Goal: Task Accomplishment & Management: Manage account settings

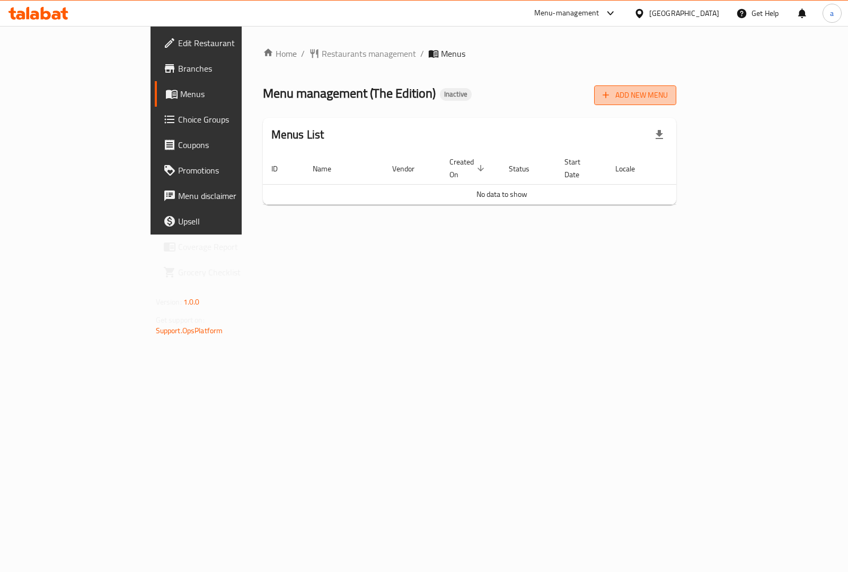
click at [668, 89] on span "Add New Menu" at bounding box center [635, 95] width 65 height 13
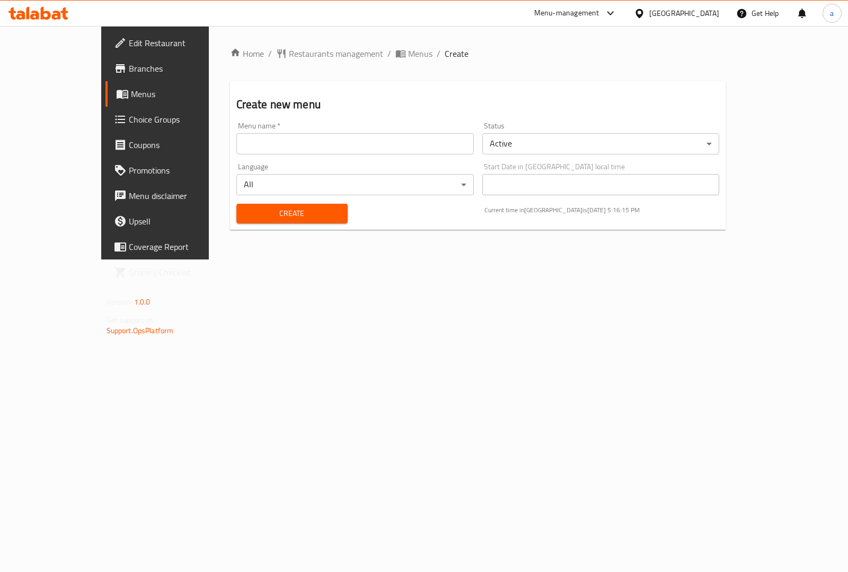
click at [237, 147] on input "text" at bounding box center [356, 143] width 238 height 21
type input "9/2"
click at [245, 207] on span "Create" at bounding box center [292, 213] width 94 height 13
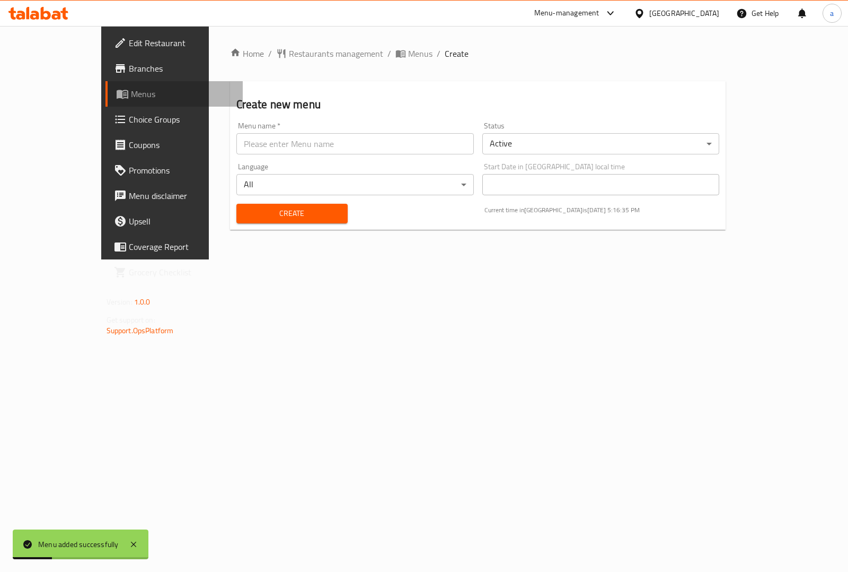
click at [131, 99] on span "Menus" at bounding box center [182, 94] width 103 height 13
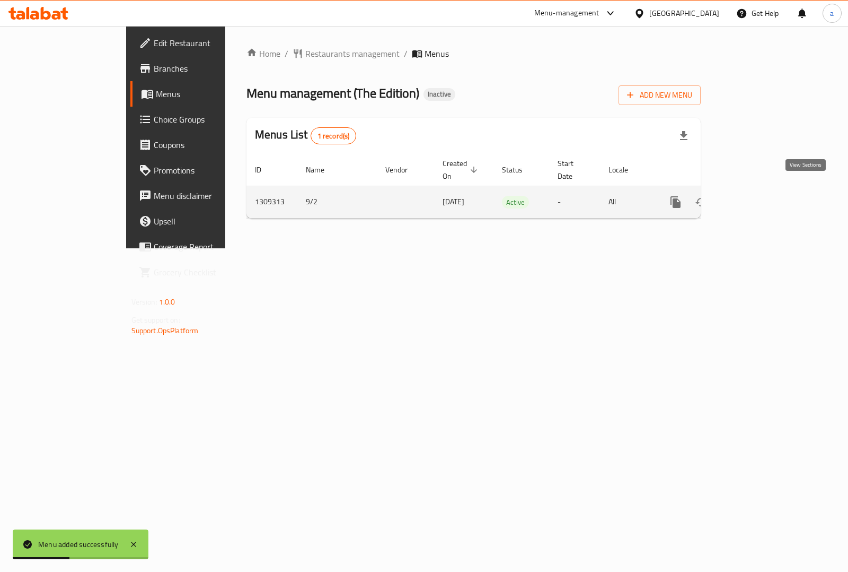
click at [759, 196] on icon "enhanced table" at bounding box center [752, 202] width 13 height 13
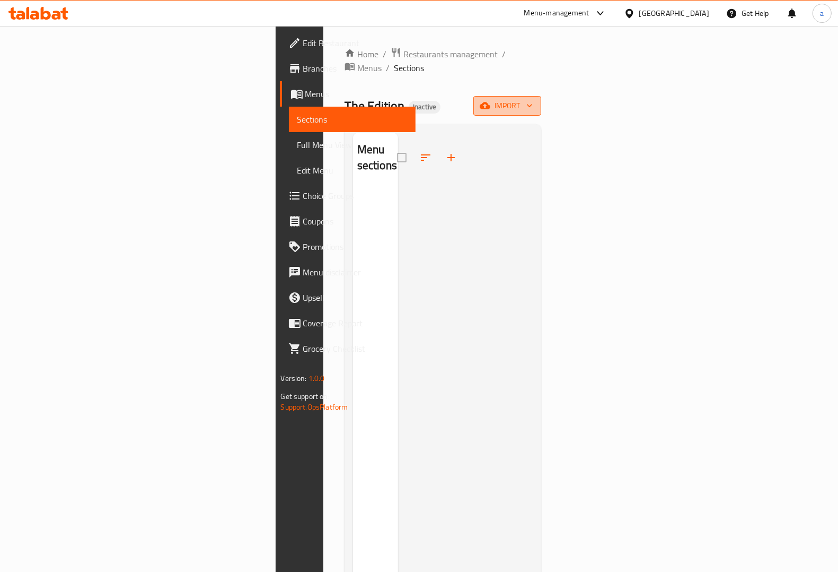
click at [533, 99] on span "import" at bounding box center [507, 105] width 51 height 13
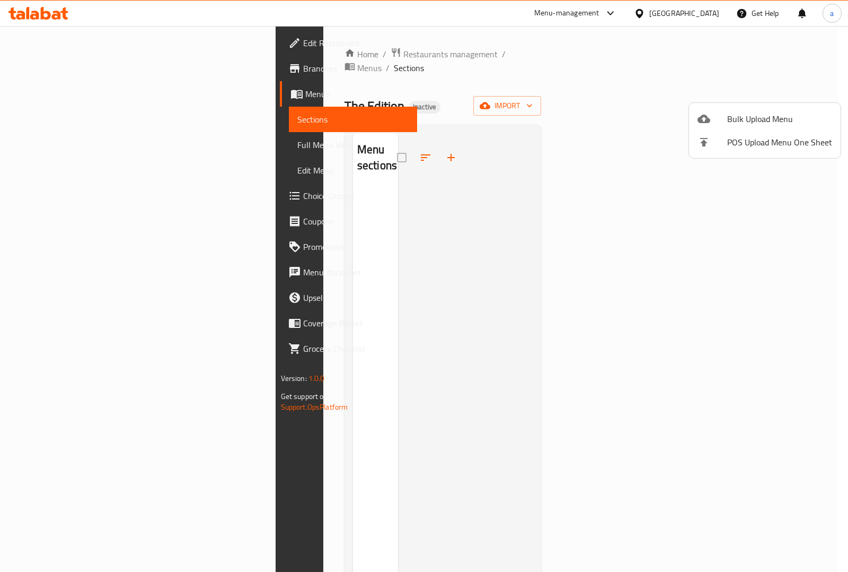
click at [608, 92] on div at bounding box center [424, 286] width 848 height 572
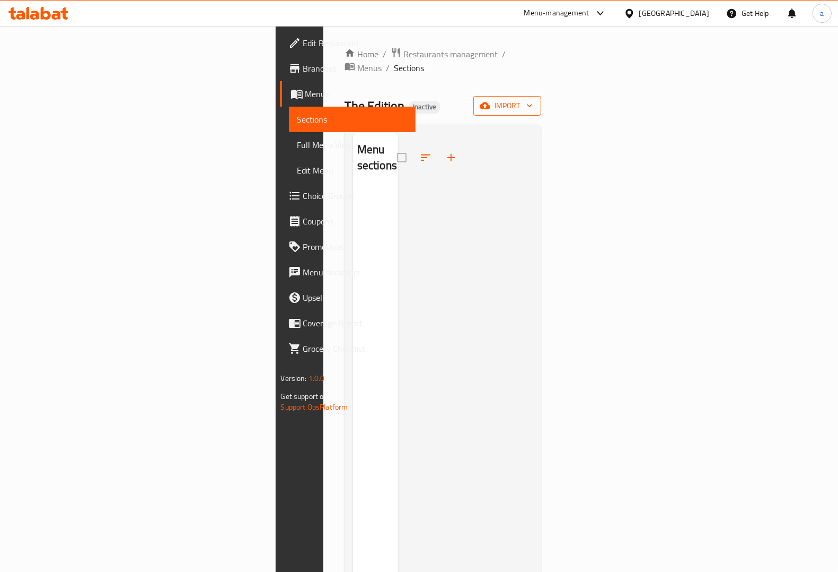
click at [533, 99] on span "import" at bounding box center [507, 105] width 51 height 13
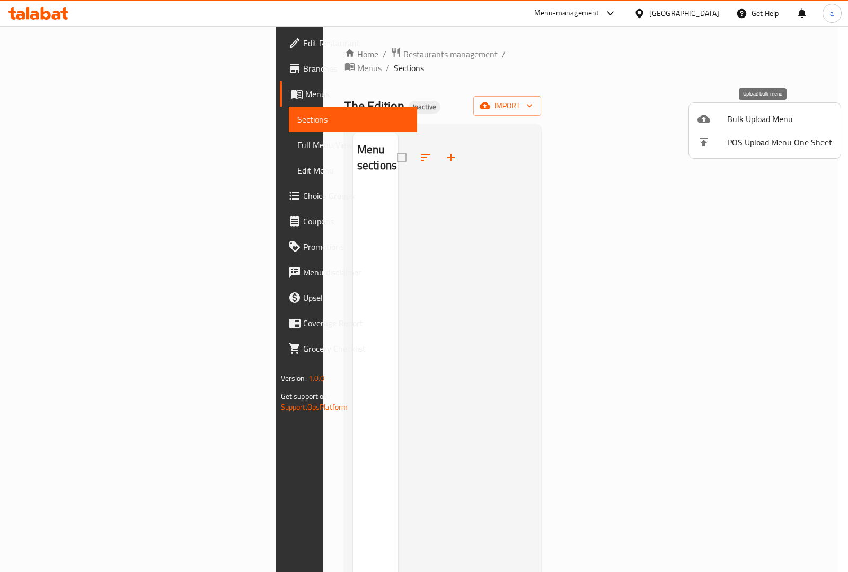
click at [736, 123] on span "Bulk Upload Menu" at bounding box center [780, 118] width 105 height 13
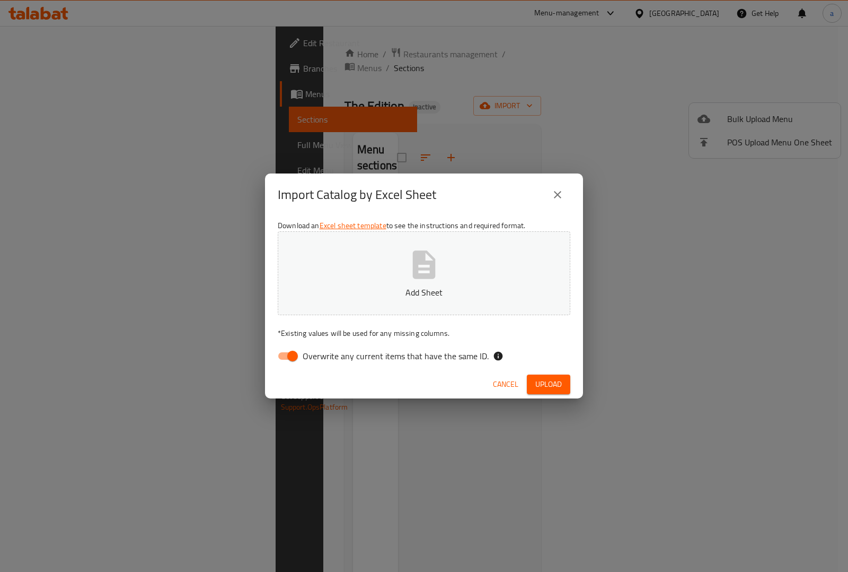
click at [277, 360] on input "Overwrite any current items that have the same ID." at bounding box center [293, 356] width 60 height 20
checkbox input "false"
click at [359, 287] on p "Add Sheet" at bounding box center [424, 292] width 260 height 13
click at [532, 382] on button "Upload" at bounding box center [548, 384] width 43 height 20
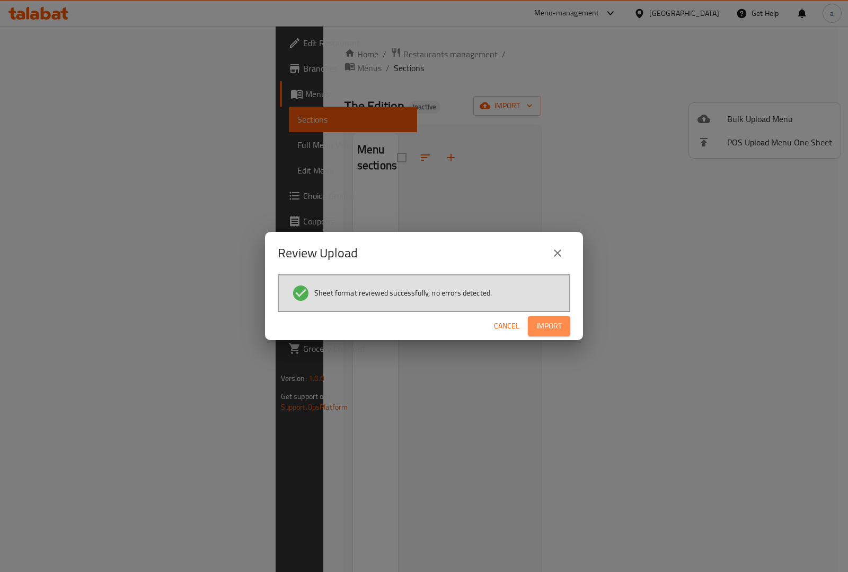
click at [544, 322] on span "Import" at bounding box center [549, 325] width 25 height 13
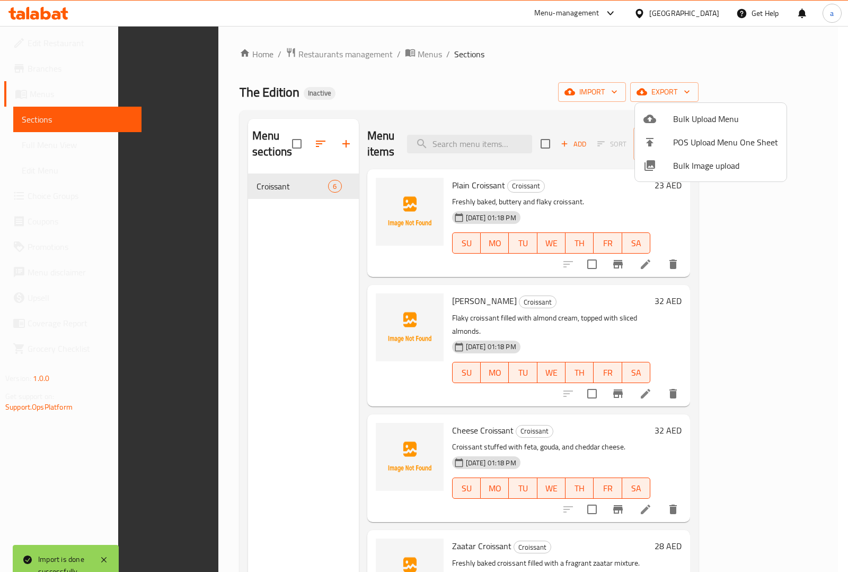
scroll to position [149, 0]
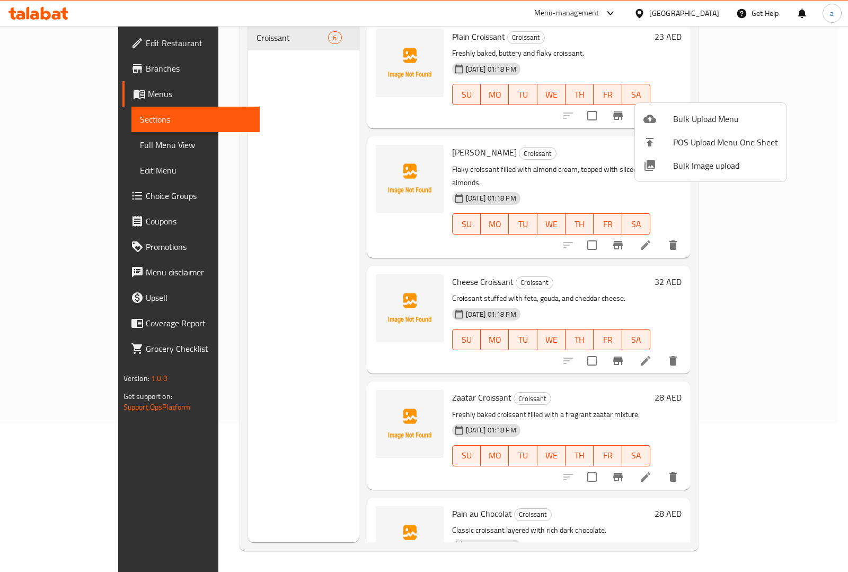
click at [831, 93] on div at bounding box center [424, 286] width 848 height 572
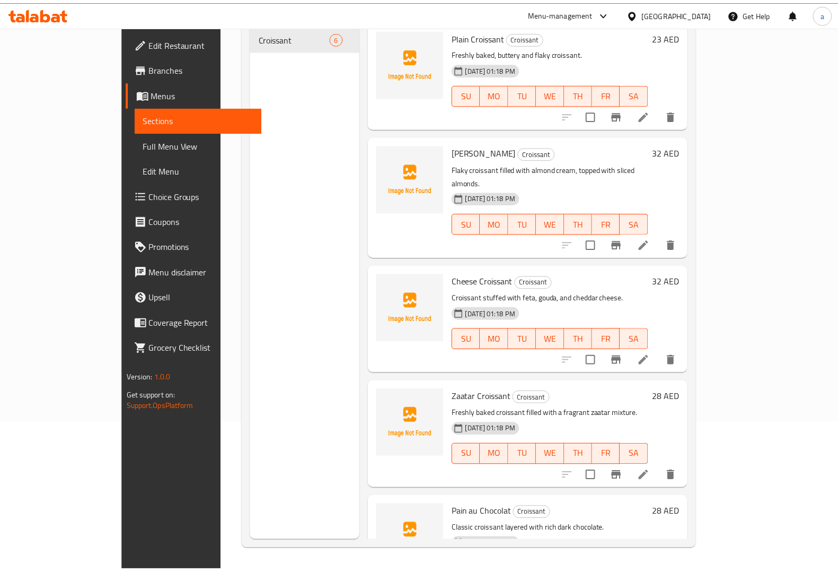
scroll to position [0, 0]
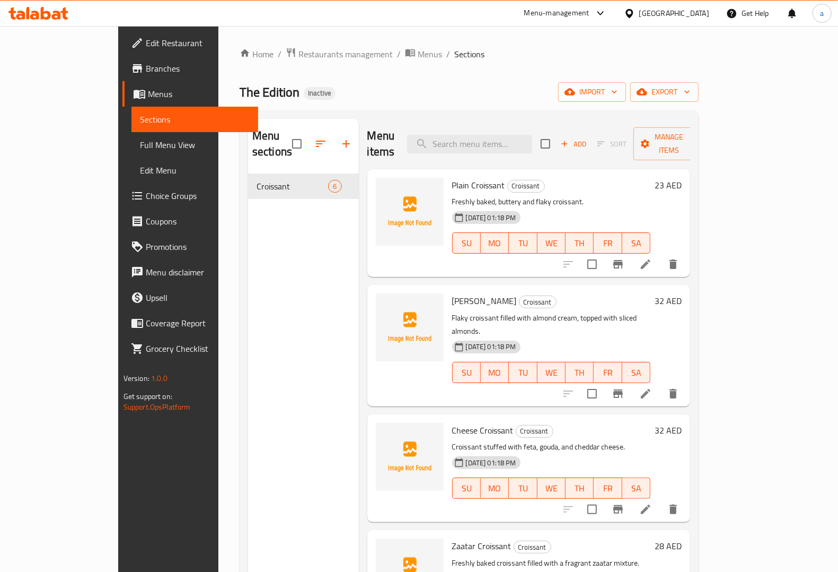
click at [140, 147] on span "Full Menu View" at bounding box center [195, 144] width 110 height 13
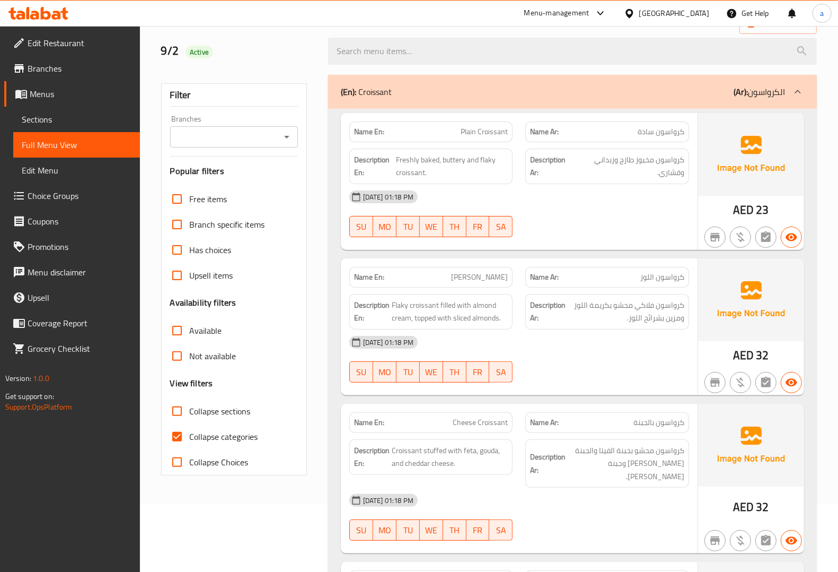
scroll to position [133, 0]
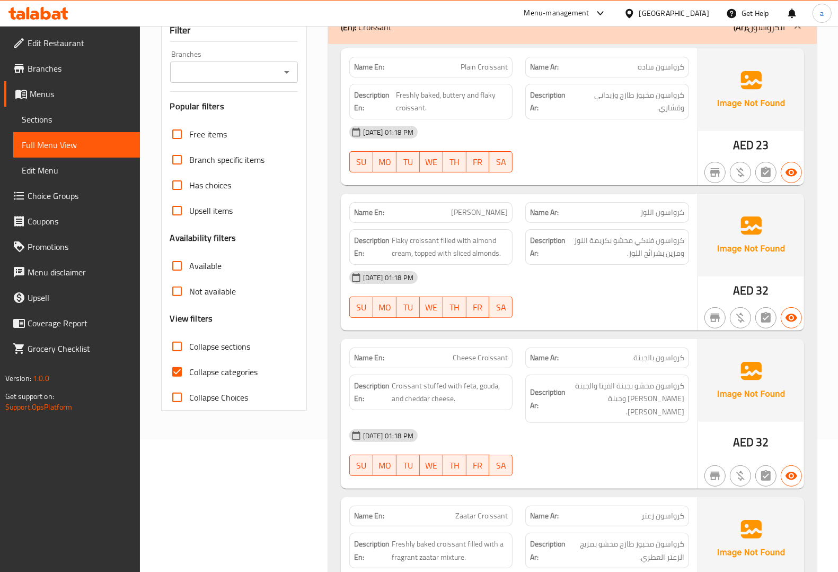
click at [208, 370] on span "Collapse categories" at bounding box center [224, 371] width 68 height 13
click at [190, 370] on input "Collapse categories" at bounding box center [176, 371] width 25 height 25
checkbox input "false"
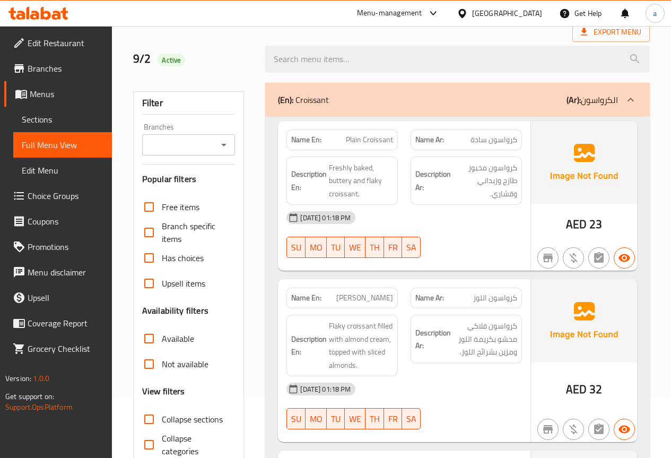
scroll to position [106, 0]
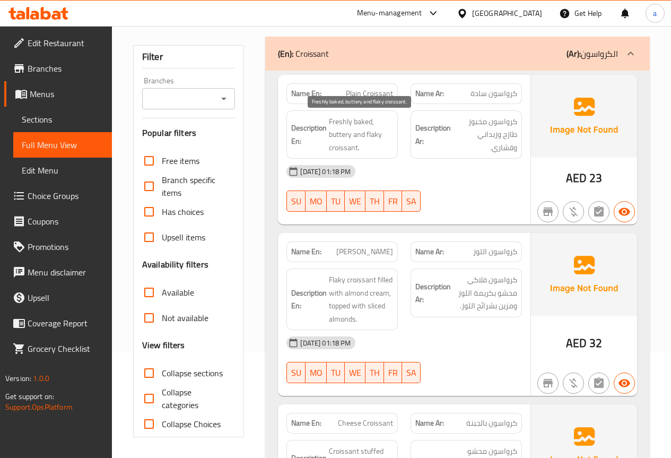
click at [333, 119] on span "Freshly baked, buttery and flaky croissant." at bounding box center [361, 134] width 64 height 39
drag, startPoint x: 329, startPoint y: 122, endPoint x: 351, endPoint y: 120, distance: 22.4
click at [342, 121] on span "Freshly baked, buttery and flaky croissant." at bounding box center [361, 134] width 64 height 39
click at [353, 120] on span "Freshly baked, buttery and flaky croissant." at bounding box center [361, 134] width 64 height 39
drag, startPoint x: 329, startPoint y: 120, endPoint x: 372, endPoint y: 122, distance: 43.0
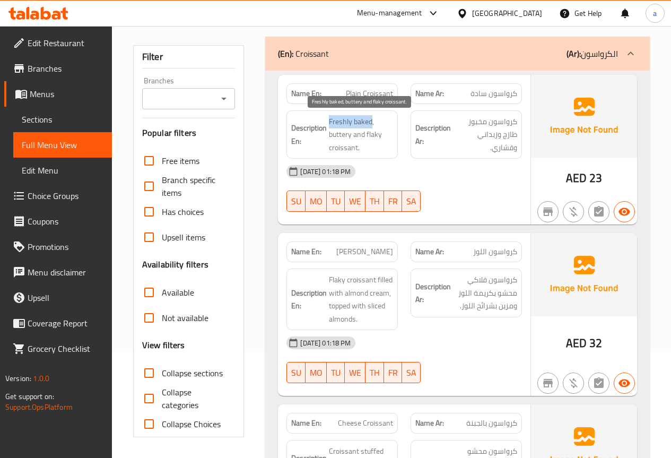
click at [372, 122] on span "Freshly baked, buttery and flaky croissant." at bounding box center [361, 134] width 64 height 39
copy span "Freshly baked"
click at [363, 119] on span "Freshly baked, buttery and flaky croissant." at bounding box center [361, 134] width 64 height 39
click at [355, 124] on span "Freshly baked, buttery and flaky croissant." at bounding box center [361, 134] width 64 height 39
drag, startPoint x: 329, startPoint y: 123, endPoint x: 351, endPoint y: 122, distance: 21.7
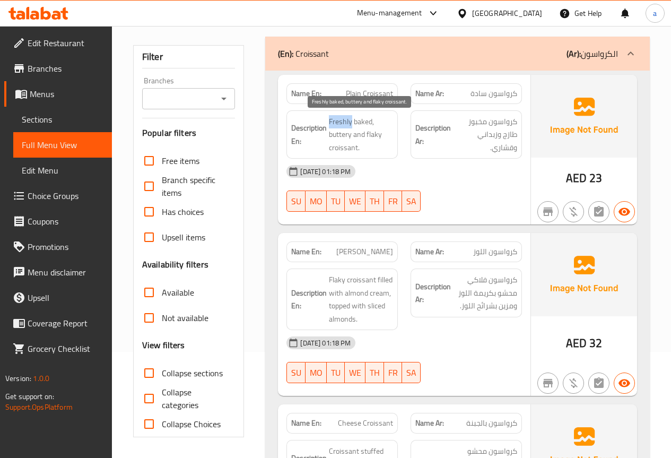
click at [351, 122] on span "Freshly baked, buttery and flaky croissant." at bounding box center [361, 134] width 64 height 39
click at [361, 124] on span "Freshly baked, buttery and flaky croissant." at bounding box center [361, 134] width 64 height 39
drag, startPoint x: 329, startPoint y: 133, endPoint x: 353, endPoint y: 137, distance: 24.2
click at [353, 137] on span "Freshly baked, buttery and flaky croissant." at bounding box center [361, 134] width 64 height 39
copy span "buttery"
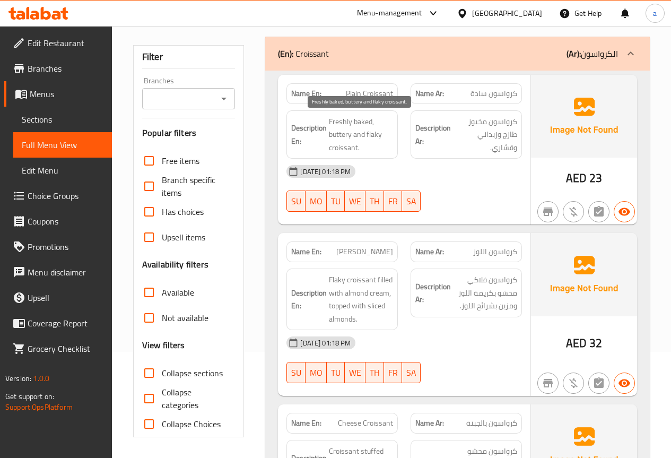
click at [364, 136] on span "Freshly baked, buttery and flaky croissant." at bounding box center [361, 134] width 64 height 39
drag, startPoint x: 366, startPoint y: 135, endPoint x: 379, endPoint y: 133, distance: 12.4
click at [379, 133] on span "Freshly baked, buttery and flaky croissant." at bounding box center [361, 134] width 64 height 39
click at [369, 134] on span "Freshly baked, buttery and flaky croissant." at bounding box center [361, 134] width 64 height 39
drag, startPoint x: 366, startPoint y: 134, endPoint x: 390, endPoint y: 132, distance: 23.4
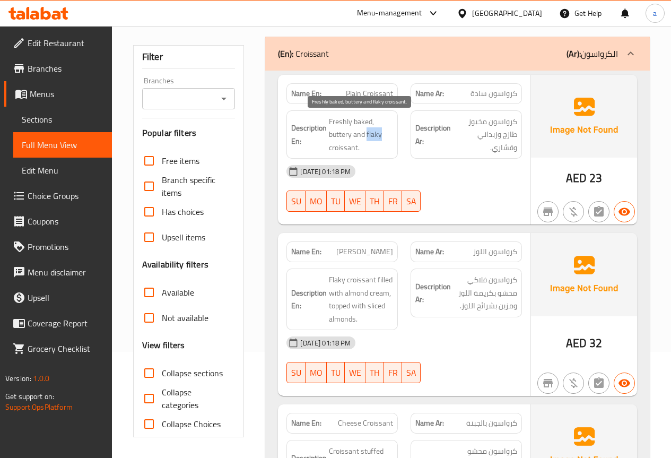
click at [390, 132] on span "Freshly baked, buttery and flaky croissant." at bounding box center [361, 134] width 64 height 39
copy span "flaky"
click at [427, 152] on div "Description Ar: كرواسون مخبوز طازج وزبداني وقشاري." at bounding box center [466, 135] width 124 height 62
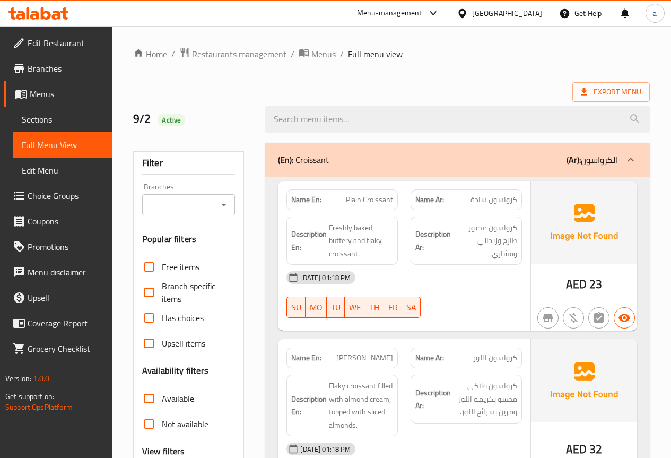
click at [36, 122] on span "Sections" at bounding box center [63, 119] width 82 height 13
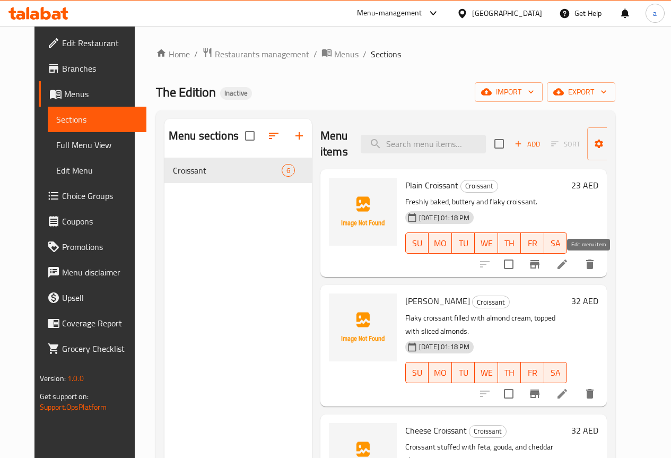
click at [567, 260] on icon at bounding box center [562, 264] width 10 height 10
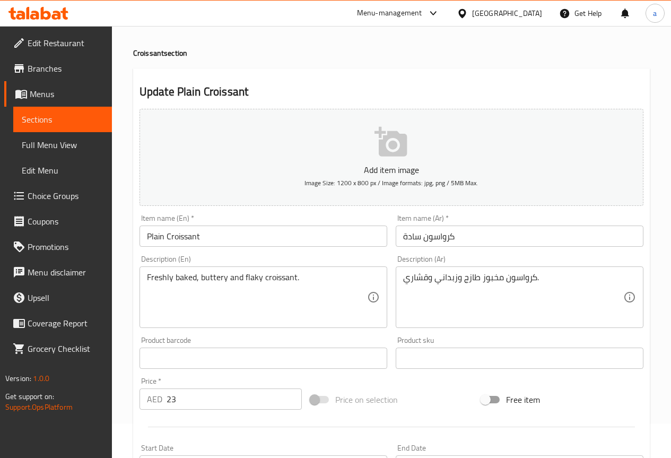
scroll to position [106, 0]
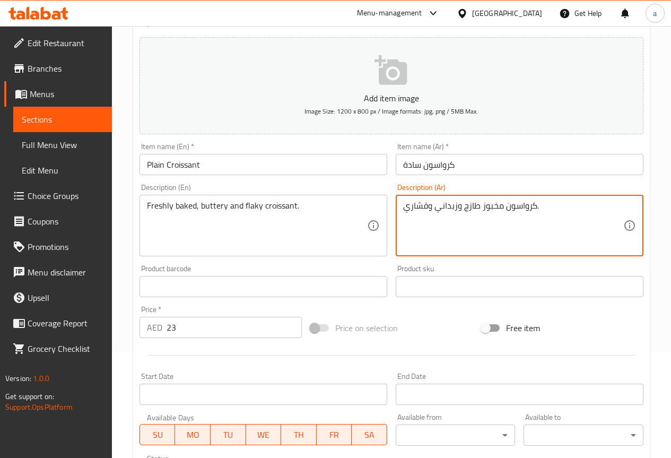
drag, startPoint x: 403, startPoint y: 207, endPoint x: 429, endPoint y: 206, distance: 26.6
drag, startPoint x: 535, startPoint y: 209, endPoint x: 544, endPoint y: 209, distance: 8.5
click at [544, 209] on textarea "كرواسون مخبوز طازج وزبداني وقشاري." at bounding box center [513, 225] width 220 height 50
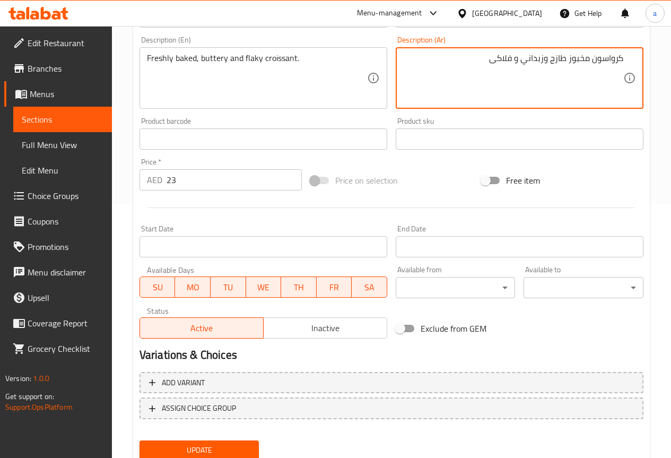
scroll to position [265, 0]
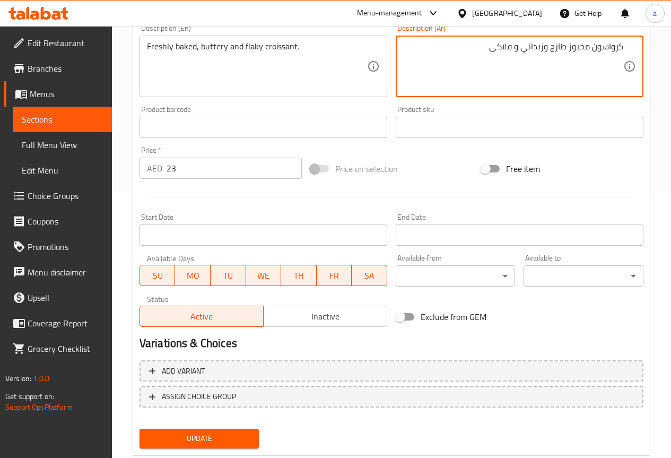
type textarea "كرواسون مخبوز طازج وزبداني و فلاكى"
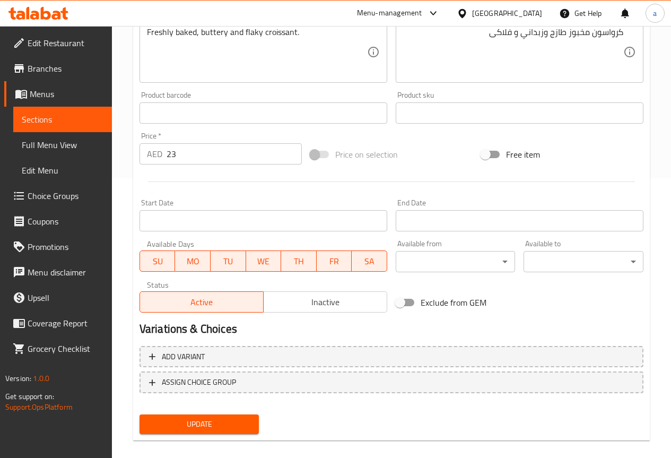
scroll to position [292, 0]
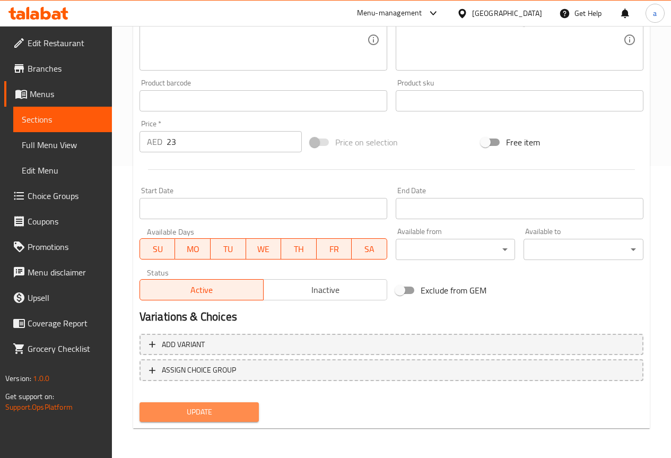
click at [214, 418] on span "Update" at bounding box center [199, 411] width 103 height 13
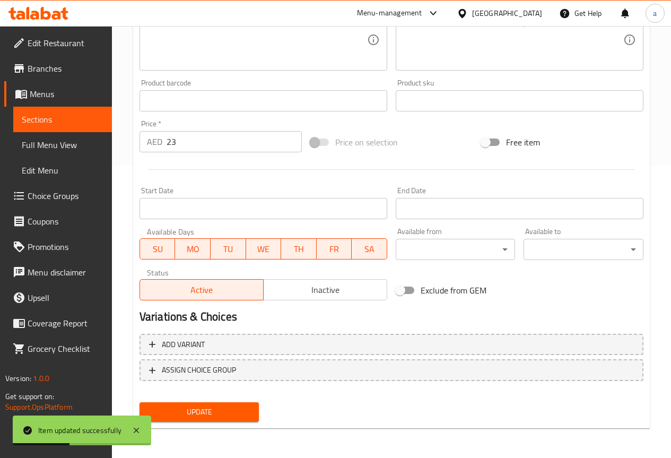
click at [73, 117] on span "Sections" at bounding box center [63, 119] width 82 height 13
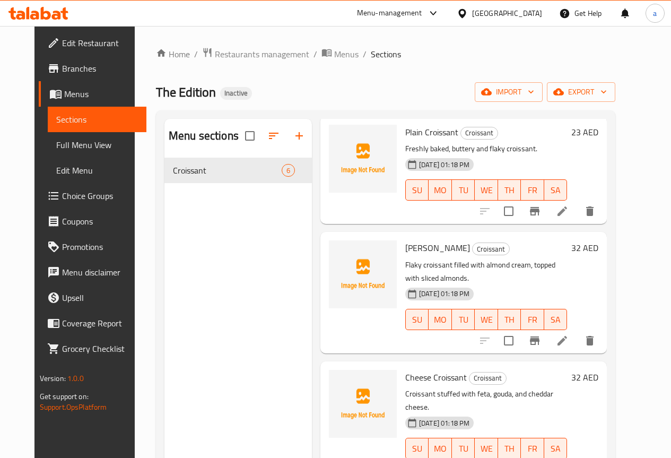
scroll to position [106, 0]
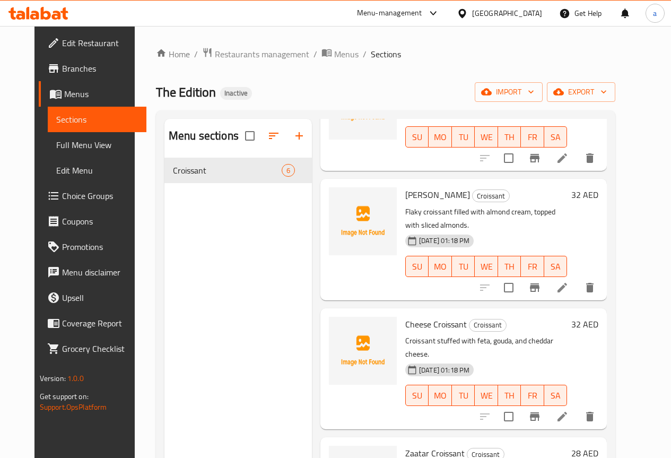
click at [577, 278] on li at bounding box center [562, 287] width 30 height 19
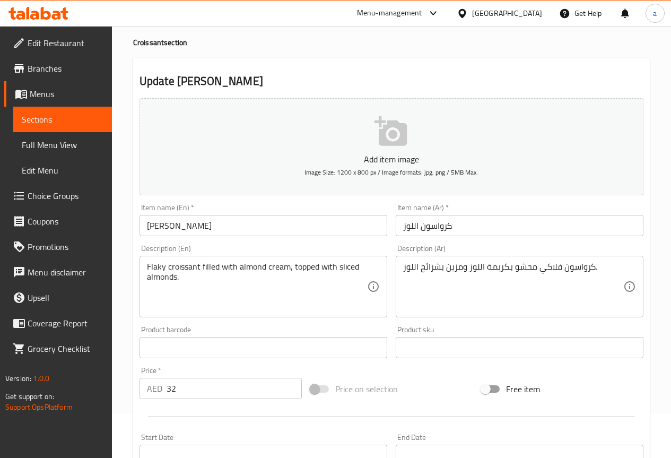
scroll to position [106, 0]
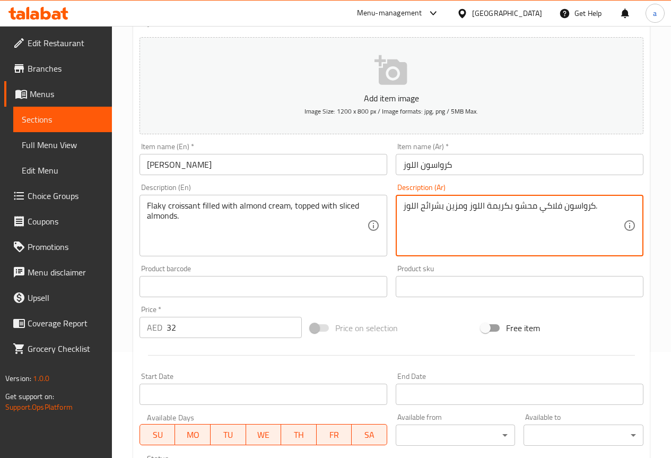
drag, startPoint x: 444, startPoint y: 207, endPoint x: 462, endPoint y: 206, distance: 18.1
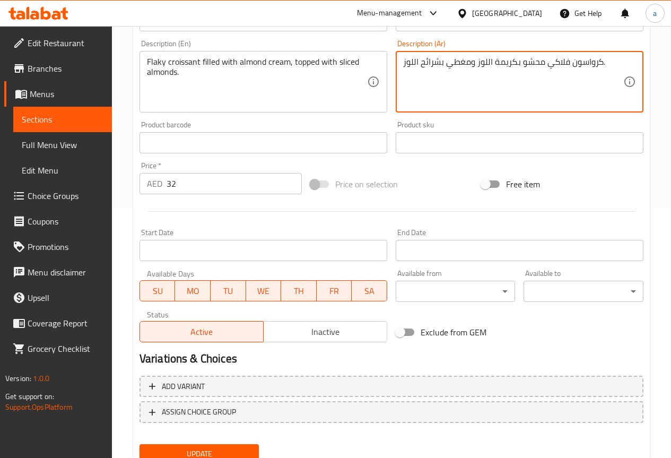
scroll to position [265, 0]
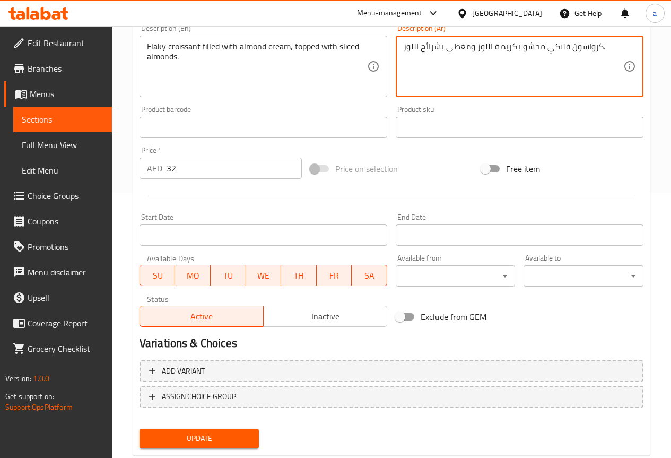
type textarea "كرواسون فلاكي محشو بكريمة اللوز ومغطي بشرائح اللوز."
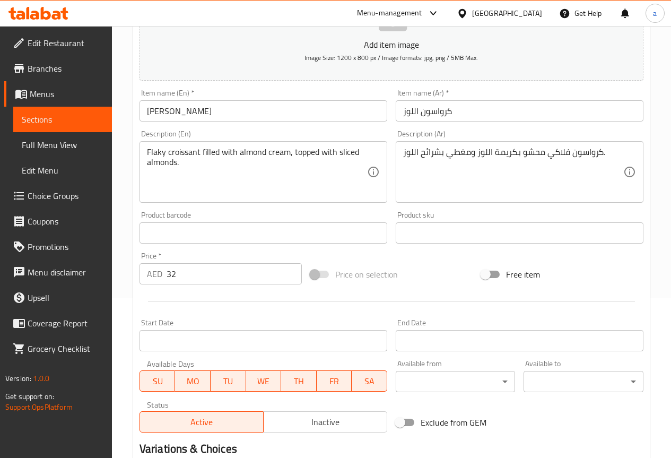
scroll to position [159, 0]
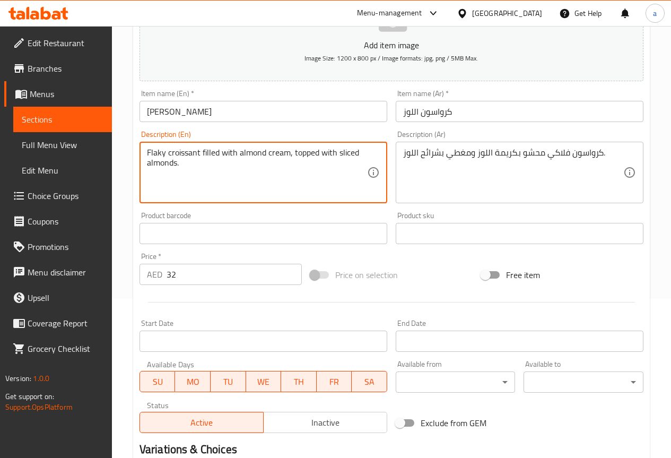
click at [196, 153] on textarea "Flaky croissant filled with almond cream, topped with sliced almonds." at bounding box center [257, 172] width 220 height 50
drag, startPoint x: 338, startPoint y: 152, endPoint x: 356, endPoint y: 152, distance: 17.5
click at [356, 152] on textarea "Flaky croissant filled with almond cream, topped with sliced almonds." at bounding box center [257, 172] width 220 height 50
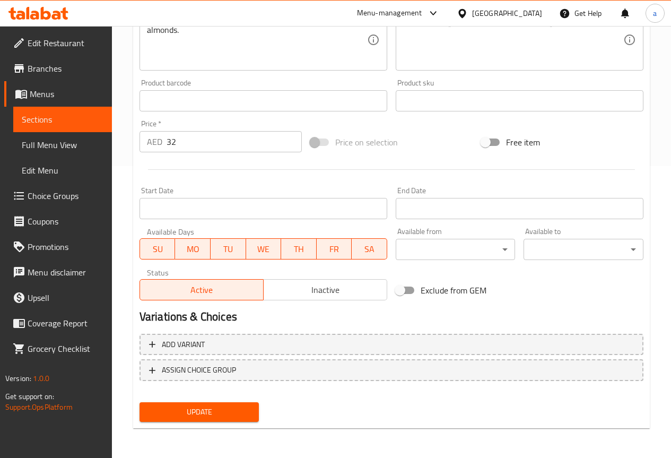
scroll to position [133, 0]
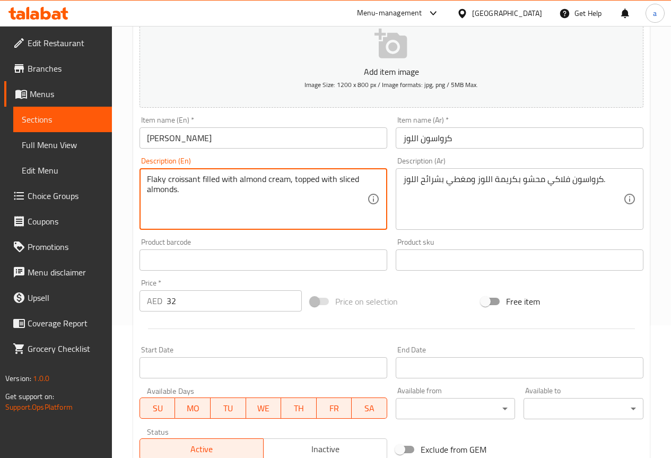
drag, startPoint x: 293, startPoint y: 180, endPoint x: 360, endPoint y: 188, distance: 66.8
click at [360, 188] on textarea "Flaky croissant filled with almond cream, topped with sliced almonds." at bounding box center [257, 199] width 220 height 50
click at [340, 196] on textarea "Flaky croissant filled with almond cream, topped with sliced almonds." at bounding box center [257, 199] width 220 height 50
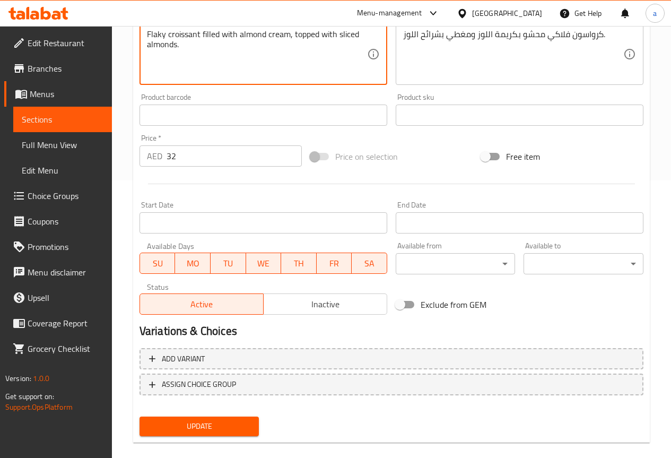
scroll to position [292, 0]
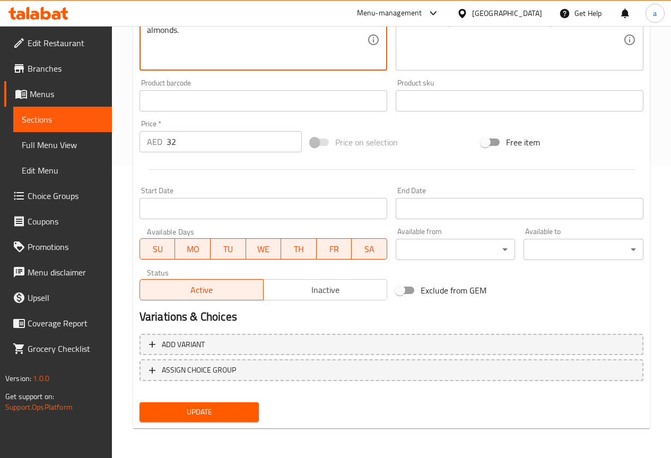
click at [239, 406] on span "Update" at bounding box center [199, 411] width 103 height 13
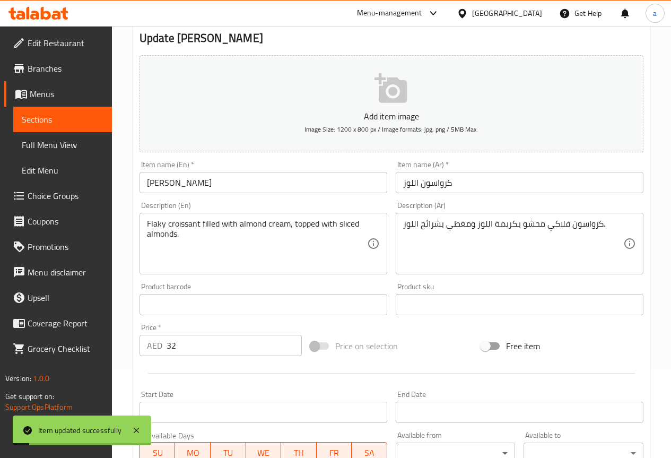
scroll to position [80, 0]
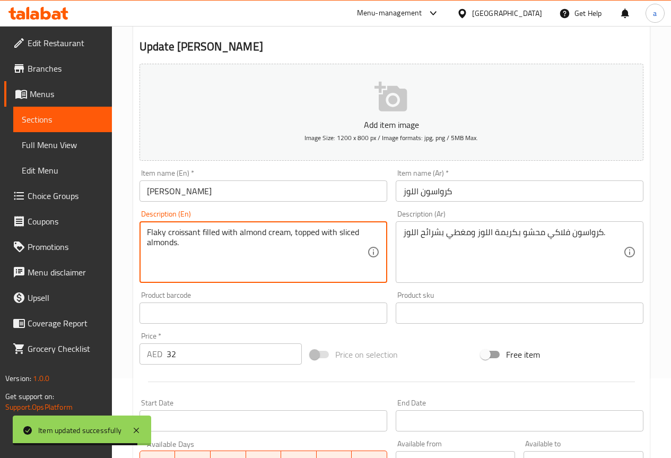
drag, startPoint x: 293, startPoint y: 229, endPoint x: 364, endPoint y: 238, distance: 71.0
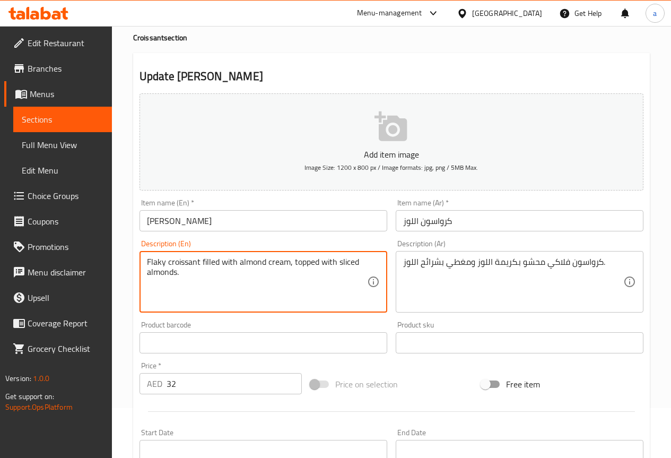
scroll to position [0, 0]
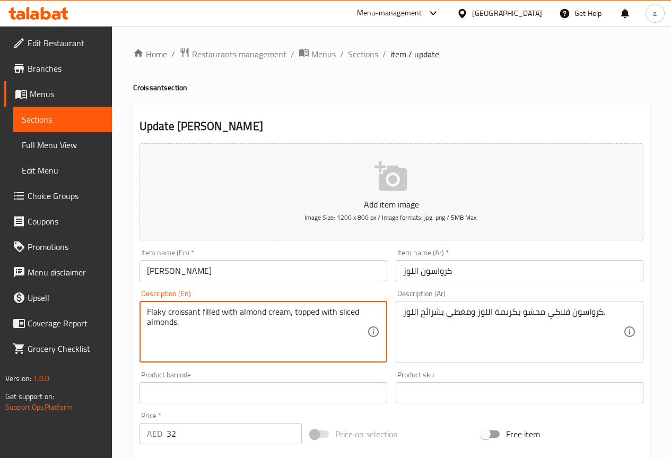
click at [469, 118] on div "Update Almond Croissant Add item image Image Size: 1200 x 800 px / Image format…" at bounding box center [391, 411] width 517 height 617
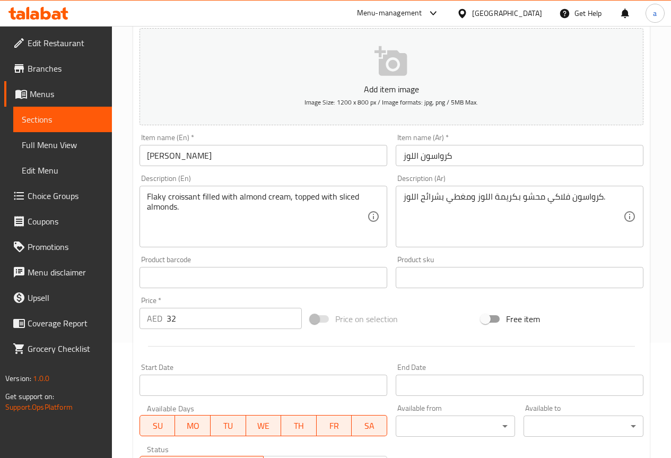
scroll to position [292, 0]
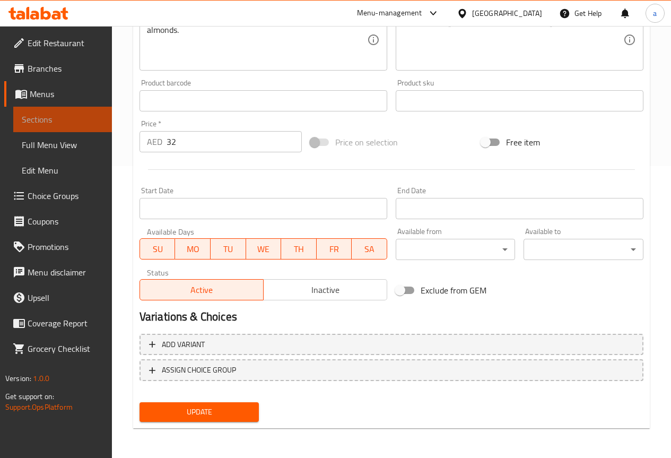
click at [29, 126] on span "Sections" at bounding box center [63, 119] width 82 height 13
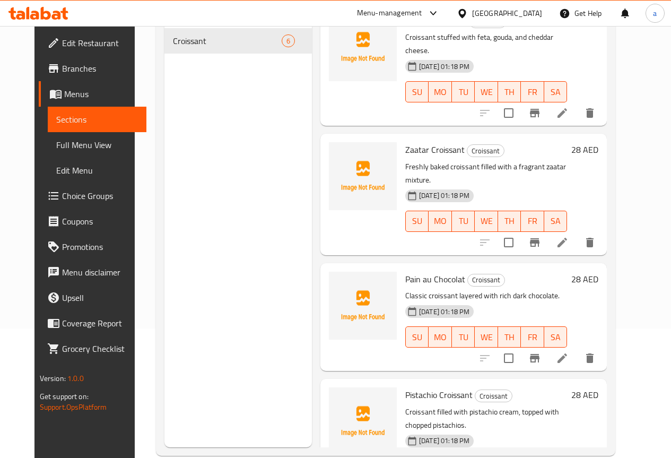
scroll to position [148, 0]
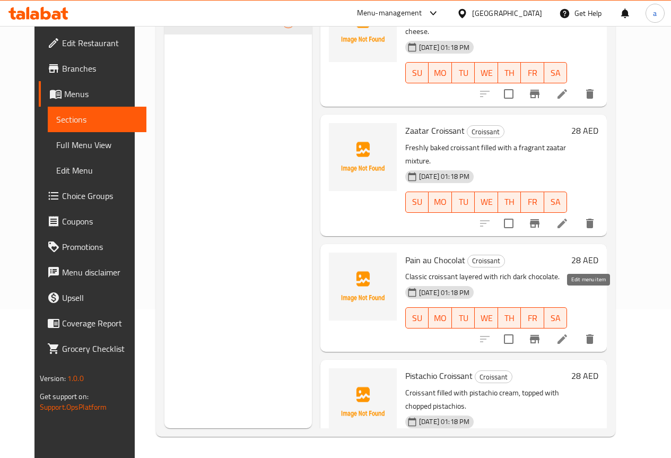
click at [567, 334] on icon at bounding box center [562, 339] width 10 height 10
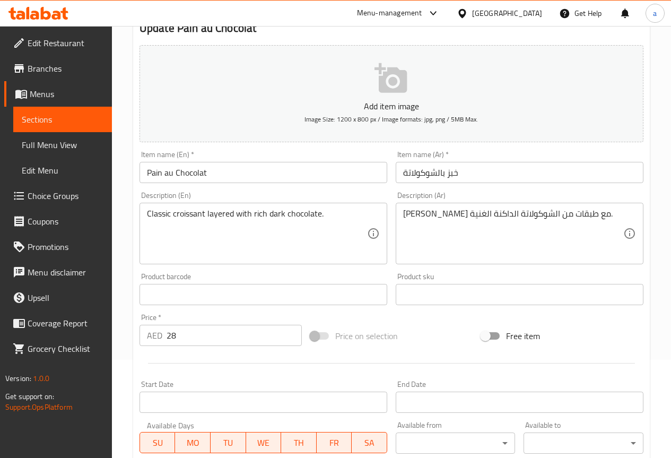
scroll to position [106, 0]
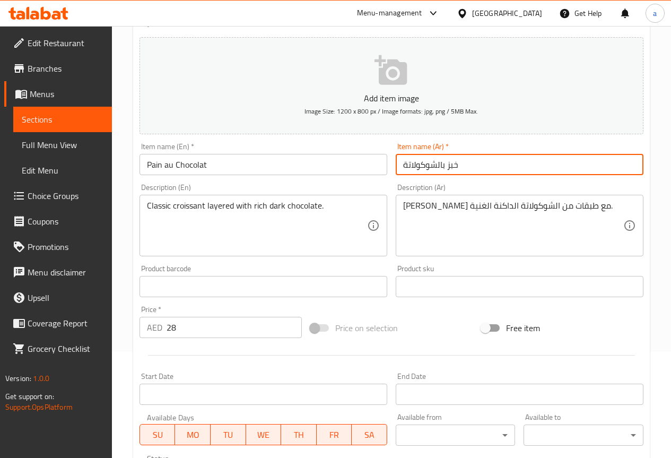
drag, startPoint x: 447, startPoint y: 164, endPoint x: 569, endPoint y: 157, distance: 122.7
click at [565, 160] on input "خبز بالشوكولاتة" at bounding box center [520, 164] width 248 height 21
paste input "بان أو"
click at [471, 162] on input "بان أو بالشوكولاتة" at bounding box center [520, 164] width 248 height 21
type input "بان أو بالشوكولاتة"
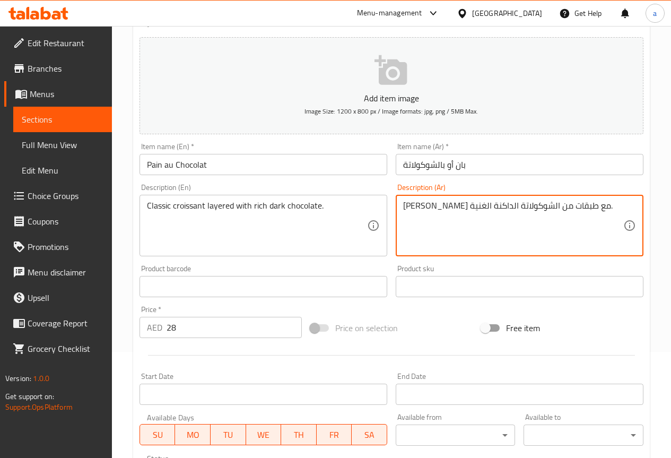
scroll to position [292, 0]
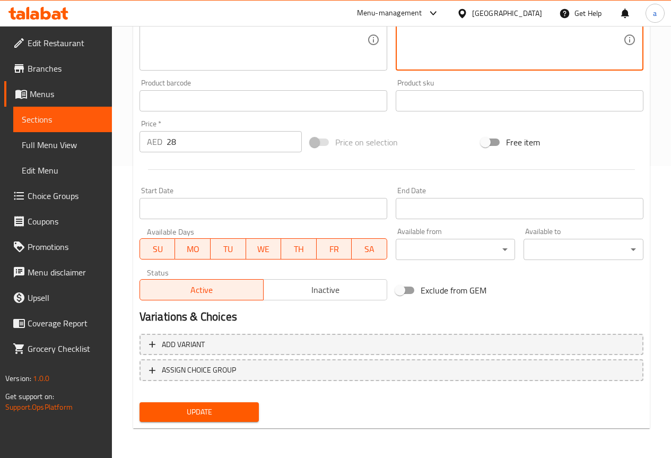
click at [202, 412] on span "Update" at bounding box center [199, 411] width 103 height 13
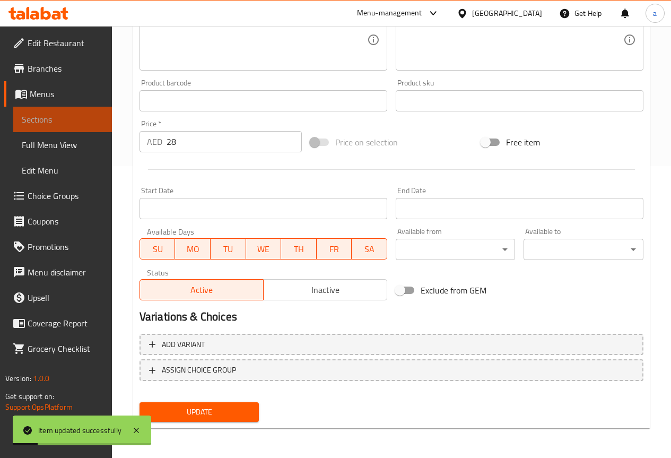
click at [67, 124] on span "Sections" at bounding box center [63, 119] width 82 height 13
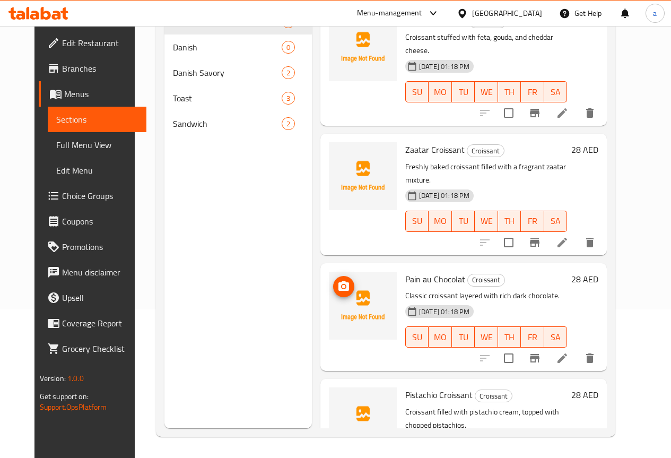
scroll to position [280, 0]
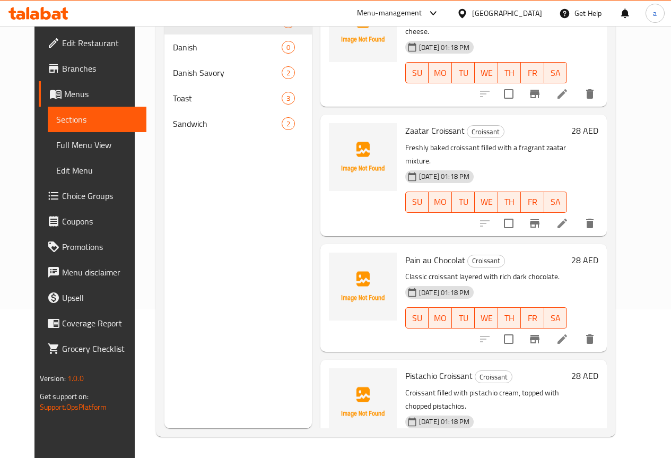
click at [517, 386] on p "Croissant filled with pistachio cream, topped with chopped pistachios." at bounding box center [486, 399] width 162 height 27
click at [515, 386] on p "Croissant filled with pistachio cream, topped with chopped pistachios." at bounding box center [486, 399] width 162 height 27
drag, startPoint x: 513, startPoint y: 355, endPoint x: 578, endPoint y: 350, distance: 65.4
click at [567, 386] on p "Croissant filled with pistachio cream, topped with chopped pistachios." at bounding box center [486, 399] width 162 height 27
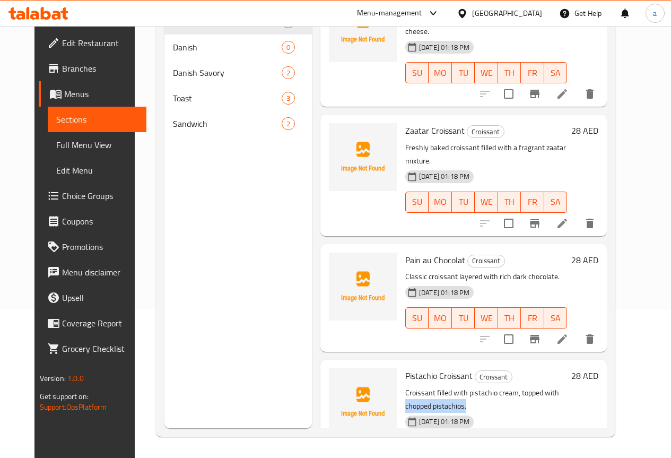
click at [527, 386] on p "Croissant filled with pistachio cream, topped with chopped pistachios." at bounding box center [486, 399] width 162 height 27
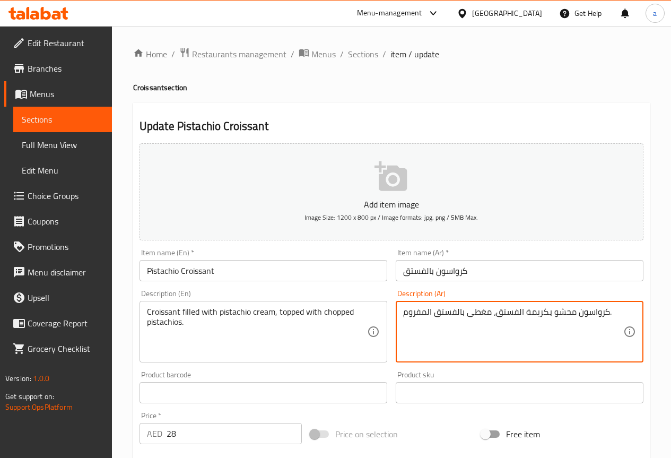
drag, startPoint x: 403, startPoint y: 314, endPoint x: 436, endPoint y: 314, distance: 33.4
paste textarea "مقطع"
click at [425, 312] on textarea "كرواسون محشو بكريمة الفستق، مغطى بالفستقمقطع." at bounding box center [513, 332] width 220 height 50
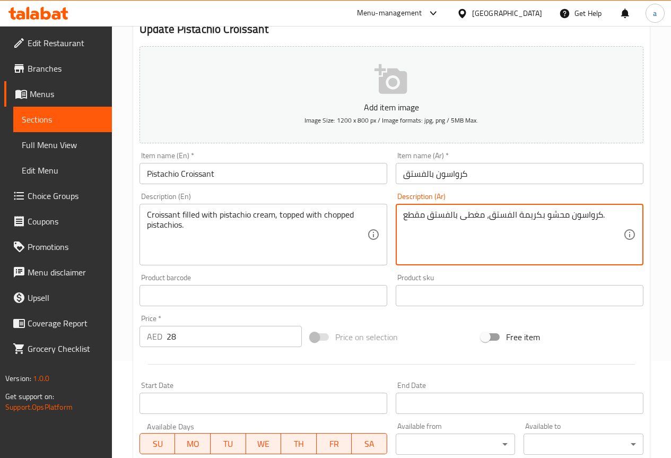
scroll to position [292, 0]
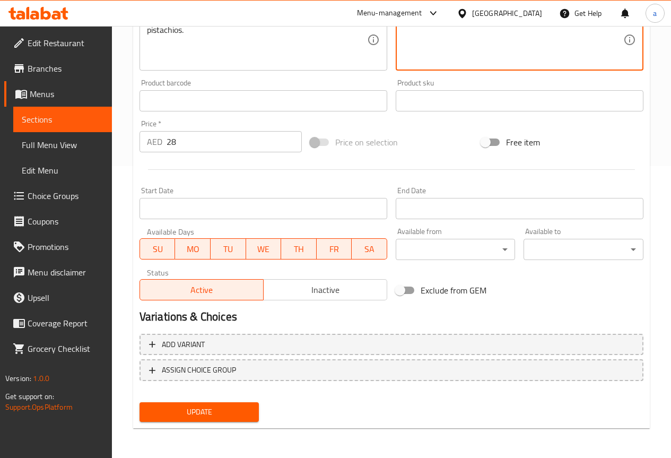
type textarea "كرواسون محشو بكريمة الفستق، مغطى بالفستق مقطع."
click at [228, 411] on span "Update" at bounding box center [199, 411] width 103 height 13
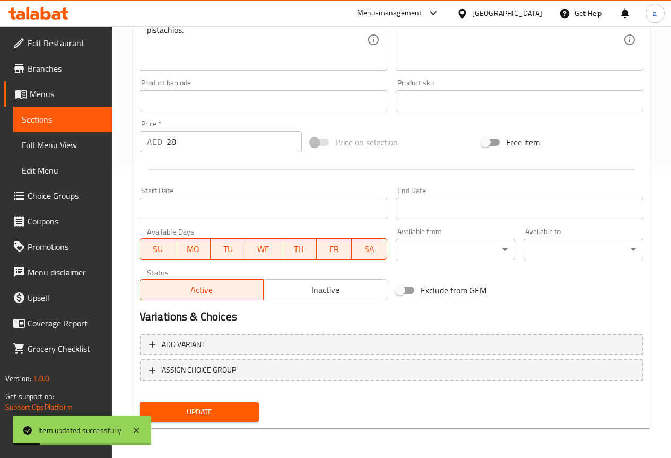
click at [51, 124] on span "Sections" at bounding box center [63, 119] width 82 height 13
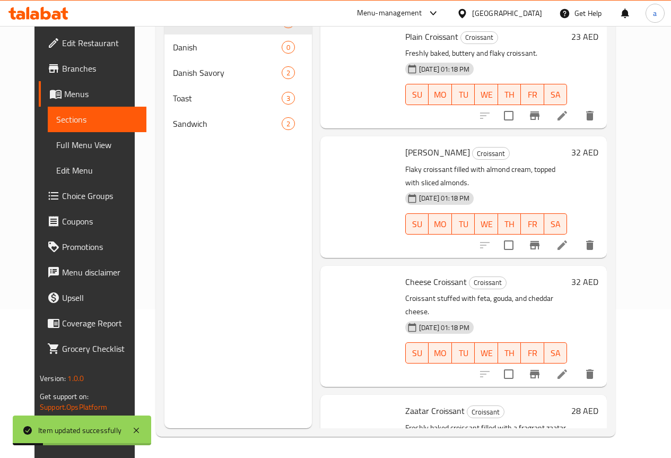
scroll to position [148, 0]
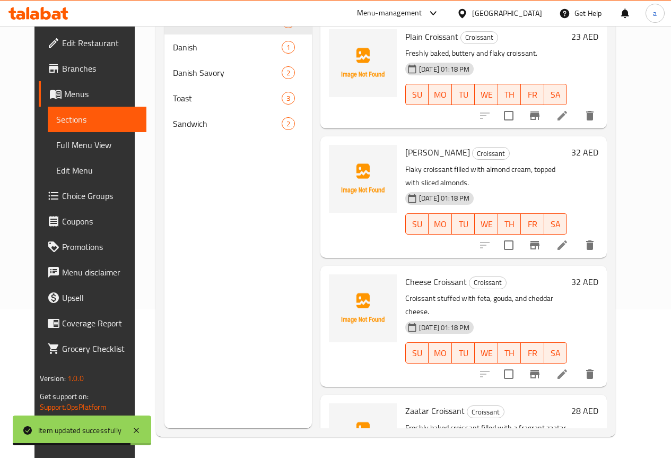
click at [568, 368] on icon at bounding box center [562, 374] width 13 height 13
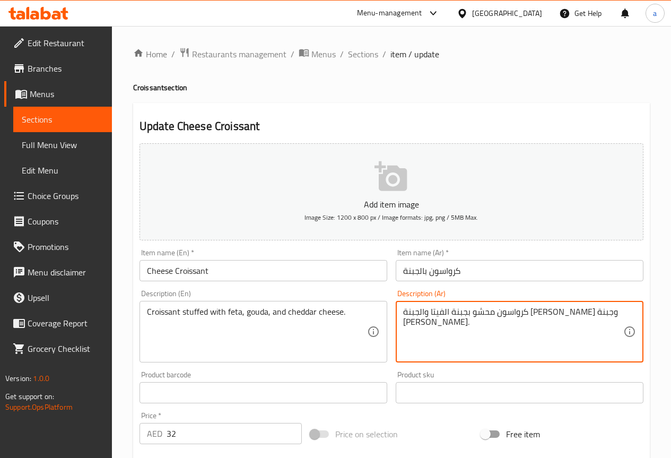
drag, startPoint x: 473, startPoint y: 311, endPoint x: 494, endPoint y: 315, distance: 21.5
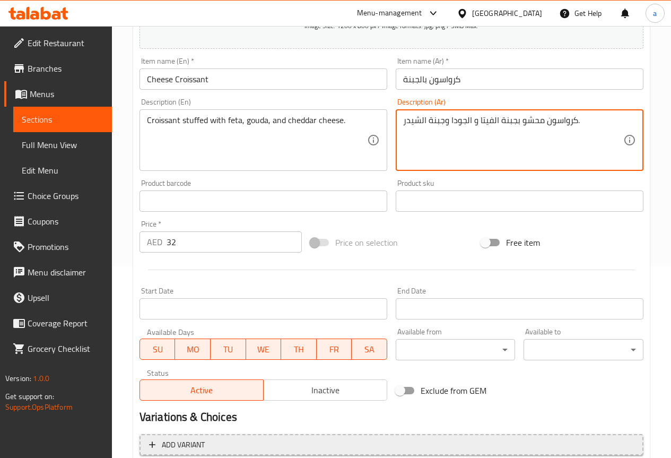
scroll to position [292, 0]
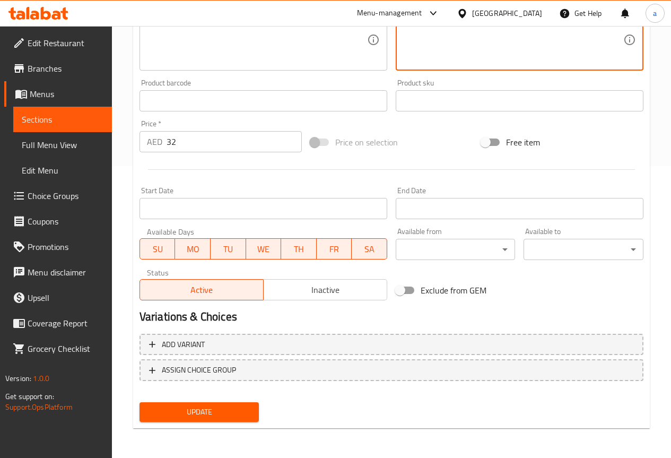
type textarea "كرواسون محشو بجبنة الفيتا و الجودا وجبنة الشيدر."
click at [229, 407] on span "Update" at bounding box center [199, 411] width 103 height 13
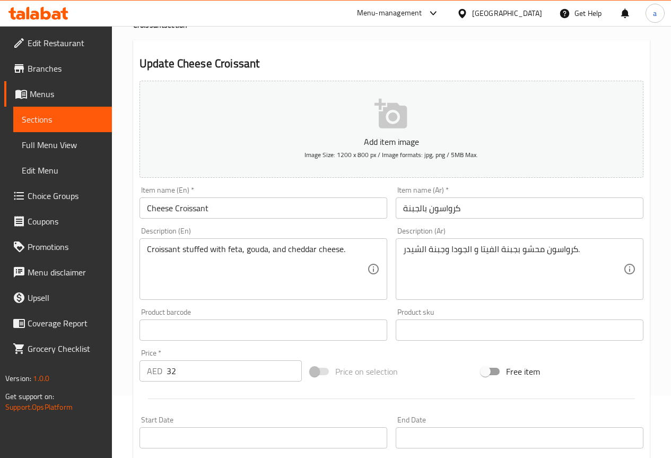
scroll to position [0, 0]
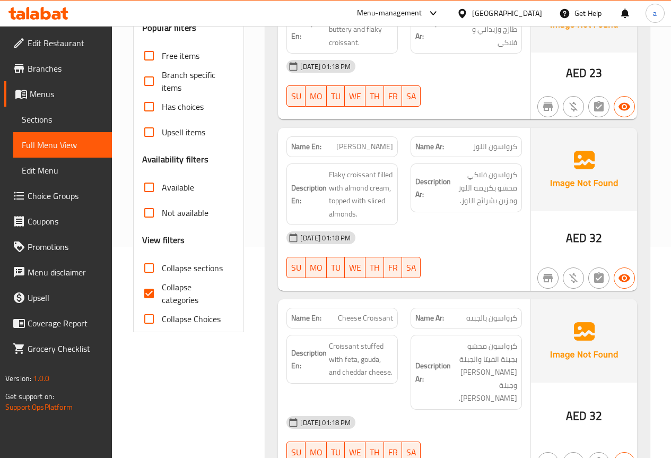
scroll to position [212, 0]
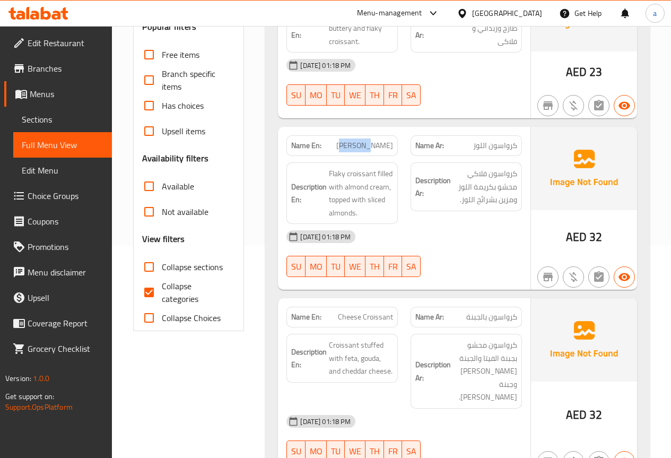
drag, startPoint x: 340, startPoint y: 148, endPoint x: 368, endPoint y: 145, distance: 27.2
click at [368, 145] on span "[PERSON_NAME]" at bounding box center [364, 145] width 57 height 11
click at [355, 142] on span "[PERSON_NAME]" at bounding box center [364, 145] width 57 height 11
drag, startPoint x: 338, startPoint y: 143, endPoint x: 362, endPoint y: 146, distance: 23.5
click at [362, 146] on span "[PERSON_NAME]" at bounding box center [364, 145] width 57 height 11
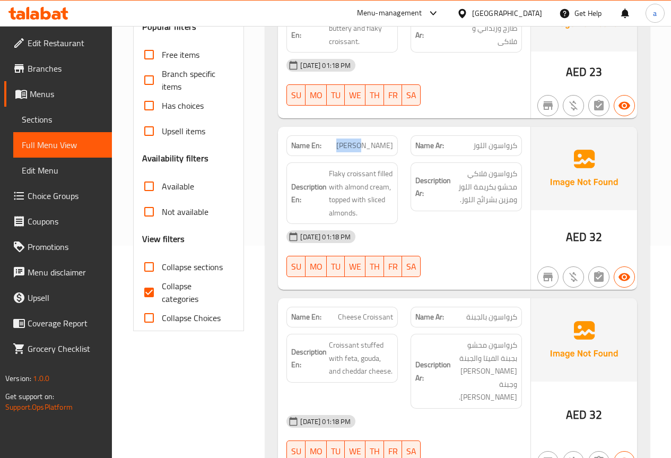
copy span "Almond"
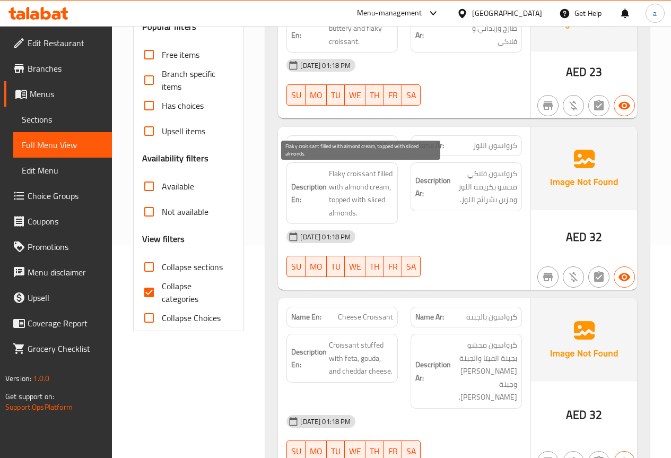
click at [337, 177] on span "Flaky croissant filled with almond cream, topped with sliced almonds." at bounding box center [361, 193] width 64 height 52
click at [361, 171] on span "Flaky croissant filled with almond cream, topped with sliced almonds." at bounding box center [361, 193] width 64 height 52
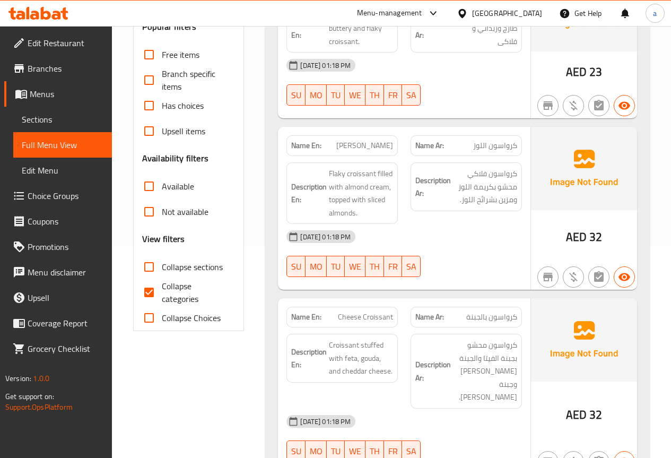
click at [327, 200] on h6 "Description En: Flaky croissant filled with almond cream, topped with sliced al…" at bounding box center [342, 193] width 102 height 52
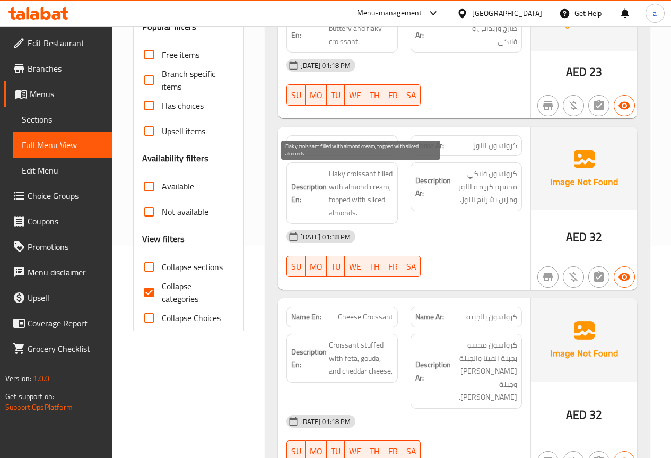
click at [345, 200] on span "Flaky croissant filled with almond cream, topped with sliced almonds." at bounding box center [361, 193] width 64 height 52
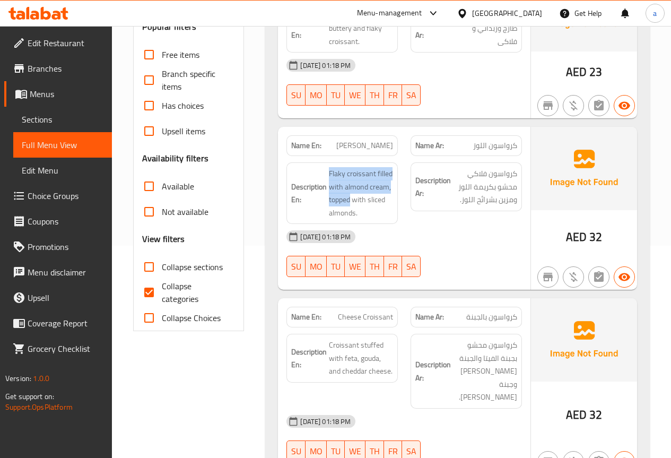
drag, startPoint x: 350, startPoint y: 199, endPoint x: 325, endPoint y: 199, distance: 24.9
click at [325, 199] on h6 "Description En: Flaky croissant filled with almond cream, topped with sliced al…" at bounding box center [342, 193] width 102 height 52
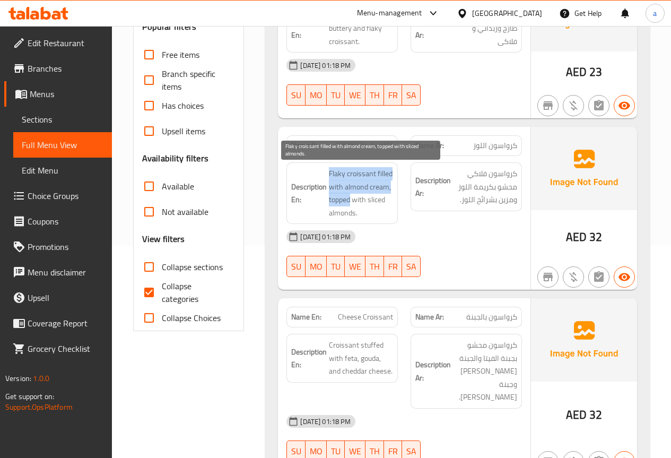
click at [341, 202] on span "Flaky croissant filled with almond cream, topped with sliced almonds." at bounding box center [361, 193] width 64 height 52
drag, startPoint x: 349, startPoint y: 201, endPoint x: 329, endPoint y: 199, distance: 19.7
click at [329, 199] on span "Flaky croissant filled with almond cream, topped with sliced almonds." at bounding box center [361, 193] width 64 height 52
copy span "topped"
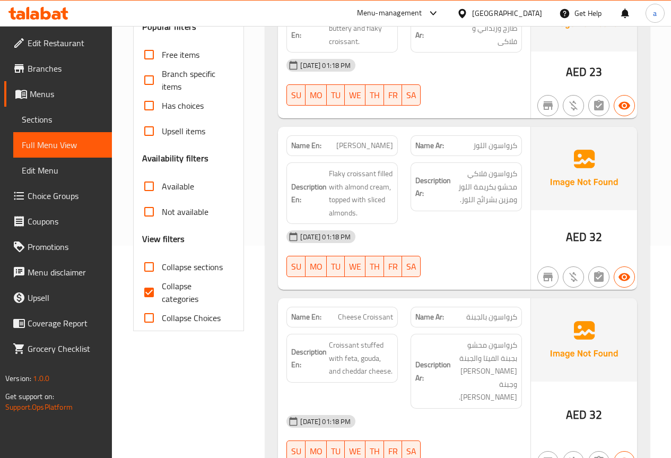
click at [430, 228] on div "[DATE] 01:18 PM" at bounding box center [404, 236] width 248 height 25
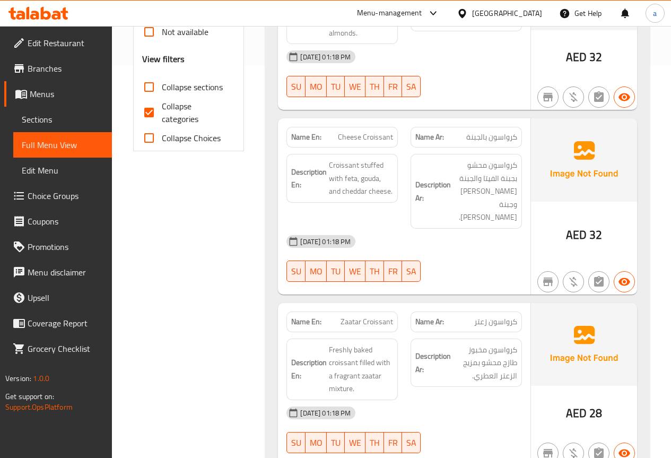
scroll to position [371, 0]
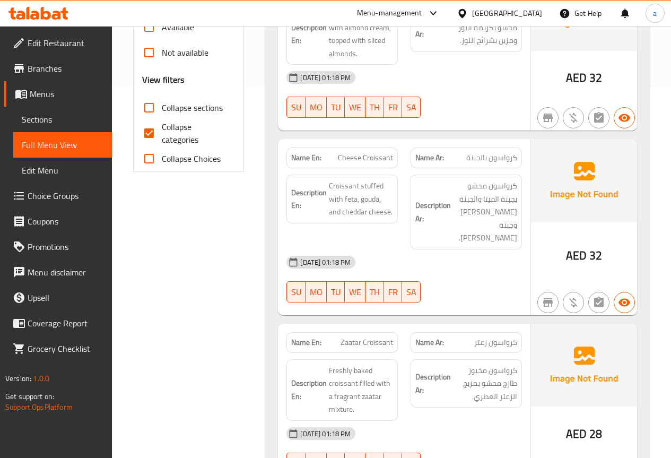
click at [480, 252] on div "02-09-2025 01:18 PM SU MO TU WE TH FR SA" at bounding box center [404, 278] width 248 height 59
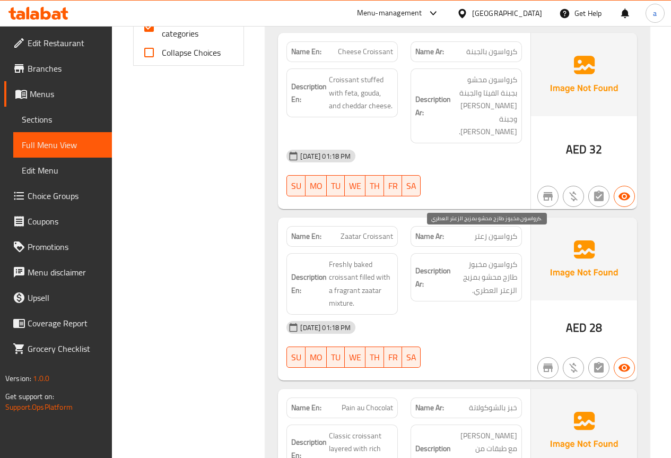
scroll to position [530, 0]
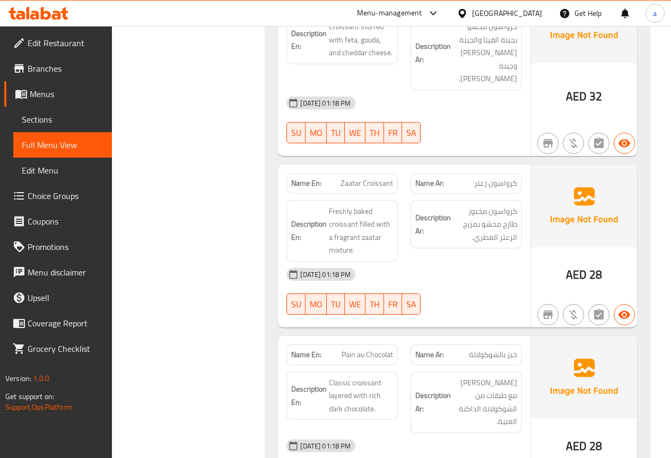
click at [343, 178] on span "Zaatar Croissant" at bounding box center [366, 183] width 53 height 11
drag, startPoint x: 343, startPoint y: 157, endPoint x: 371, endPoint y: 159, distance: 28.2
click at [371, 178] on span "Zaatar Croissant" at bounding box center [366, 183] width 53 height 11
click at [361, 178] on span "Zaatar Croissant" at bounding box center [366, 183] width 53 height 11
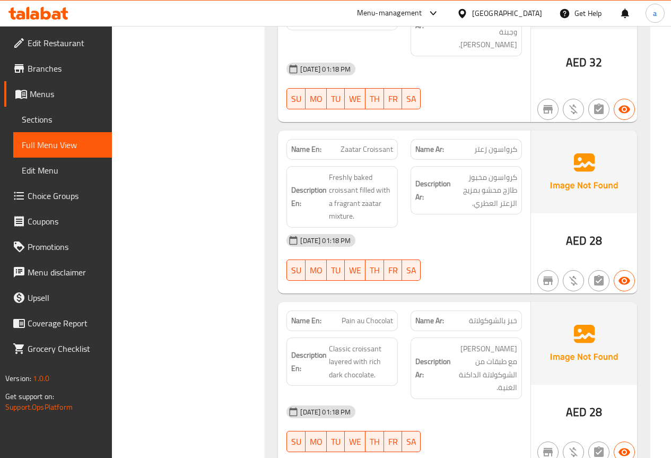
scroll to position [583, 0]
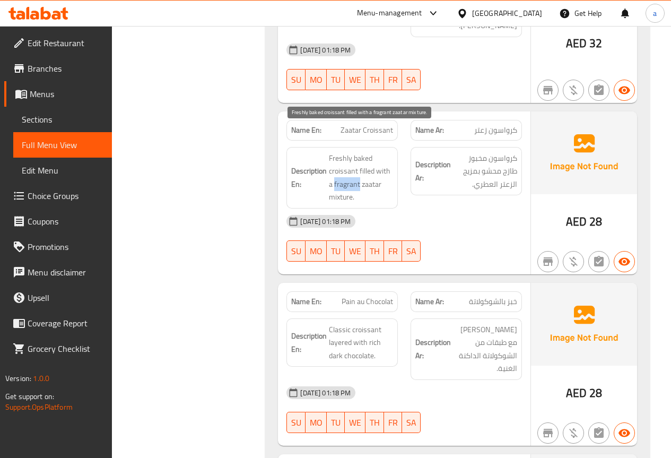
drag, startPoint x: 335, startPoint y: 158, endPoint x: 358, endPoint y: 158, distance: 23.9
click at [358, 158] on span "Freshly baked croissant filled with a fragrant zaatar mixture." at bounding box center [361, 178] width 64 height 52
copy span "fragrant"
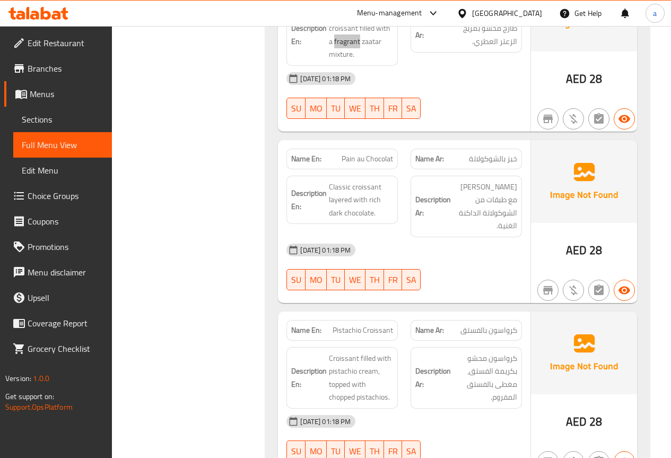
scroll to position [742, 0]
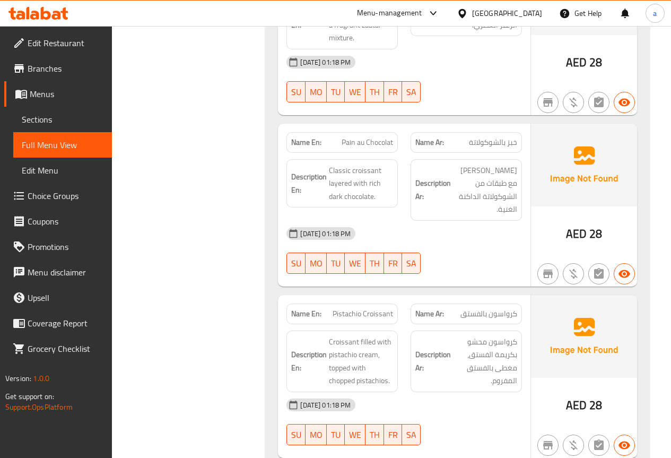
click at [342, 137] on span "Pain au Chocolat" at bounding box center [367, 142] width 51 height 11
click at [366, 132] on div "Name En: Pain au Chocolat" at bounding box center [341, 142] width 111 height 21
drag, startPoint x: 343, startPoint y: 116, endPoint x: 364, endPoint y: 118, distance: 21.8
click at [364, 137] on span "Pain au Chocolat" at bounding box center [367, 142] width 51 height 11
copy span "Pain au"
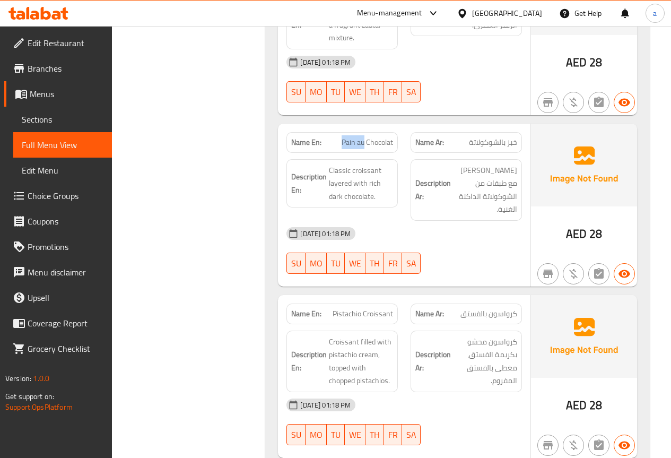
copy span "Pain au"
click at [476, 137] on span "خبز بالشوكولاتة" at bounding box center [493, 142] width 48 height 11
click at [362, 137] on span "Pain au Chocolat" at bounding box center [367, 142] width 51 height 11
drag, startPoint x: 342, startPoint y: 112, endPoint x: 398, endPoint y: 114, distance: 56.8
click at [398, 126] on div "Name En: Pain au Chocolat" at bounding box center [342, 142] width 124 height 33
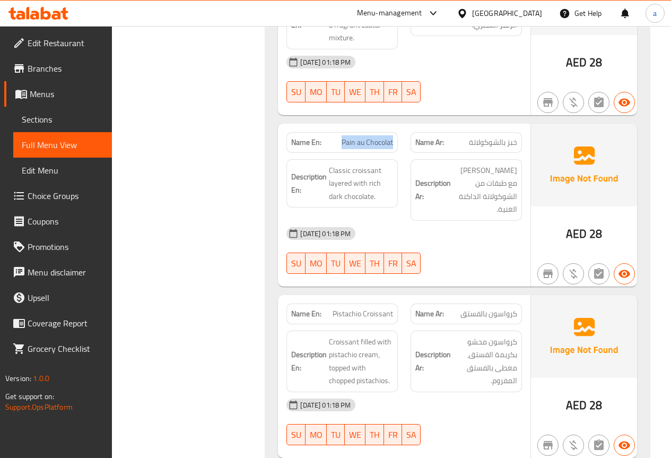
copy span "Pain au Chocolat"
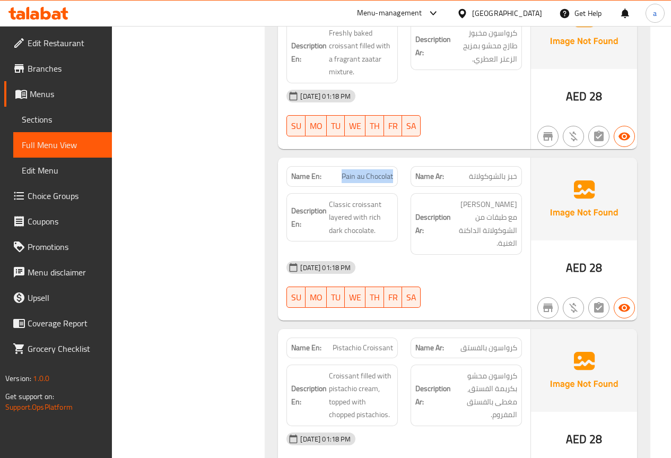
scroll to position [689, 0]
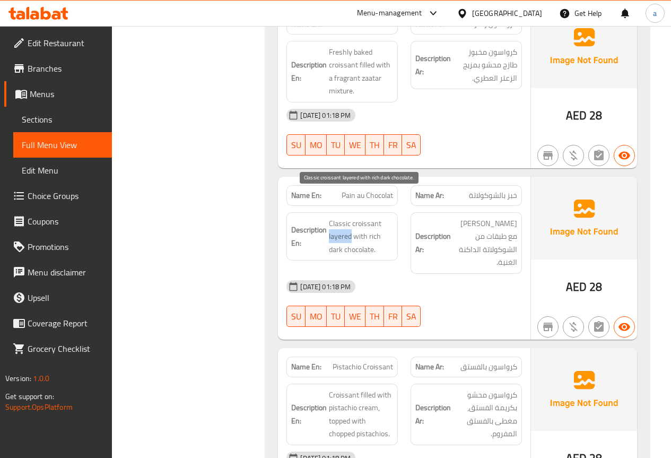
drag, startPoint x: 329, startPoint y: 209, endPoint x: 351, endPoint y: 213, distance: 22.6
click at [351, 217] on span "Classic croissant layered with rich dark chocolate." at bounding box center [361, 236] width 64 height 39
copy span "layered"
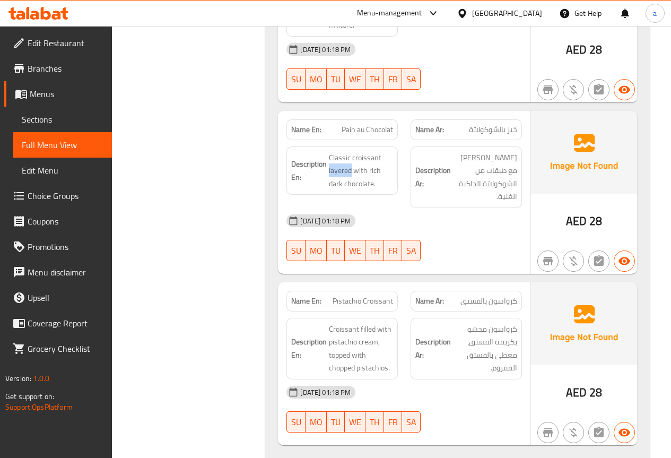
scroll to position [759, 0]
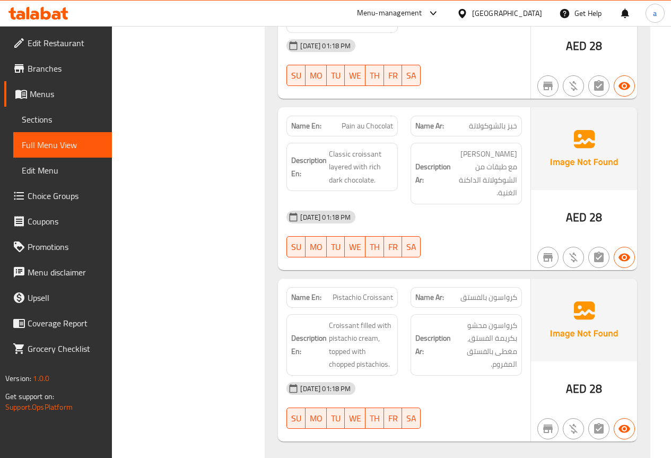
drag, startPoint x: 234, startPoint y: 282, endPoint x: 320, endPoint y: 282, distance: 86.4
click at [342, 292] on span "Pistachio Croissant" at bounding box center [363, 297] width 60 height 11
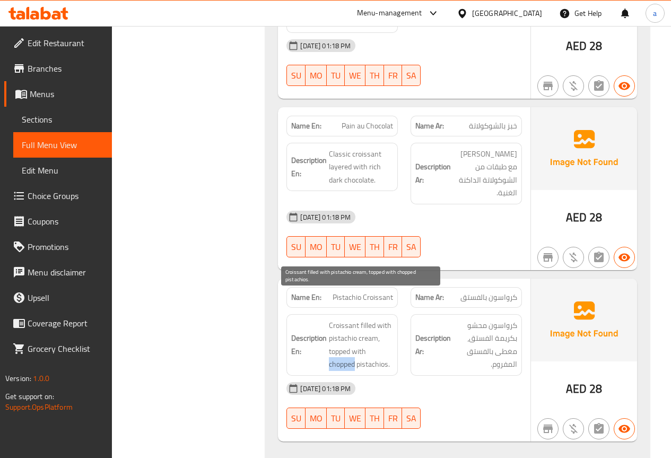
drag, startPoint x: 328, startPoint y: 338, endPoint x: 355, endPoint y: 340, distance: 27.2
click at [355, 340] on h6 "Description En: Croissant filled with pistachio cream, topped with chopped pist…" at bounding box center [342, 345] width 102 height 52
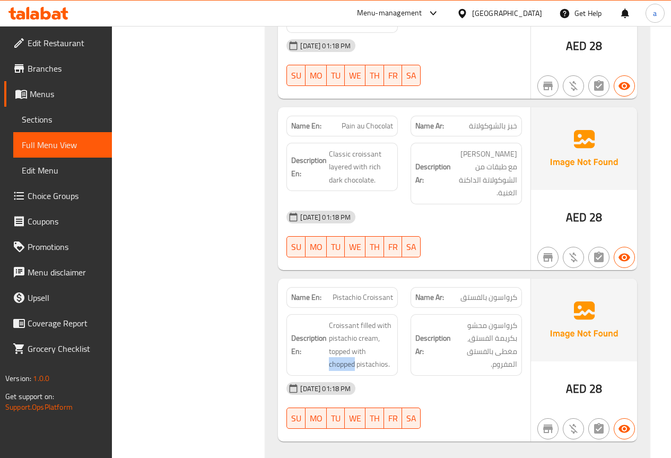
copy span "chopped"
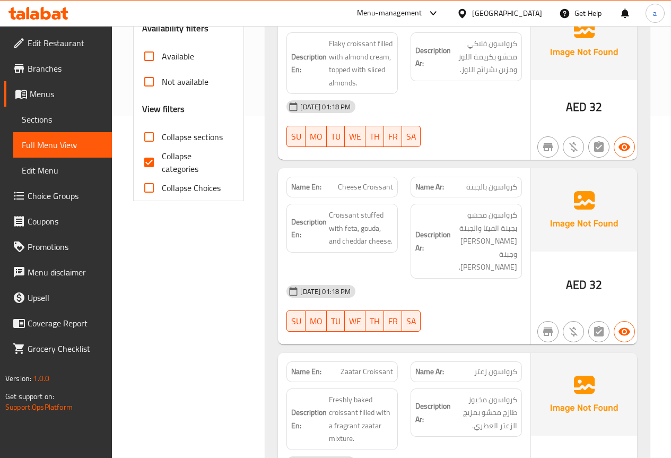
scroll to position [335, 0]
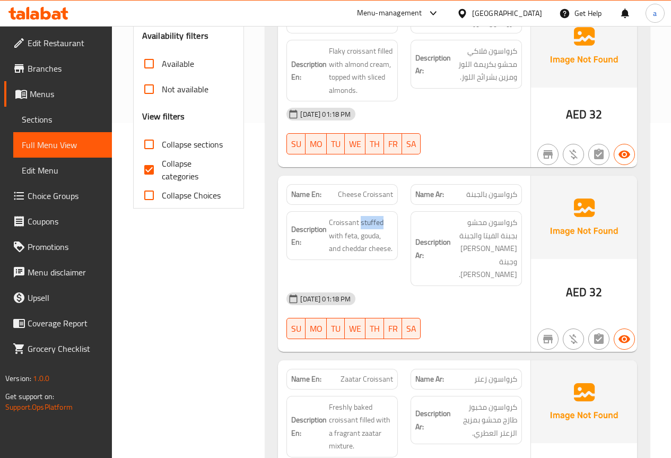
drag, startPoint x: 360, startPoint y: 222, endPoint x: 395, endPoint y: 224, distance: 35.1
click at [395, 224] on div "Description En: Croissant stuffed with feta, gouda, and cheddar cheese." at bounding box center [341, 235] width 111 height 49
copy span "stuffed"
click at [363, 236] on span "Croissant stuffed with feta, gouda, and cheddar cheese." at bounding box center [361, 235] width 64 height 39
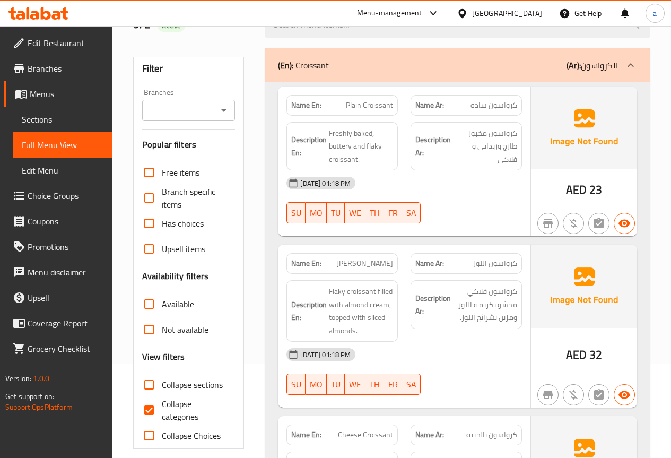
scroll to position [159, 0]
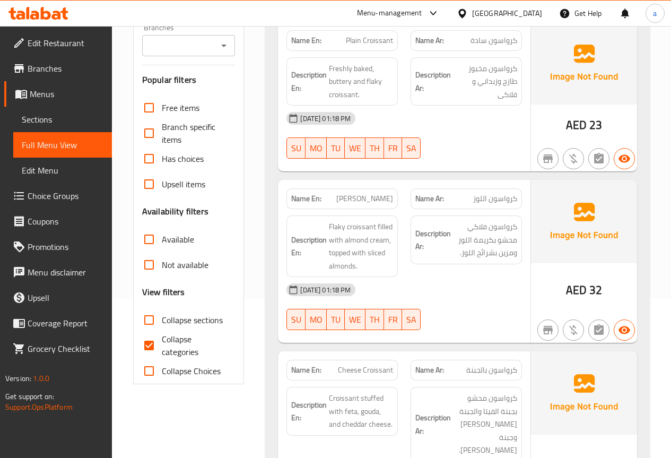
drag, startPoint x: 347, startPoint y: 196, endPoint x: 413, endPoint y: 197, distance: 66.3
click at [412, 197] on div "Name En: Almond Croissant Name Ar: كرواسون اللوز" at bounding box center [404, 198] width 248 height 33
click at [509, 198] on span "كرواسون اللوز" at bounding box center [495, 198] width 44 height 11
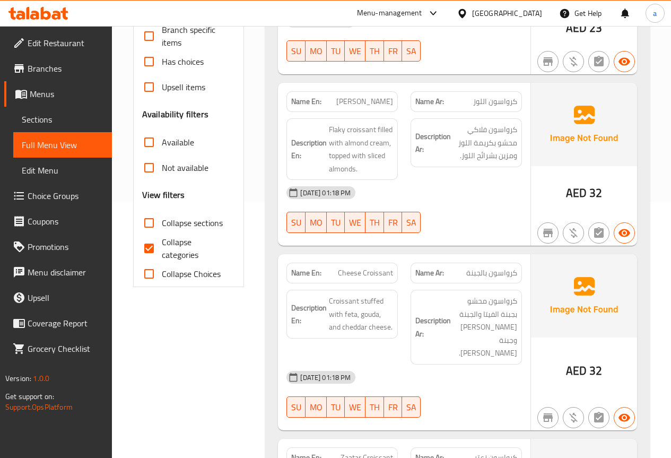
scroll to position [265, 0]
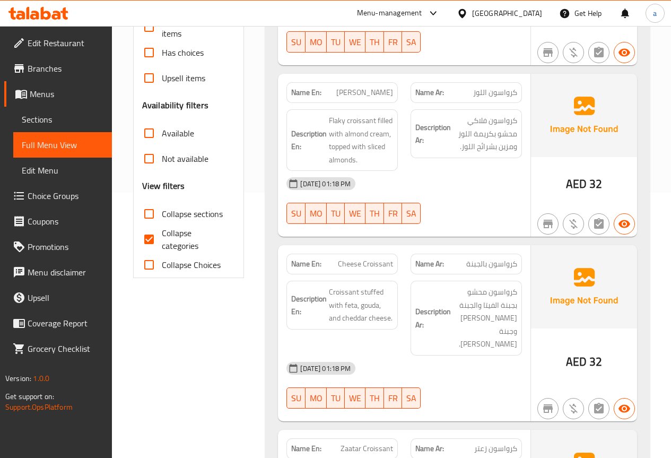
click at [366, 266] on span "Cheese Croissant" at bounding box center [365, 263] width 55 height 11
click at [173, 242] on span "Collapse categories" at bounding box center [194, 238] width 65 height 25
click at [162, 242] on input "Collapse categories" at bounding box center [148, 238] width 25 height 25
checkbox input "false"
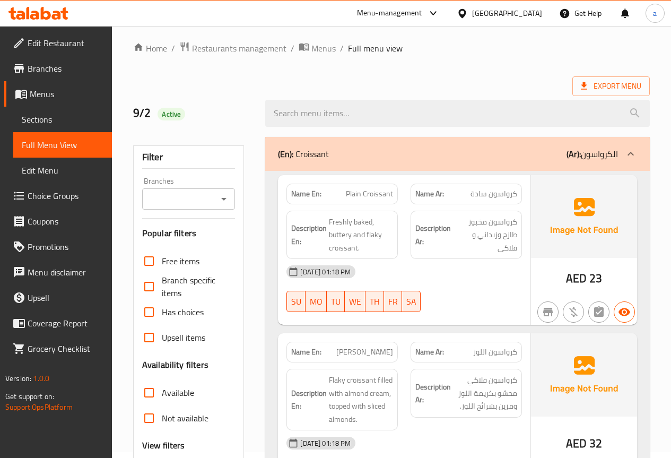
scroll to position [0, 0]
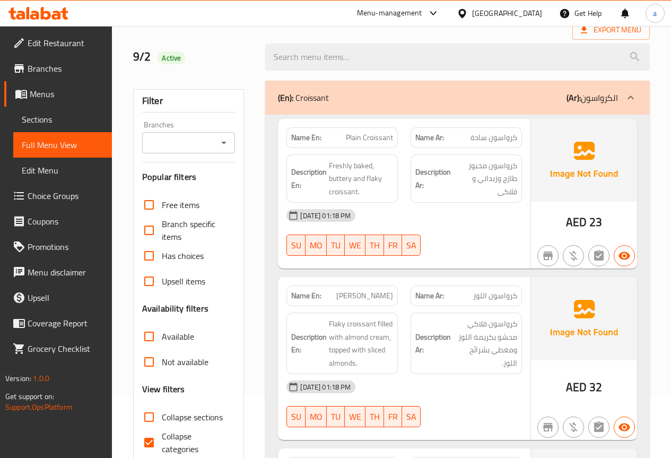
scroll to position [53, 0]
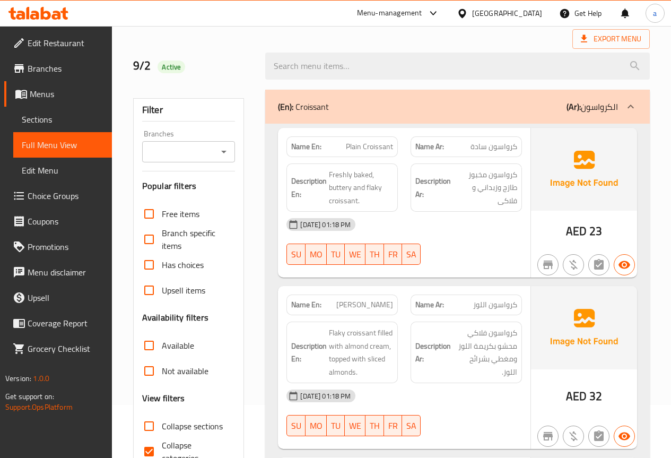
click at [56, 117] on span "Sections" at bounding box center [63, 119] width 82 height 13
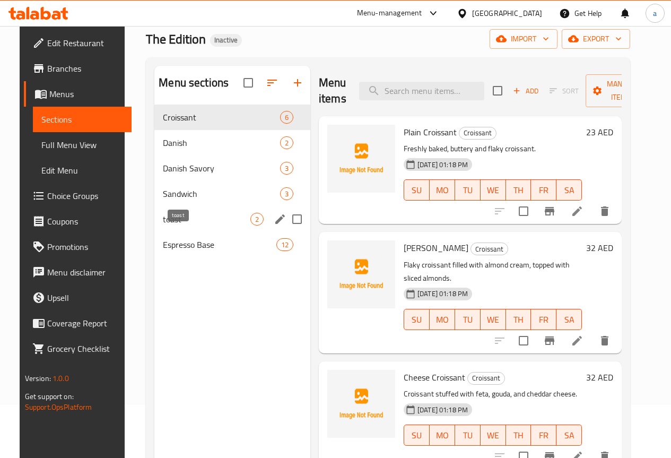
click at [163, 225] on span "toast" at bounding box center [207, 219] width 88 height 13
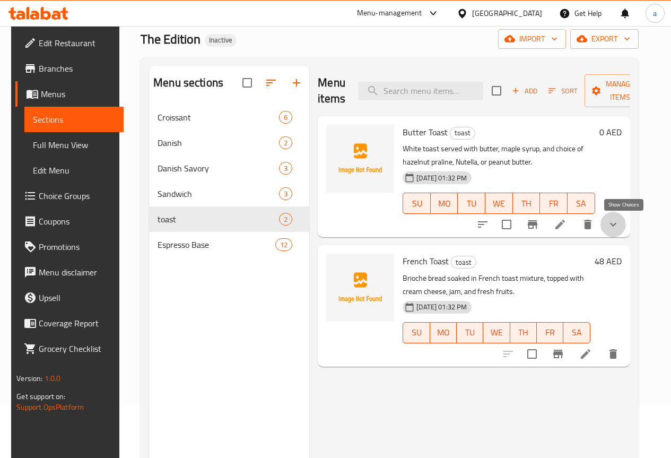
click at [619, 226] on icon "show more" at bounding box center [613, 224] width 13 height 13
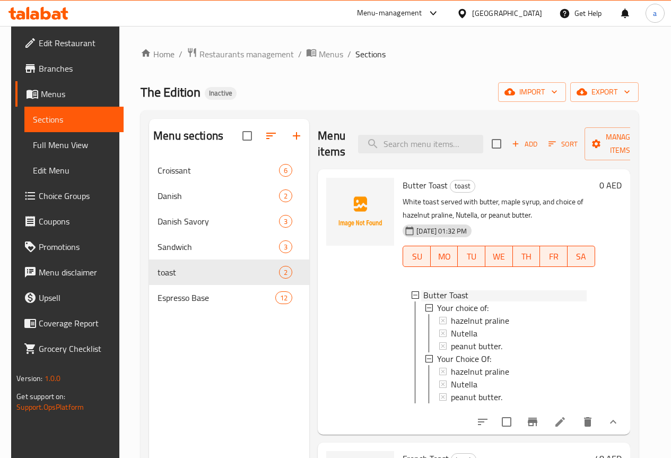
click at [412, 293] on icon at bounding box center [415, 294] width 7 height 7
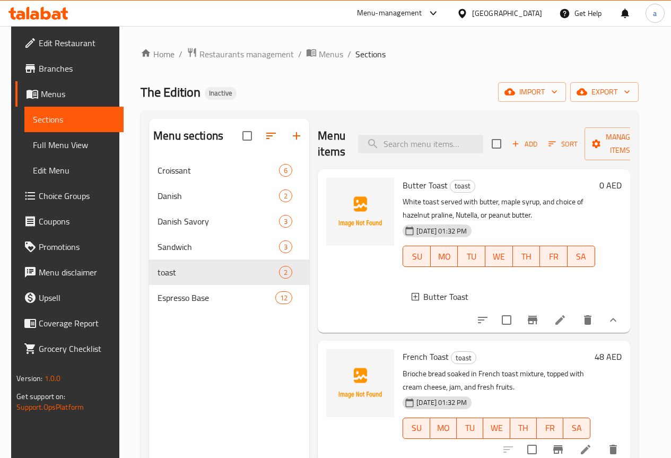
click at [36, 140] on span "Full Menu View" at bounding box center [74, 144] width 82 height 13
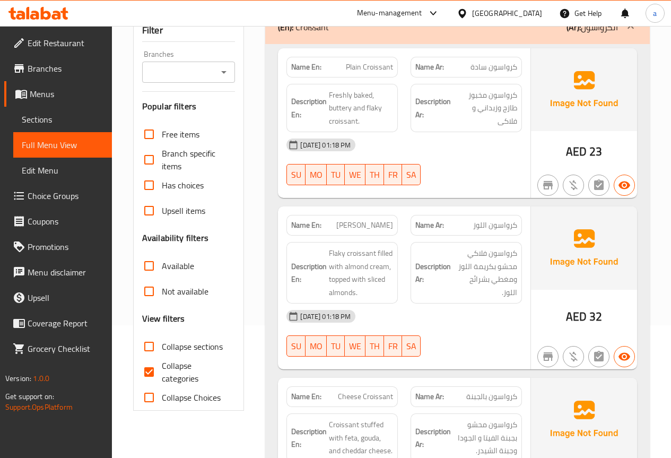
scroll to position [212, 0]
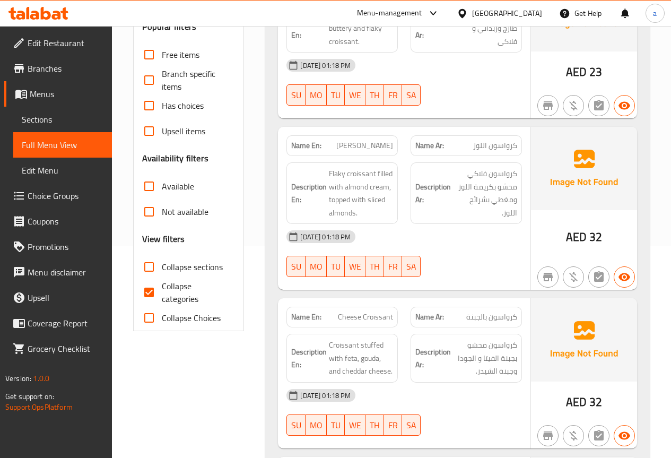
click at [150, 295] on input "Collapse categories" at bounding box center [148, 291] width 25 height 25
checkbox input "false"
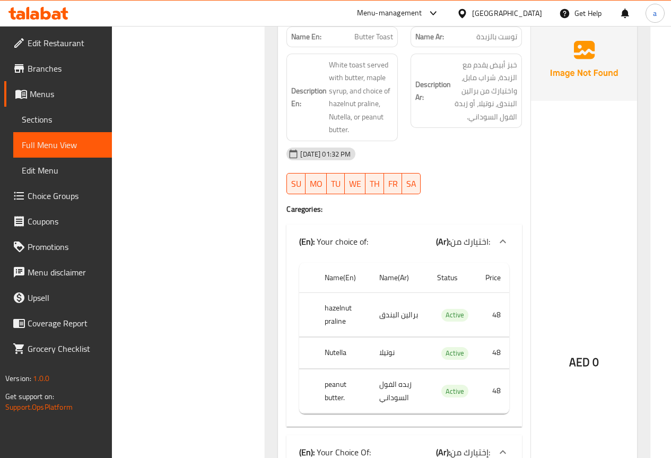
scroll to position [2917, 0]
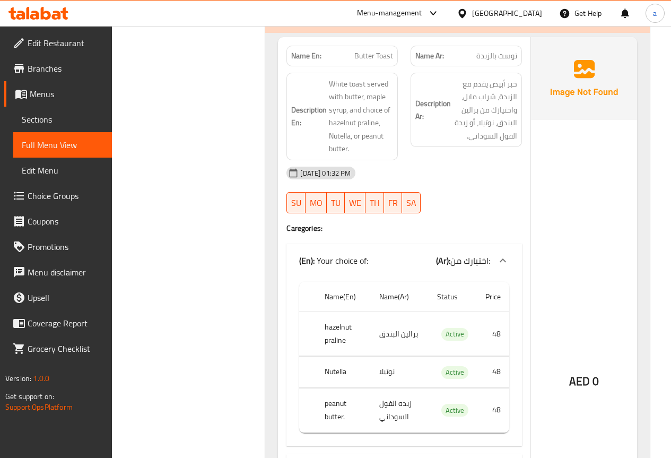
click at [497, 254] on icon at bounding box center [502, 260] width 13 height 13
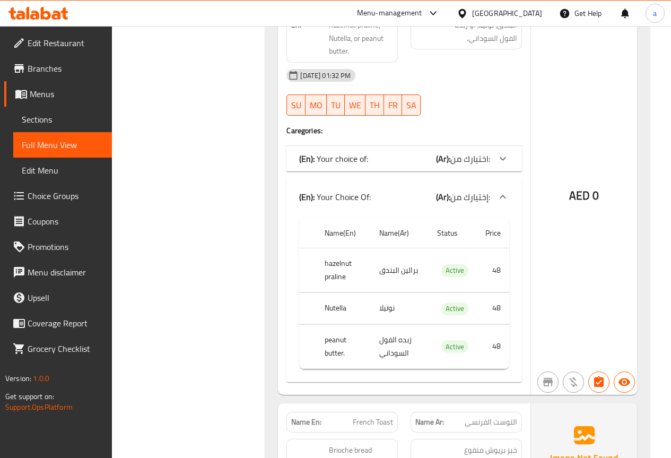
scroll to position [3023, 0]
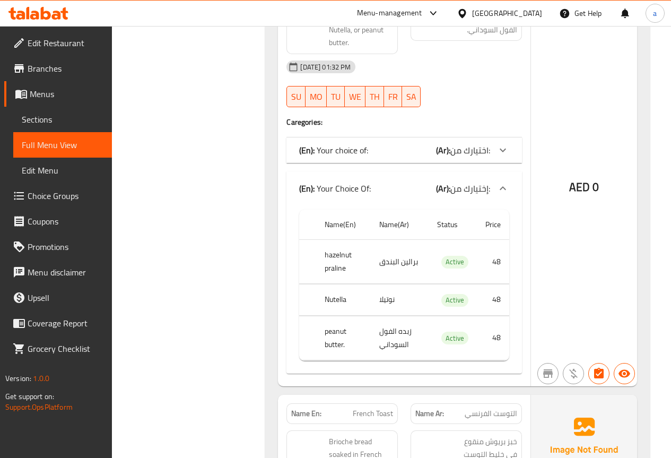
click at [507, 182] on icon at bounding box center [502, 188] width 13 height 13
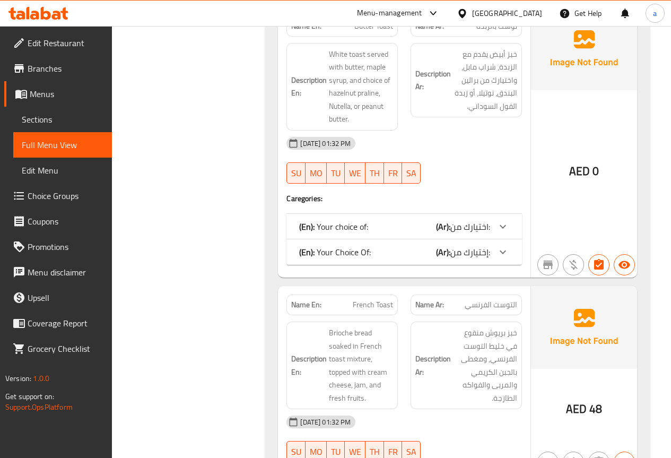
scroll to position [2917, 0]
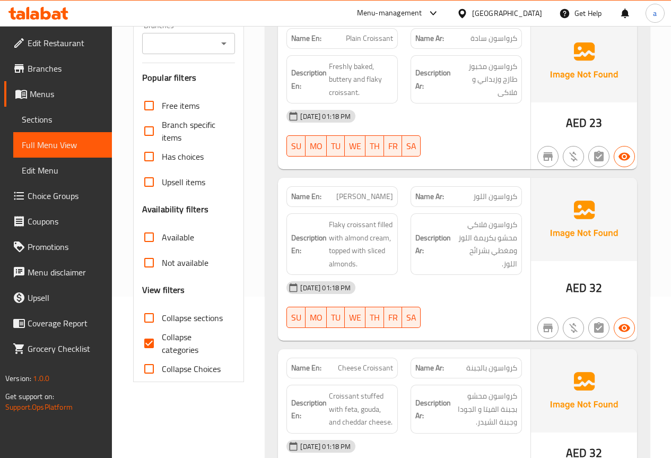
scroll to position [159, 0]
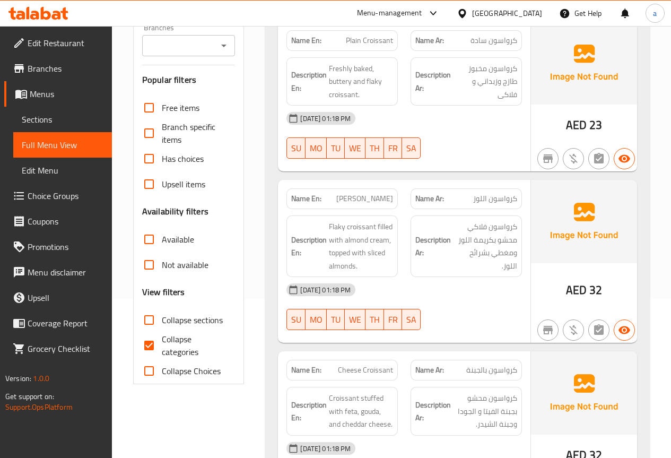
click at [154, 351] on input "Collapse categories" at bounding box center [148, 345] width 25 height 25
checkbox input "false"
click at [54, 119] on span "Sections" at bounding box center [63, 119] width 82 height 13
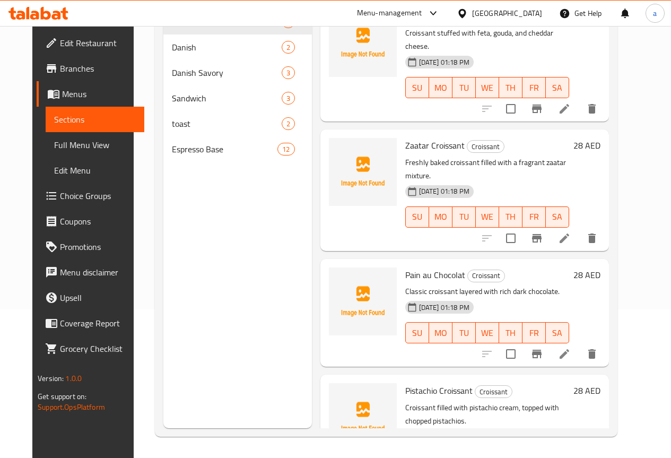
scroll to position [280, 0]
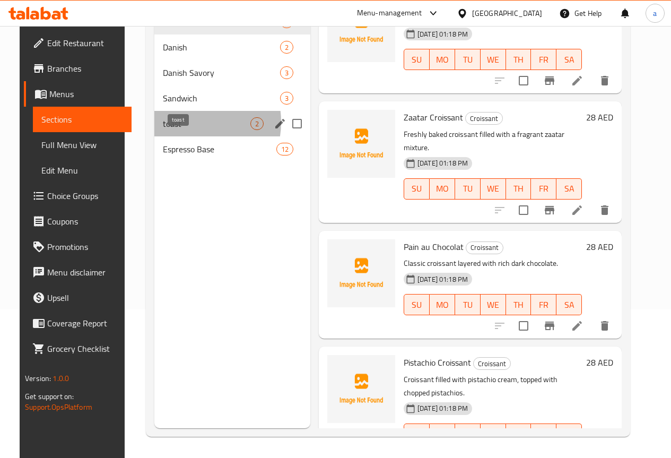
click at [173, 130] on span "toast" at bounding box center [207, 123] width 88 height 13
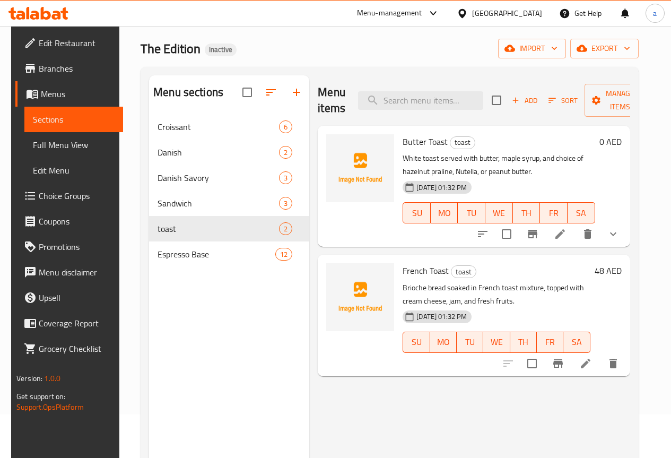
scroll to position [42, 0]
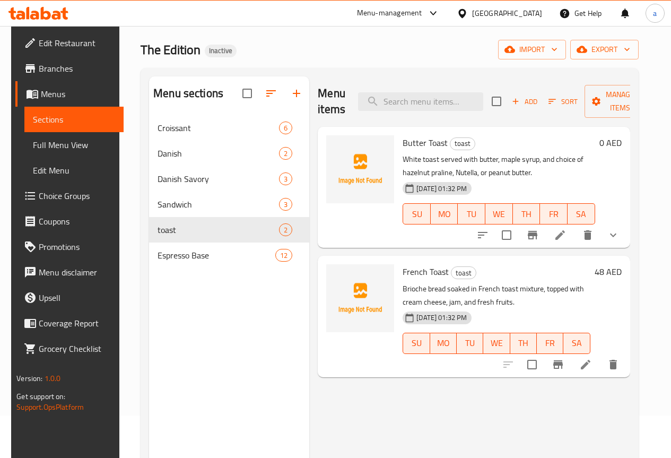
click at [626, 231] on button "show more" at bounding box center [612, 234] width 25 height 25
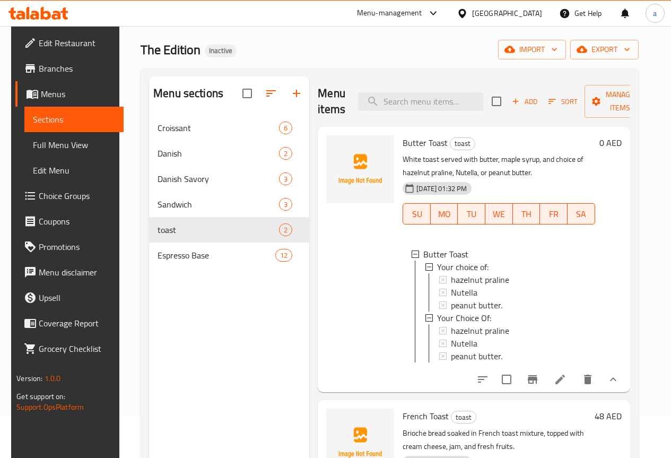
scroll to position [2, 0]
click at [425, 316] on icon at bounding box center [428, 315] width 7 height 7
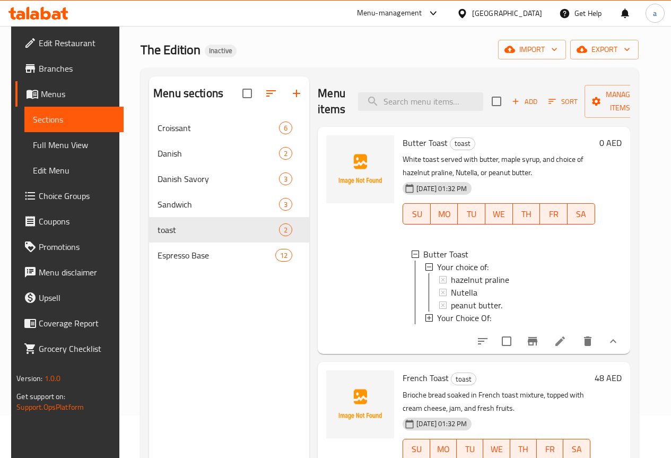
click at [425, 316] on icon at bounding box center [428, 317] width 7 height 7
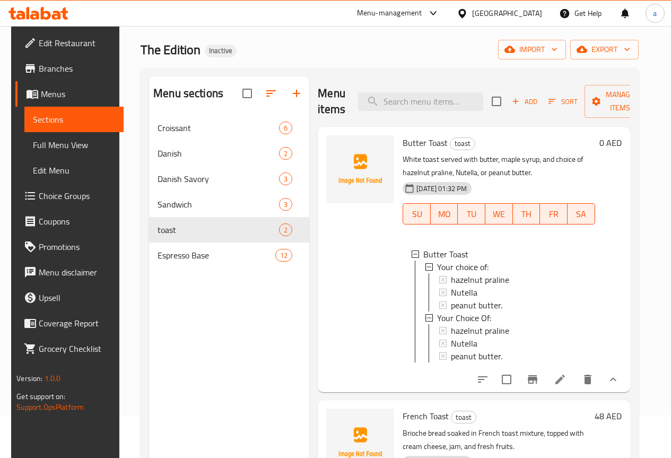
click at [566, 386] on icon at bounding box center [560, 379] width 13 height 13
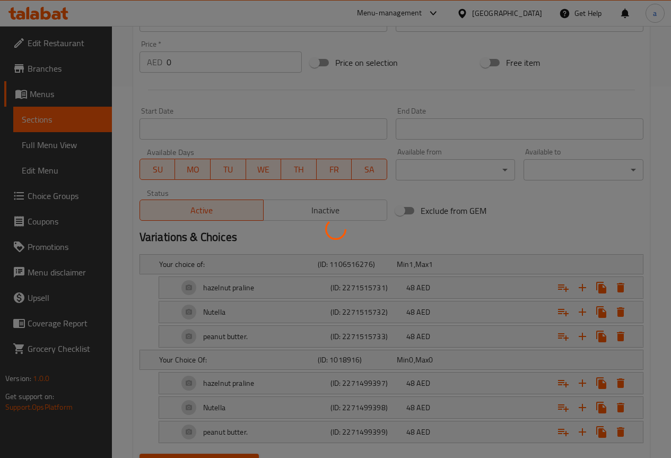
scroll to position [423, 0]
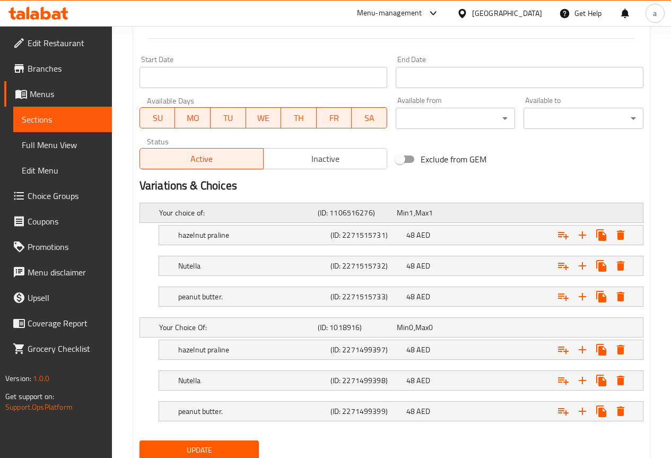
click at [194, 216] on h5 "Your choice of:" at bounding box center [236, 212] width 154 height 11
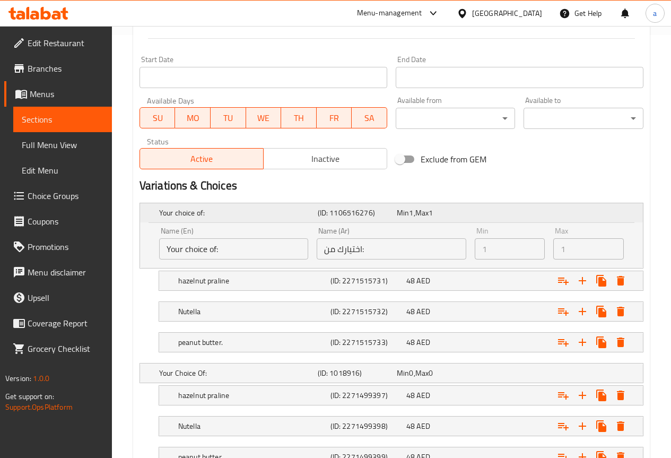
click at [194, 216] on h5 "Your choice of:" at bounding box center [236, 212] width 154 height 11
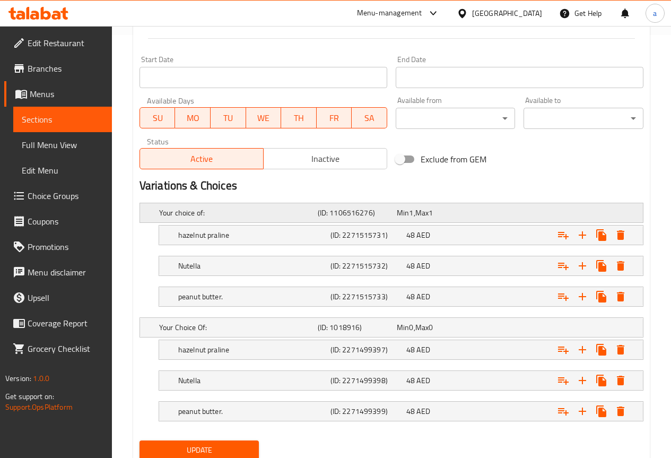
drag, startPoint x: 194, startPoint y: 216, endPoint x: 466, endPoint y: 204, distance: 272.3
click at [466, 204] on div "Your choice of: (ID: 1106516276) Min 1 , Max 1" at bounding box center [394, 212] width 475 height 23
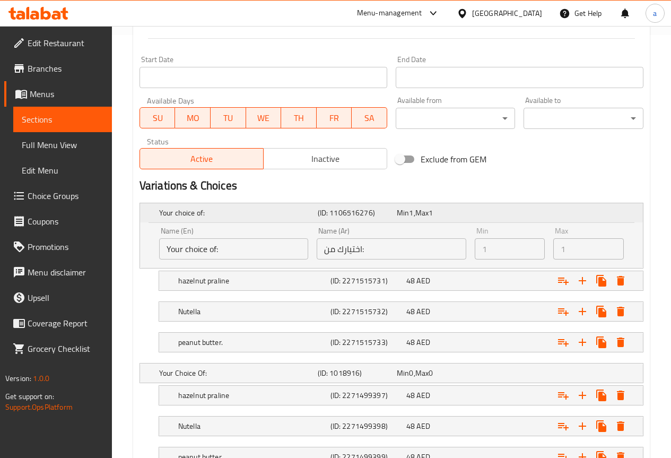
click at [467, 208] on div "Min 1 , Max 1" at bounding box center [434, 212] width 75 height 11
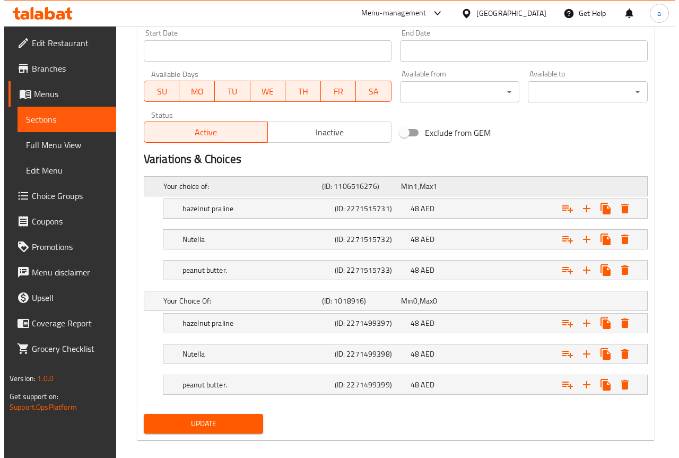
scroll to position [461, 0]
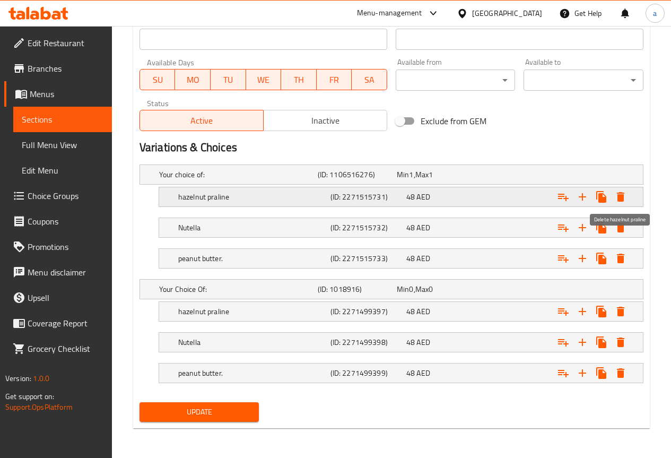
click at [624, 198] on icon "Expand" at bounding box center [620, 196] width 13 height 13
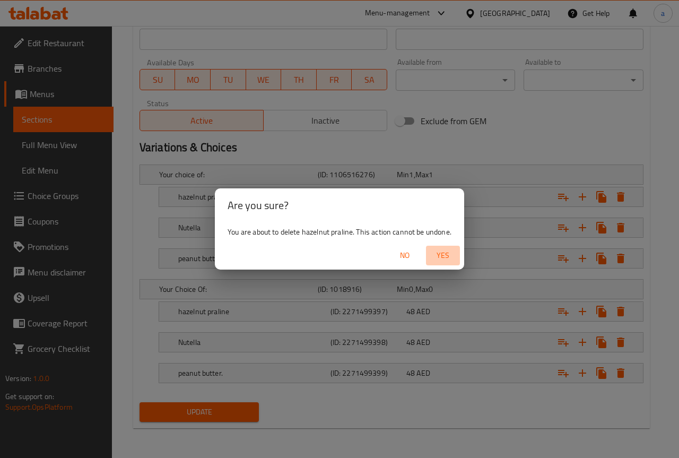
click at [448, 253] on span "Yes" at bounding box center [442, 255] width 25 height 13
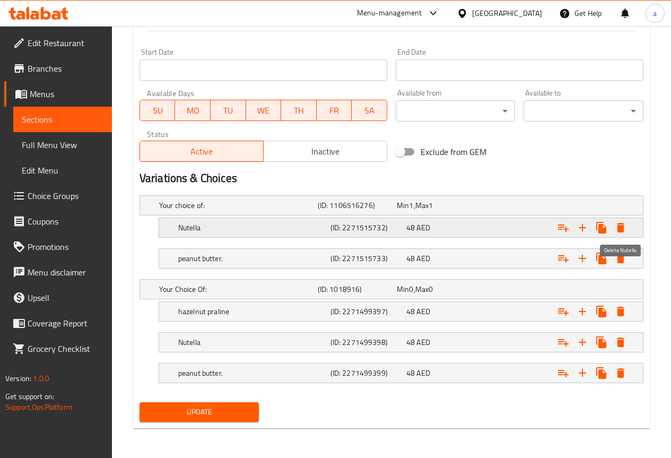
click at [623, 226] on icon "Expand" at bounding box center [620, 228] width 7 height 10
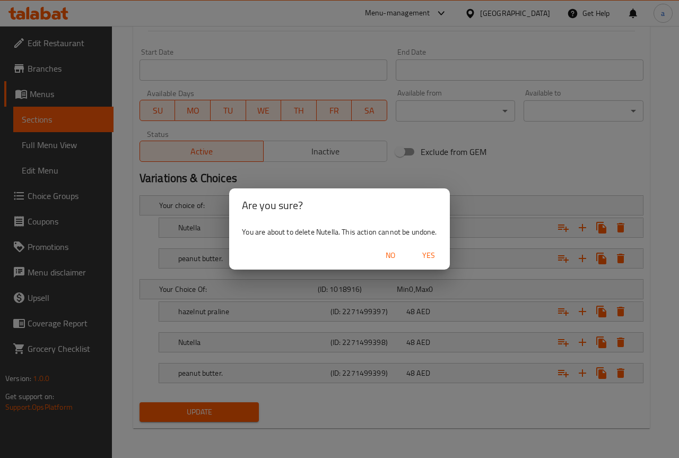
click at [425, 256] on span "Yes" at bounding box center [428, 255] width 25 height 13
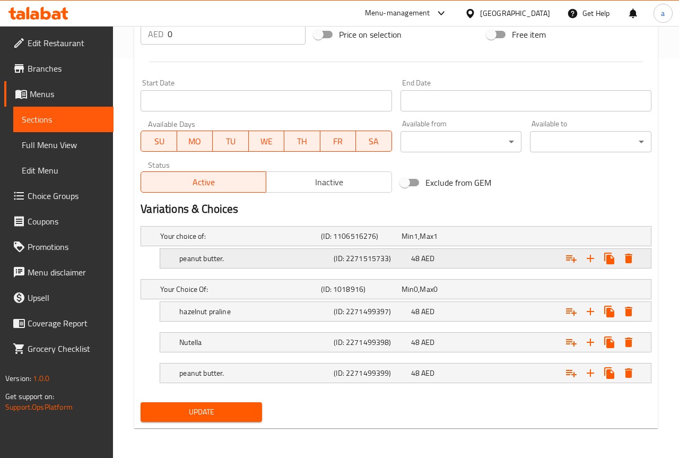
scroll to position [399, 0]
click at [626, 258] on icon "Expand" at bounding box center [620, 258] width 13 height 13
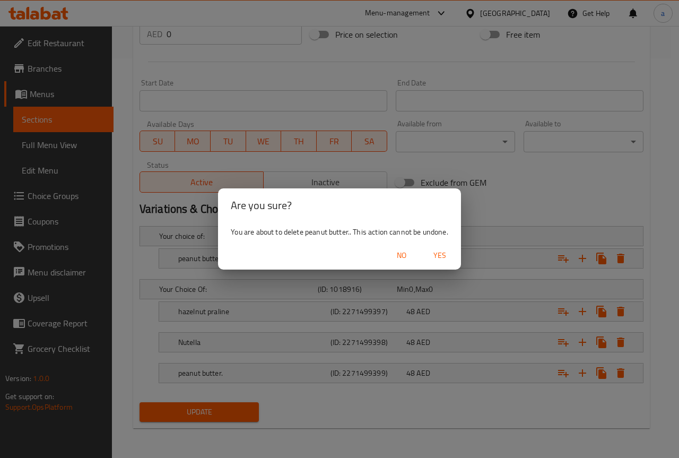
click at [449, 255] on span "Yes" at bounding box center [439, 255] width 25 height 13
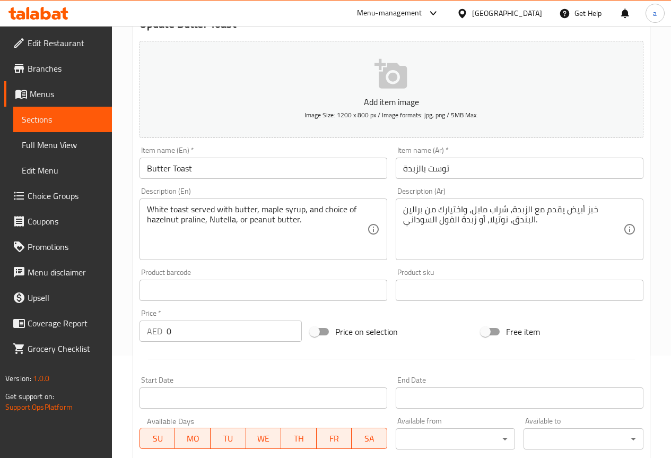
scroll to position [292, 0]
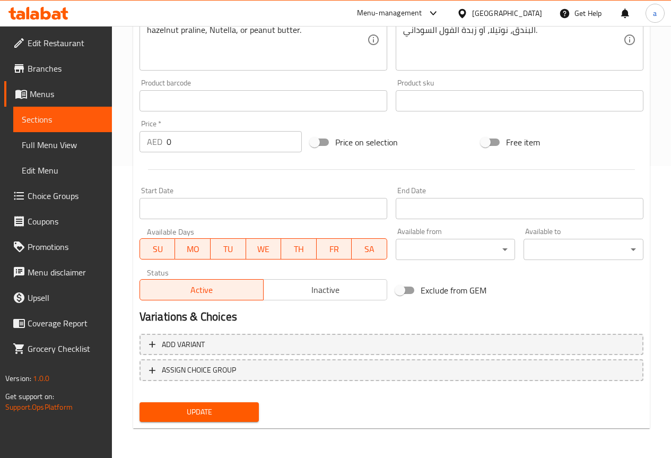
click at [251, 415] on button "Update" at bounding box center [199, 412] width 120 height 20
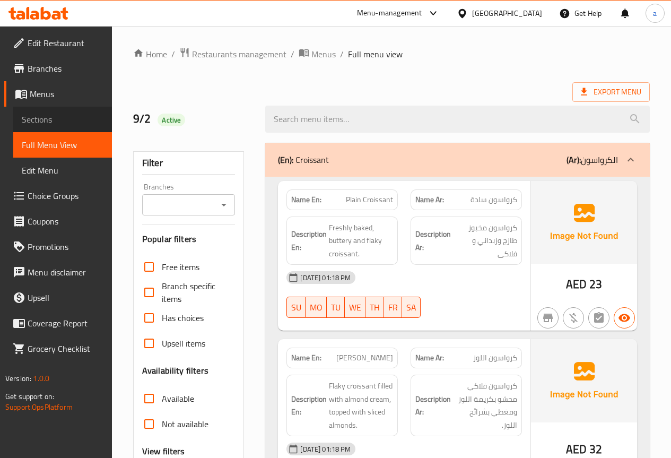
click at [50, 121] on span "Sections" at bounding box center [63, 119] width 82 height 13
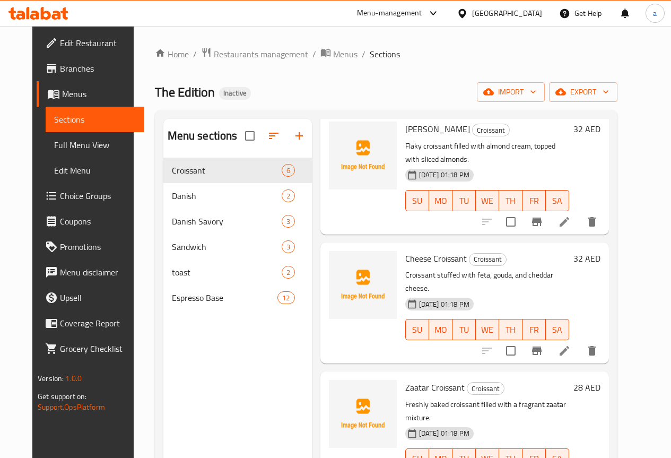
scroll to position [265, 0]
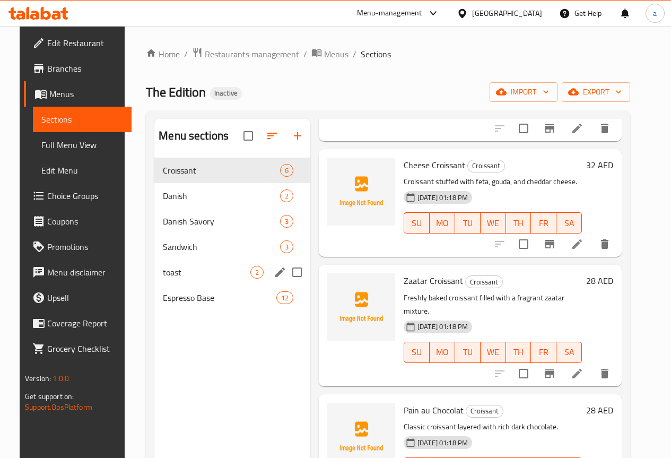
click at [180, 281] on div "toast 2" at bounding box center [232, 271] width 156 height 25
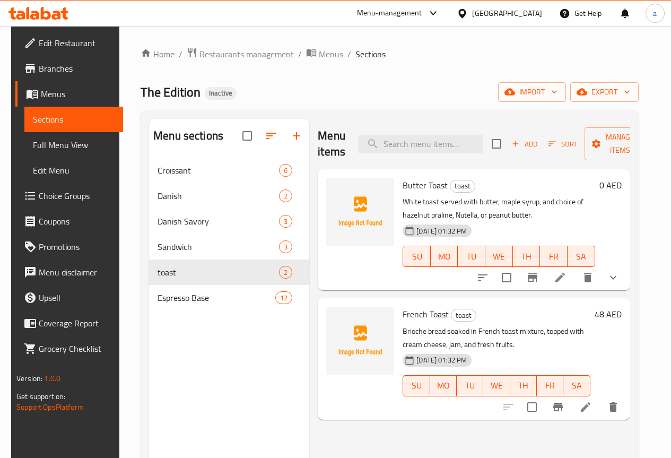
scroll to position [53, 0]
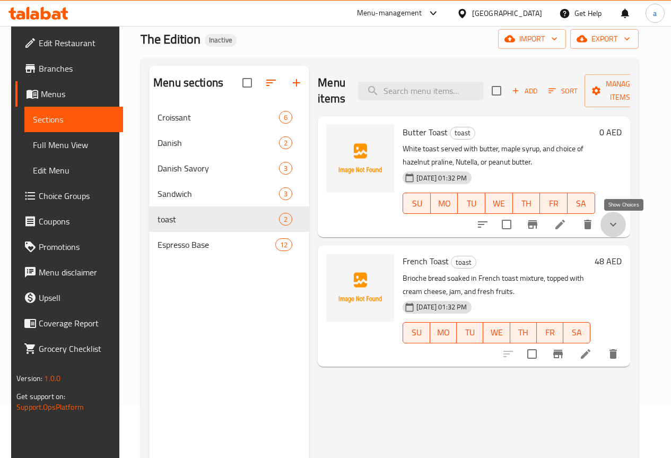
click at [619, 227] on icon "show more" at bounding box center [613, 224] width 13 height 13
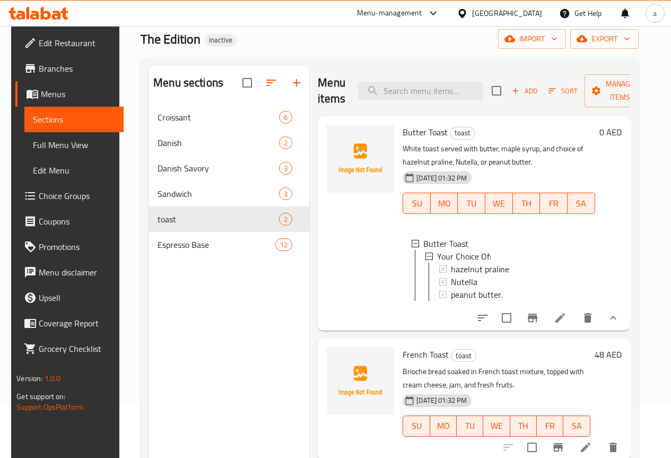
scroll to position [2, 0]
click at [49, 147] on span "Full Menu View" at bounding box center [74, 144] width 82 height 13
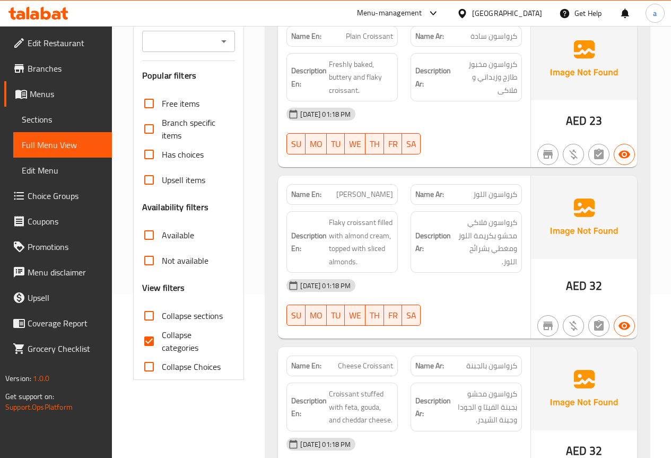
scroll to position [318, 0]
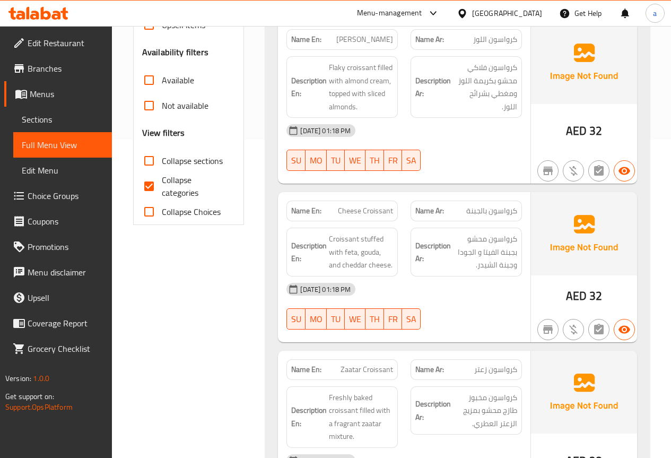
click at [144, 185] on input "Collapse categories" at bounding box center [148, 185] width 25 height 25
checkbox input "false"
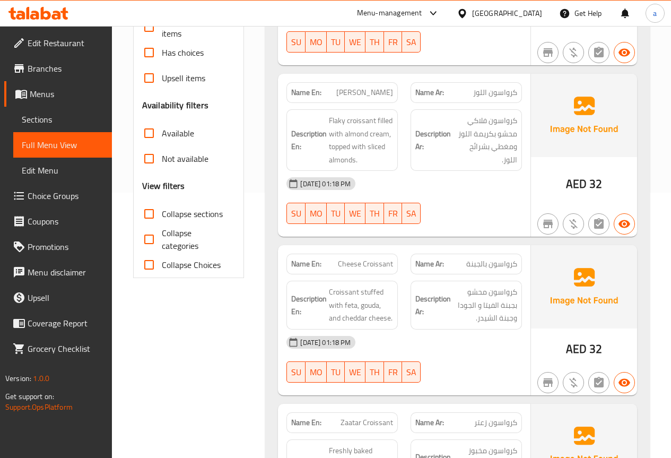
scroll to position [53, 0]
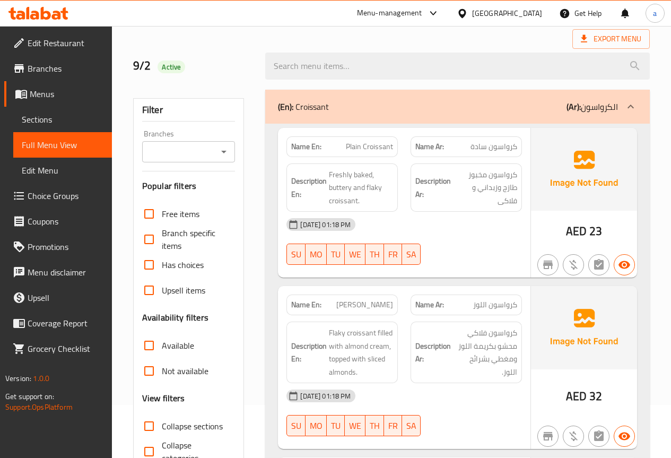
drag, startPoint x: 357, startPoint y: 155, endPoint x: 349, endPoint y: 142, distance: 15.5
click at [357, 155] on div "Name En: Plain Croissant" at bounding box center [341, 146] width 111 height 21
drag, startPoint x: 349, startPoint y: 142, endPoint x: 393, endPoint y: 143, distance: 44.0
click at [355, 142] on span "Plain Croissant" at bounding box center [369, 146] width 47 height 11
click at [251, 40] on div "Export Menu" at bounding box center [391, 39] width 517 height 20
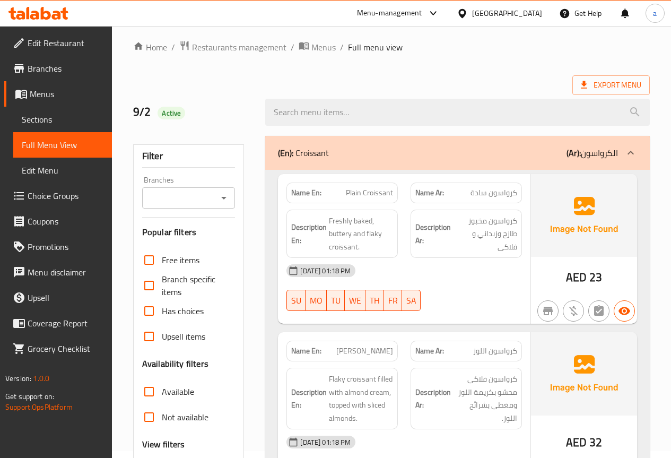
scroll to position [0, 0]
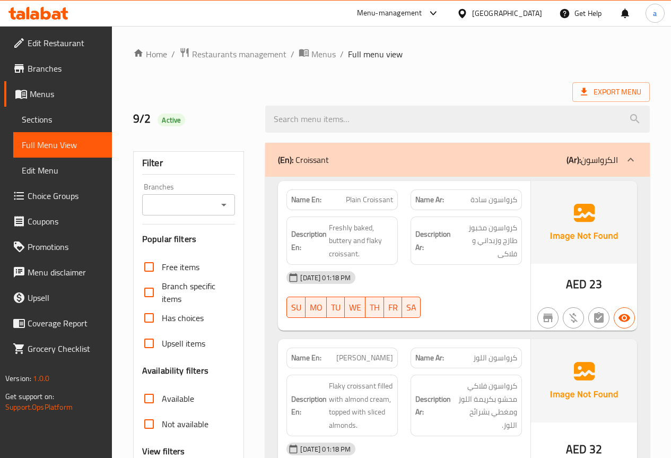
click at [324, 86] on div "Export Menu" at bounding box center [391, 92] width 517 height 20
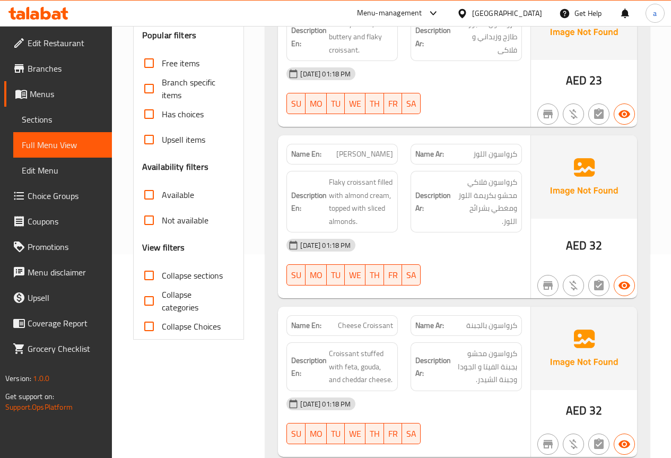
scroll to position [212, 0]
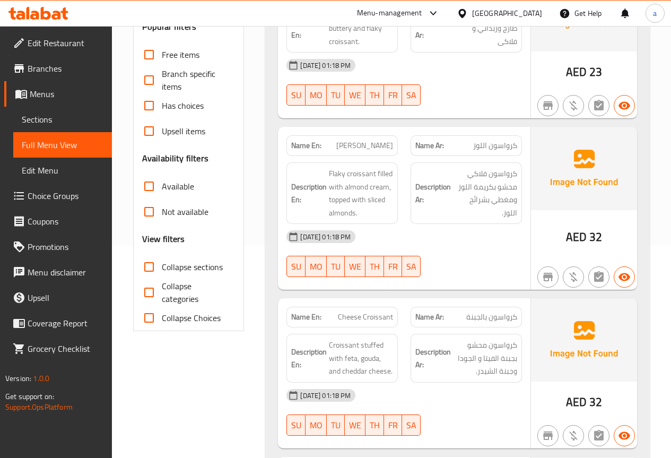
click at [156, 265] on input "Collapse sections" at bounding box center [148, 266] width 25 height 25
checkbox input "true"
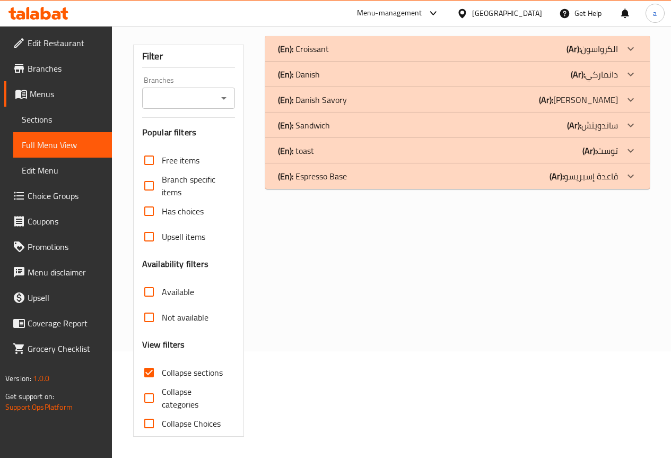
scroll to position [107, 0]
click at [323, 49] on p "(En): Croissant" at bounding box center [303, 48] width 51 height 13
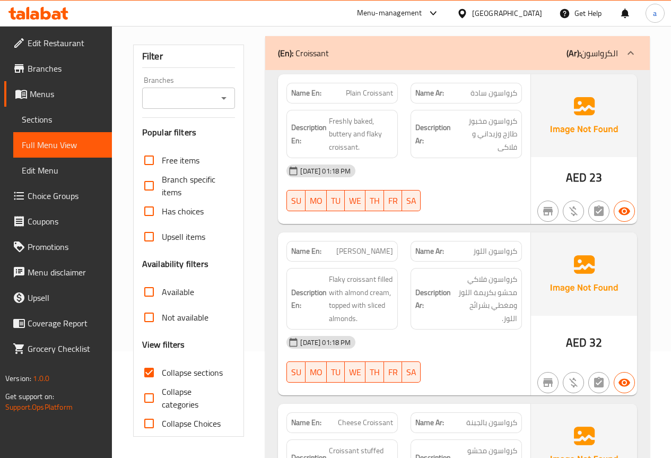
click at [323, 49] on p "(En): Croissant" at bounding box center [303, 53] width 51 height 13
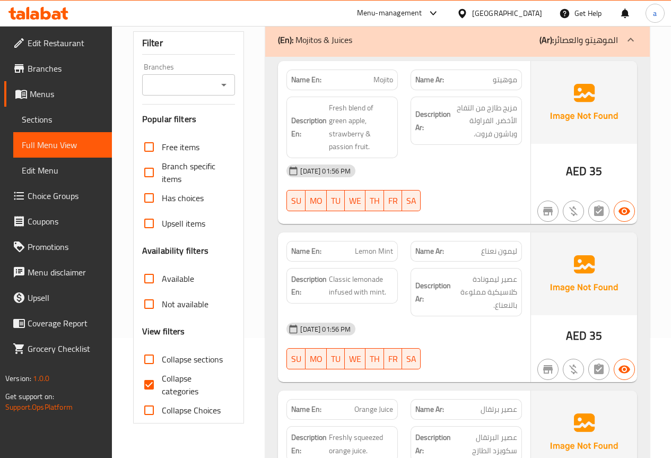
scroll to position [265, 0]
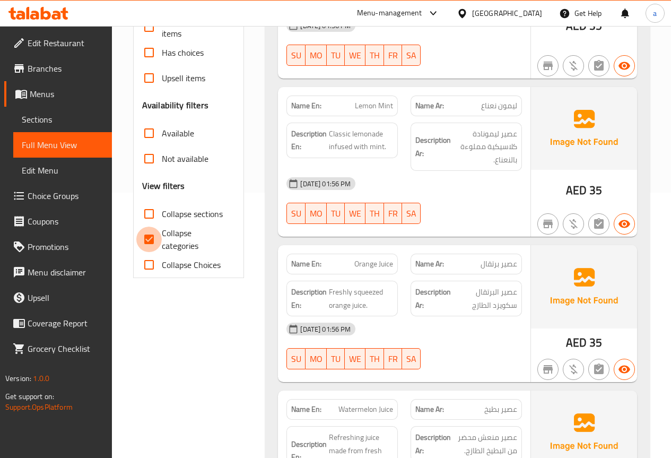
click at [150, 238] on input "Collapse categories" at bounding box center [148, 238] width 25 height 25
checkbox input "false"
click at [155, 209] on input "Collapse sections" at bounding box center [148, 213] width 25 height 25
checkbox input "true"
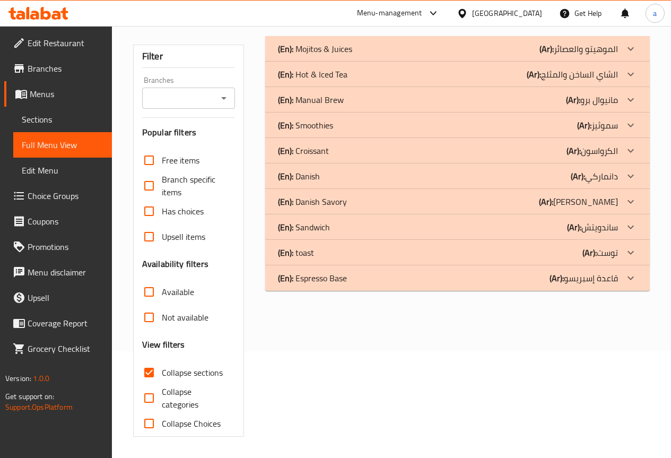
scroll to position [107, 0]
click at [305, 55] on p "(En): Manual Brew" at bounding box center [315, 48] width 74 height 13
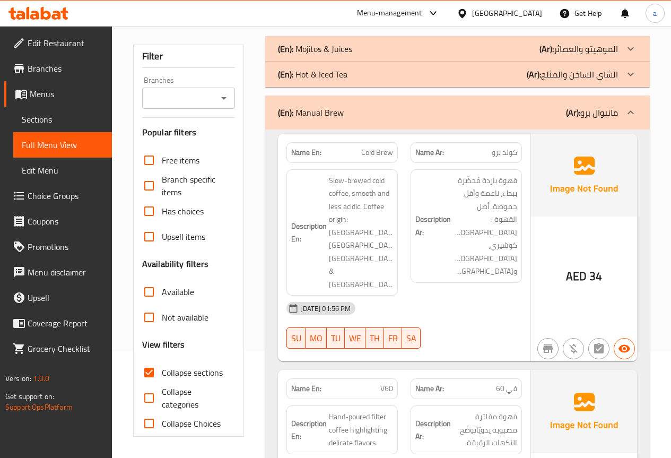
click at [449, 198] on h6 "Description Ar: قهوة باردة مُحضّرة ببطء، ناعمة وأقل حموضة. أصل القهوة : إثيوبيا…" at bounding box center [466, 226] width 102 height 104
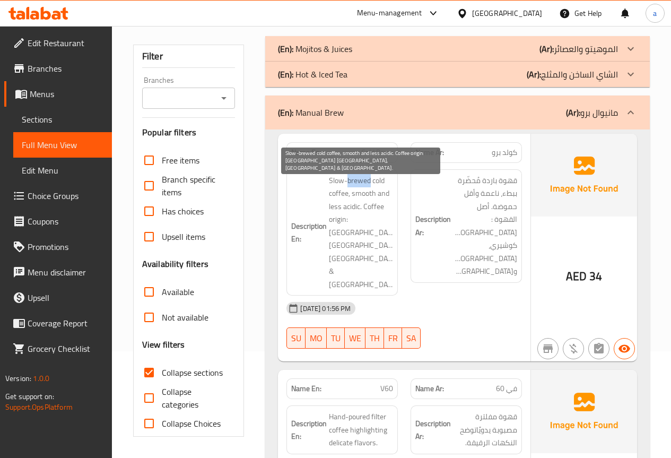
drag, startPoint x: 347, startPoint y: 181, endPoint x: 369, endPoint y: 180, distance: 21.8
click at [369, 180] on span "Slow-brewed cold coffee, smooth and less acidic. Coffee origin: Ethiopia Kocher…" at bounding box center [361, 232] width 64 height 117
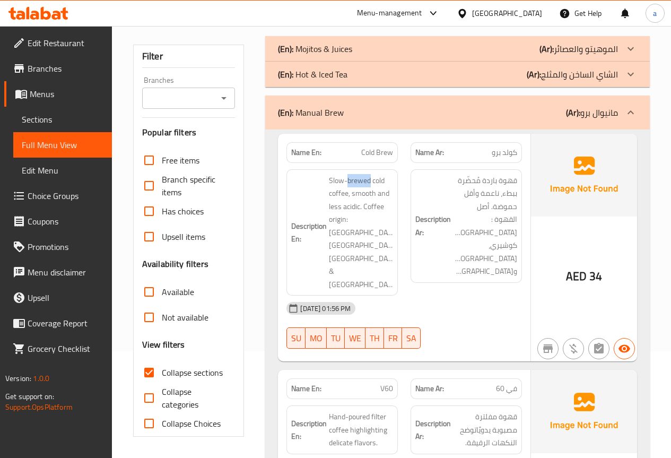
copy span "brewed"
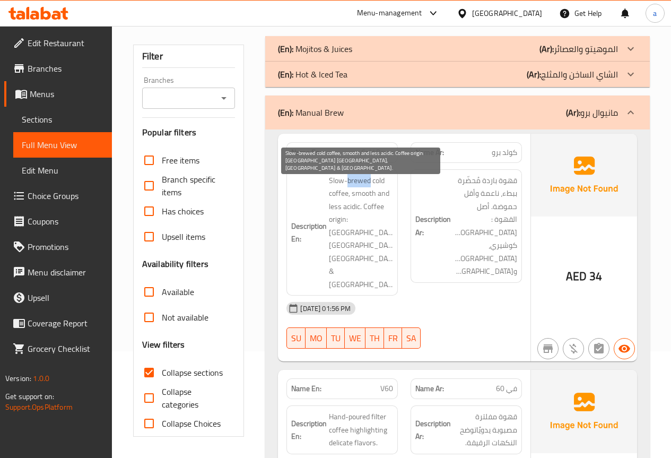
click at [358, 179] on span "Slow-brewed cold coffee, smooth and less acidic. Coffee origin: Ethiopia Kocher…" at bounding box center [361, 232] width 64 height 117
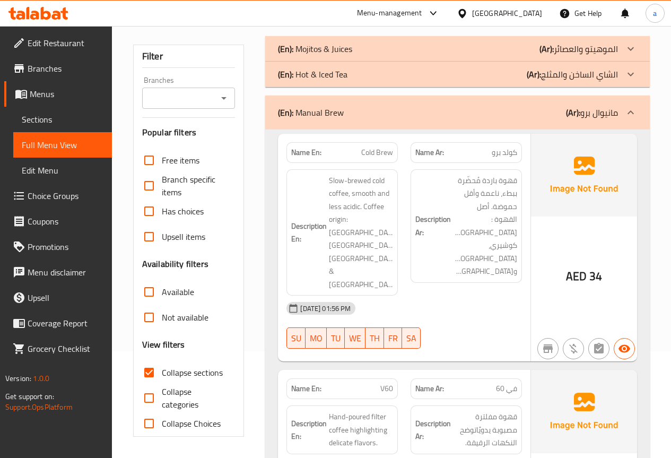
click at [393, 195] on div "Description En: Slow-brewed cold coffee, smooth and less acidic. Coffee origin:…" at bounding box center [341, 232] width 111 height 127
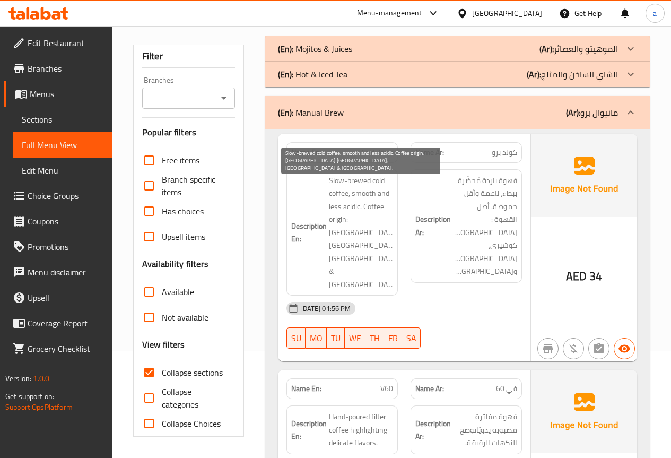
click at [348, 179] on span "Slow-brewed cold coffee, smooth and less acidic. Coffee origin: Ethiopia Kocher…" at bounding box center [361, 232] width 64 height 117
copy span "brewed"
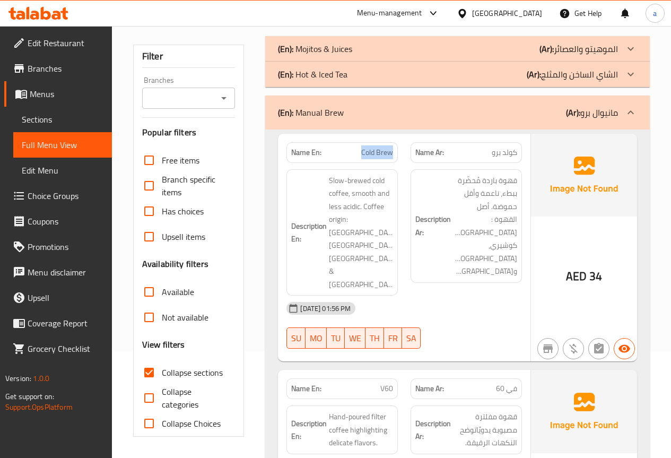
drag, startPoint x: 362, startPoint y: 153, endPoint x: 394, endPoint y: 155, distance: 32.4
click at [394, 155] on div "Name En: Cold Brew" at bounding box center [341, 152] width 111 height 21
copy span "Cold Brew"
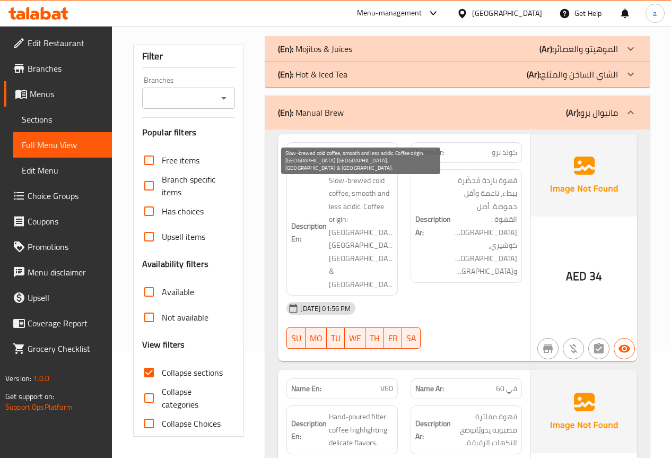
click at [363, 191] on span "Slow-brewed cold coffee, smooth and less acidic. Coffee origin: [GEOGRAPHIC_DAT…" at bounding box center [361, 232] width 64 height 117
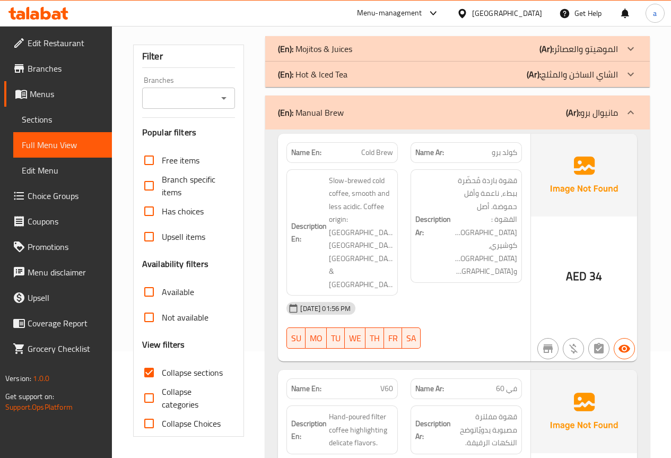
click at [456, 295] on div "[DATE] 01:56 PM" at bounding box center [404, 307] width 248 height 25
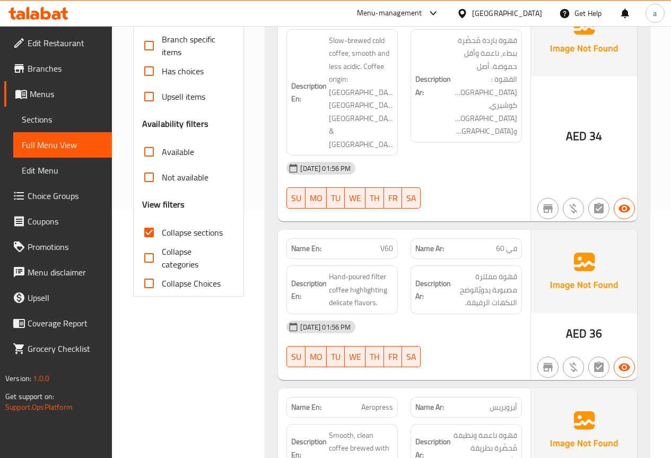
scroll to position [266, 0]
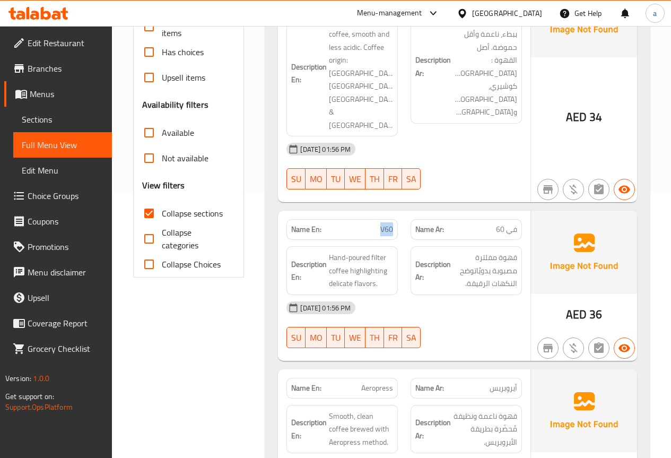
drag, startPoint x: 367, startPoint y: 185, endPoint x: 392, endPoint y: 197, distance: 28.2
click at [392, 219] on div "Name En: V60" at bounding box center [341, 229] width 111 height 21
click at [198, 353] on div "Filter Branches Branches Popular filters Free items Branch specific items Has c…" at bounding box center [193, 420] width 133 height 1099
drag, startPoint x: 331, startPoint y: 218, endPoint x: 370, endPoint y: 219, distance: 39.2
click at [370, 251] on span "Hand-poured filter coffee highlighting delicate flavors." at bounding box center [361, 270] width 64 height 39
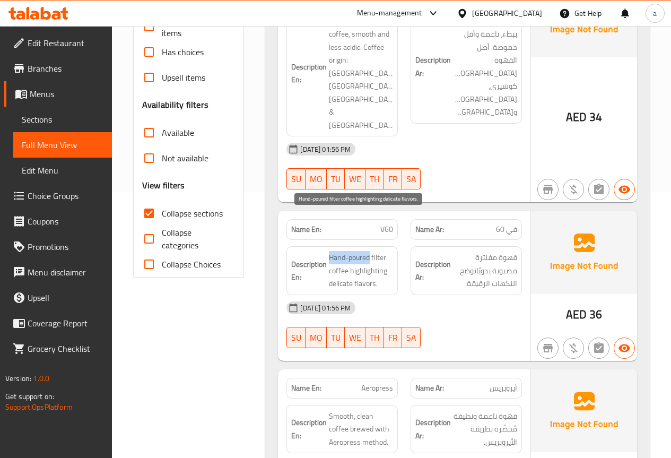
copy span "Hand-poured"
click at [442, 295] on div "[DATE] 01:56 PM" at bounding box center [404, 307] width 248 height 25
click at [592, 304] on span "36" at bounding box center [595, 314] width 13 height 21
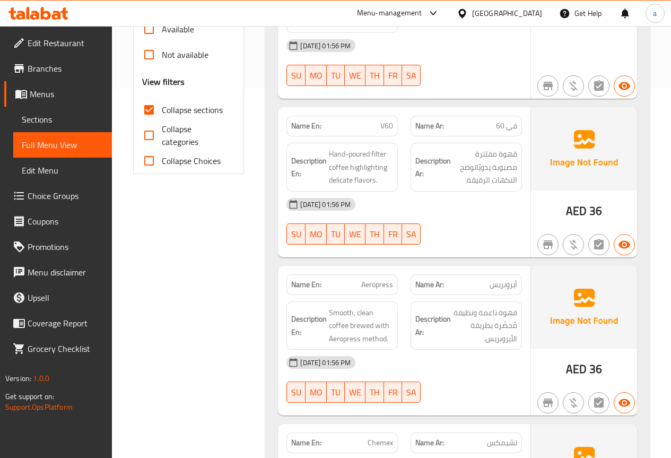
scroll to position [372, 0]
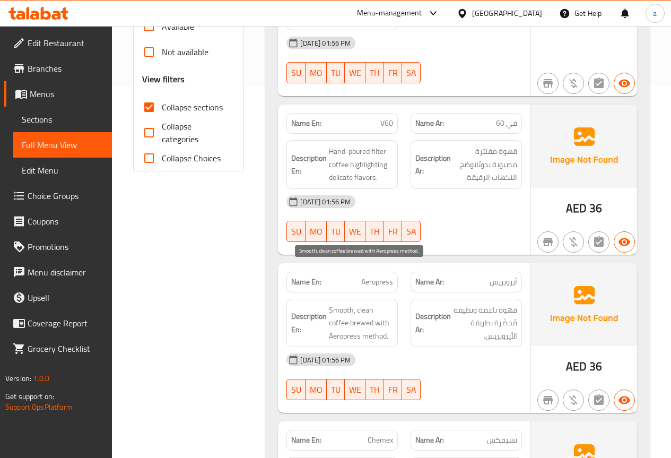
click at [352, 303] on span "Smooth, clean coffee brewed with Aeropress method." at bounding box center [361, 322] width 64 height 39
drag, startPoint x: 362, startPoint y: 239, endPoint x: 419, endPoint y: 243, distance: 56.9
click at [415, 265] on div "Name En: Aeropress Name Ar: أيروبريس" at bounding box center [404, 281] width 248 height 33
copy span "Aeropress"
click at [245, 283] on div "Filter Branches Branches Popular filters Free items Branch specific items Has c…" at bounding box center [193, 314] width 133 height 1099
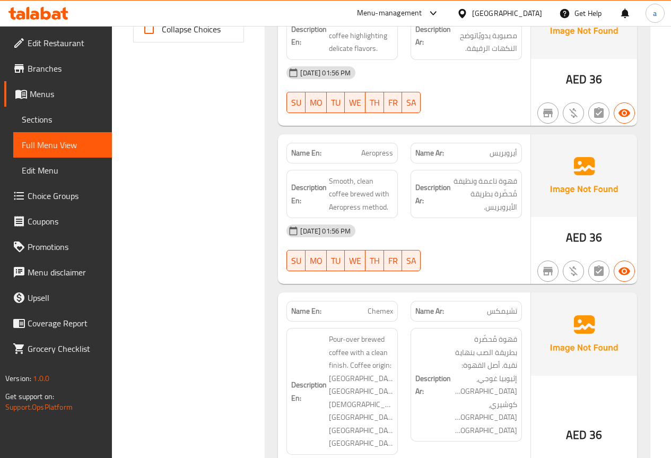
scroll to position [531, 0]
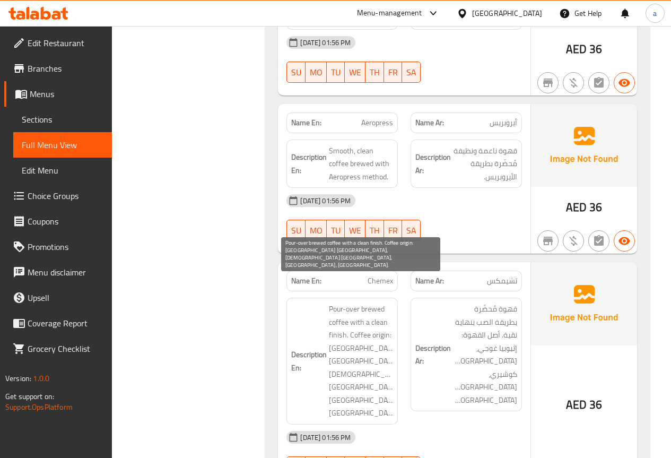
click at [355, 309] on span "Pour-over brewed coffee with a clean finish. Coffee origin: [GEOGRAPHIC_DATA] […" at bounding box center [361, 360] width 64 height 117
click at [356, 309] on span "Pour-over brewed coffee with a clean finish. Coffee origin: [GEOGRAPHIC_DATA] […" at bounding box center [361, 360] width 64 height 117
drag, startPoint x: 356, startPoint y: 309, endPoint x: 368, endPoint y: 307, distance: 11.9
click at [368, 307] on span "Pour-over brewed coffee with a clean finish. Coffee origin: [GEOGRAPHIC_DATA] […" at bounding box center [361, 360] width 64 height 117
copy span "Guji"
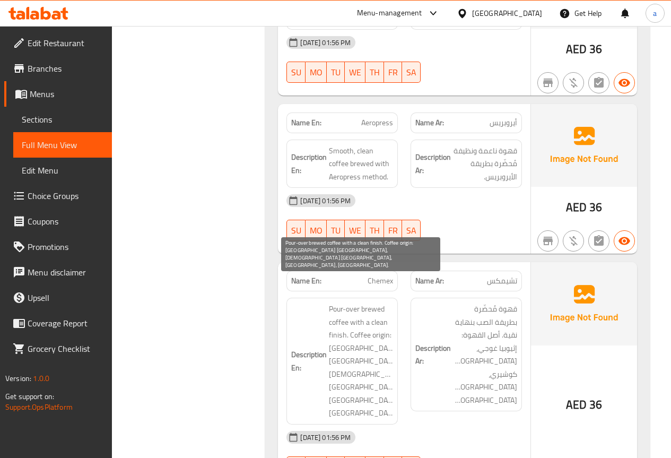
click at [354, 302] on span "Pour-over brewed coffee with a clean finish. Coffee origin: [GEOGRAPHIC_DATA] […" at bounding box center [361, 360] width 64 height 117
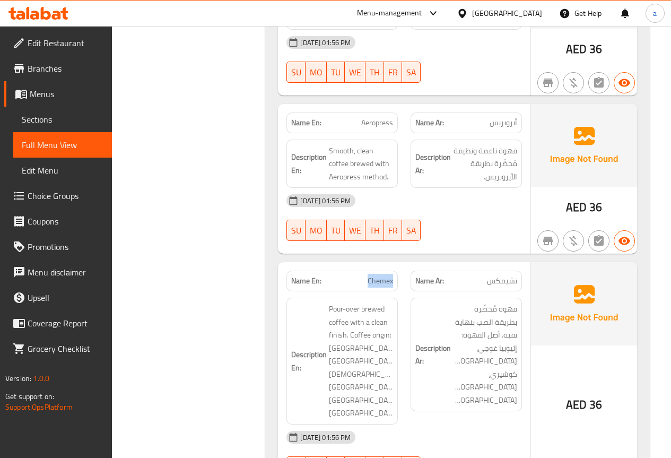
drag, startPoint x: 370, startPoint y: 240, endPoint x: 408, endPoint y: 241, distance: 38.2
click at [405, 264] on div "Name En: Chemex Name Ar: تشيمكس" at bounding box center [404, 280] width 248 height 33
copy span "Chemex"
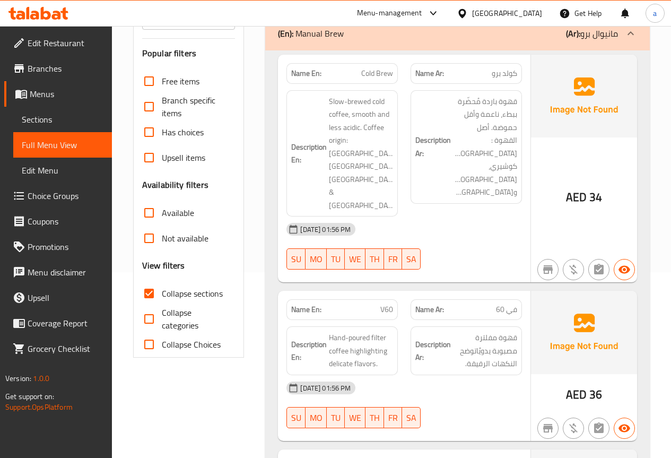
scroll to position [78, 0]
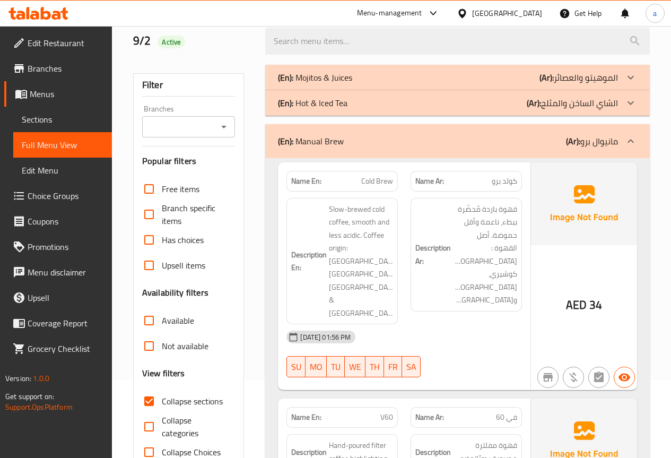
click at [395, 142] on div "(En): Manual Brew (Ar): مانيوال برو" at bounding box center [448, 141] width 340 height 13
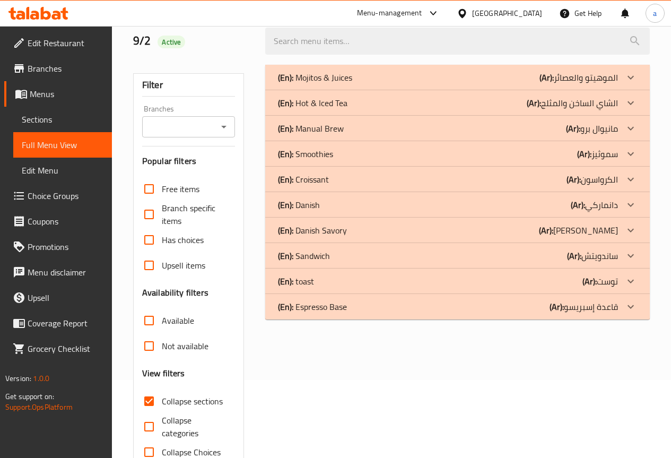
click at [320, 84] on p "(En): Smoothies" at bounding box center [315, 77] width 74 height 13
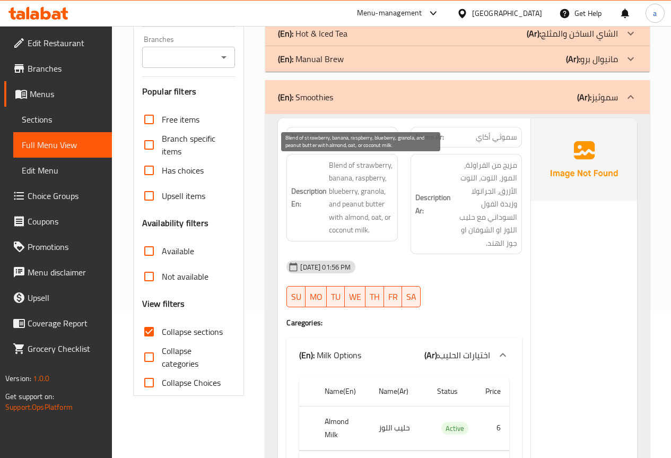
scroll to position [131, 0]
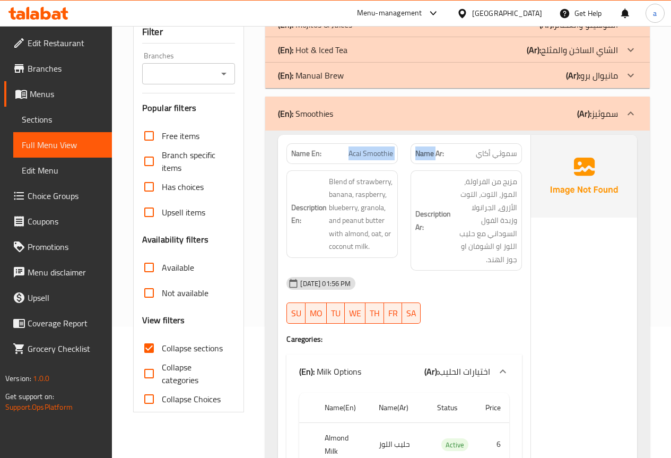
drag, startPoint x: 410, startPoint y: 154, endPoint x: 438, endPoint y: 154, distance: 27.6
click at [438, 154] on div "Name En: Acai Smoothie Name Ar: سموثي أكاي" at bounding box center [404, 153] width 248 height 33
click at [369, 159] on span "Acai Smoothie" at bounding box center [370, 153] width 45 height 11
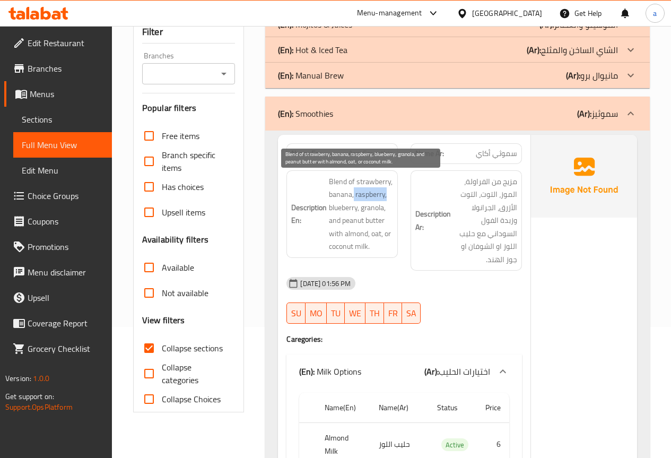
drag, startPoint x: 354, startPoint y: 193, endPoint x: 387, endPoint y: 191, distance: 32.9
click at [387, 191] on span "Blend of strawberry, banana, raspberry, blueberry, granola, and peanut butter w…" at bounding box center [361, 214] width 64 height 78
click at [373, 194] on span "Blend of strawberry, banana, raspberry, blueberry, granola, and peanut butter w…" at bounding box center [361, 214] width 64 height 78
drag, startPoint x: 356, startPoint y: 194, endPoint x: 383, endPoint y: 194, distance: 27.6
click at [383, 194] on span "Blend of strawberry, banana, raspberry, blueberry, granola, and peanut butter w…" at bounding box center [361, 214] width 64 height 78
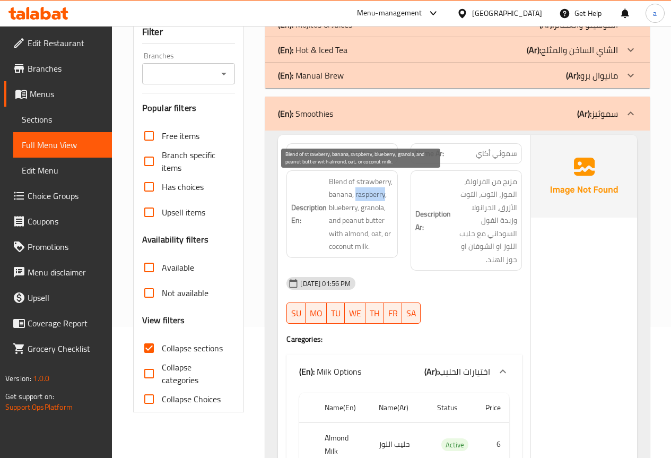
copy span "raspberry"
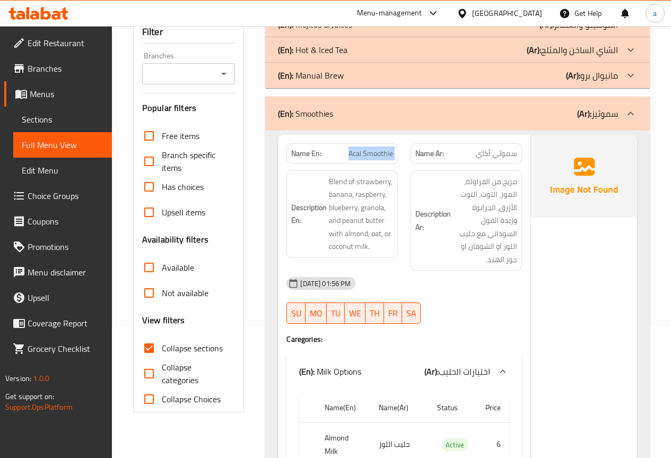
drag, startPoint x: 346, startPoint y: 150, endPoint x: 417, endPoint y: 154, distance: 70.7
click at [418, 153] on div "Name En: Acai Smoothie Name Ar: سموثي أكاي" at bounding box center [404, 153] width 248 height 33
click at [368, 154] on span "Acai Smoothie" at bounding box center [370, 153] width 45 height 11
drag, startPoint x: 348, startPoint y: 153, endPoint x: 398, endPoint y: 156, distance: 50.0
click at [400, 158] on div "Name En: Acai Smoothie" at bounding box center [342, 153] width 124 height 33
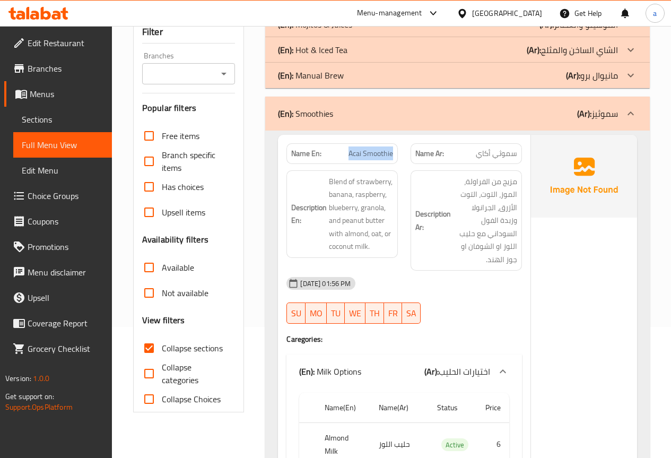
copy span "Acai Smoothie"
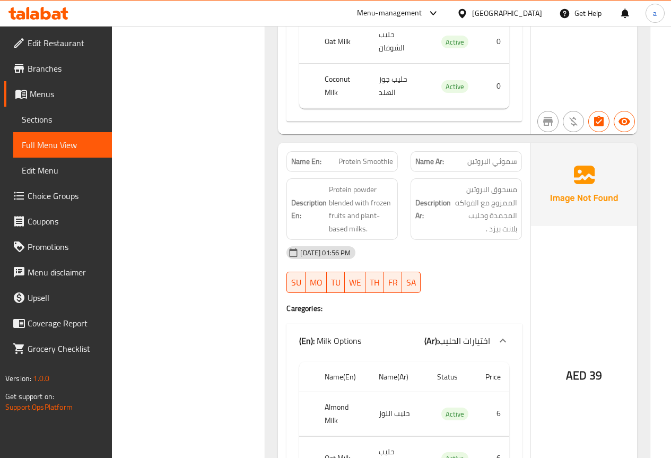
scroll to position [820, 0]
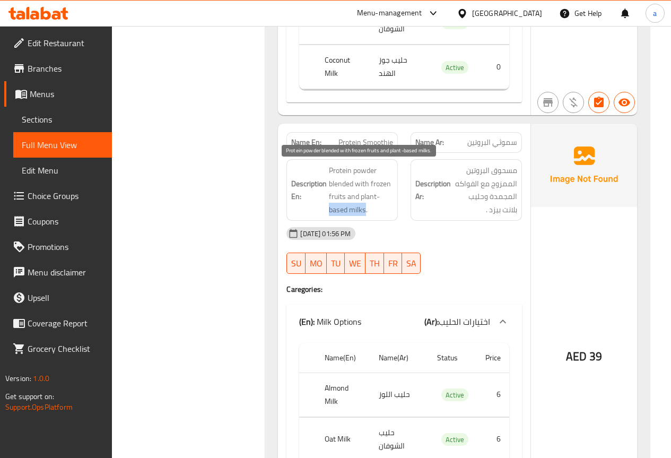
drag, startPoint x: 329, startPoint y: 209, endPoint x: 364, endPoint y: 208, distance: 35.0
click at [364, 208] on span "Protein powder blended with frozen fruits and plant-based milks." at bounding box center [361, 190] width 64 height 52
copy span "based milks"
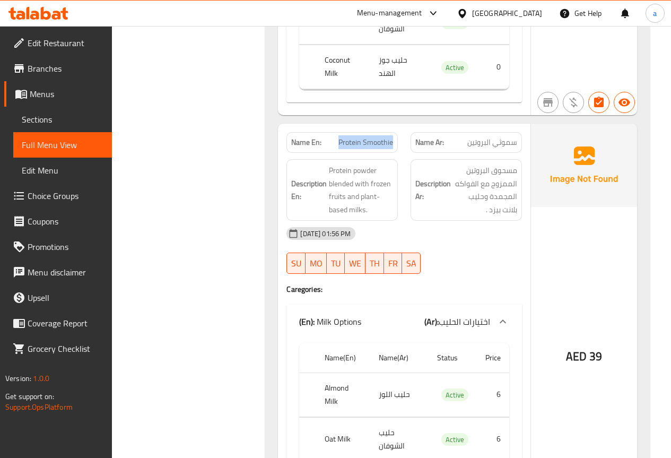
drag, startPoint x: 340, startPoint y: 142, endPoint x: 397, endPoint y: 146, distance: 56.4
click at [397, 146] on div "Name En: Protein Smoothie" at bounding box center [341, 142] width 111 height 21
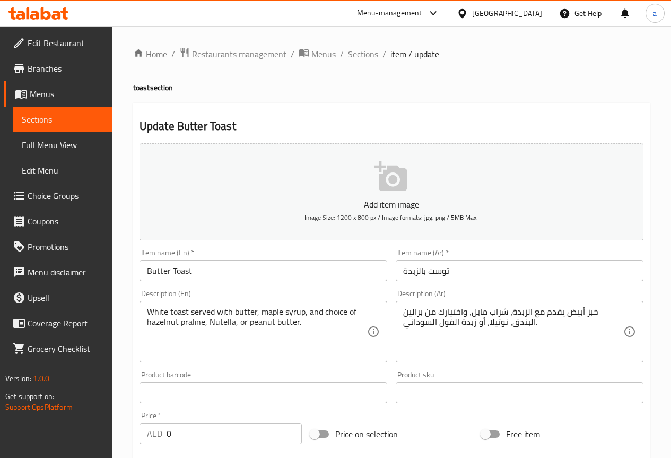
click at [50, 124] on span "Sections" at bounding box center [63, 119] width 82 height 13
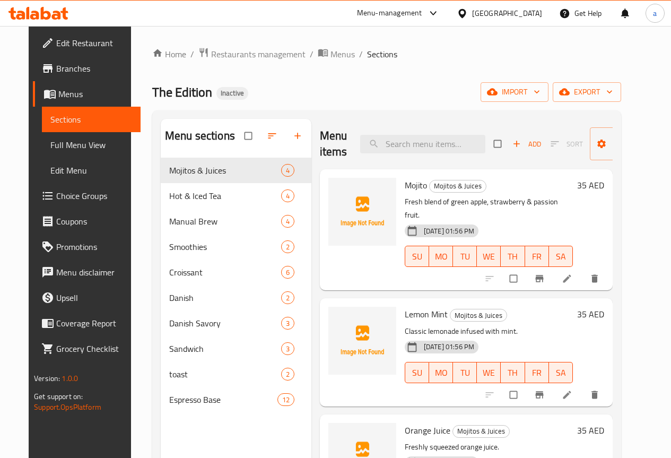
drag, startPoint x: 438, startPoint y: 68, endPoint x: 442, endPoint y: 63, distance: 6.0
click at [439, 67] on div "Home / Restaurants management / Menus / Sections The Edition Inactive import ex…" at bounding box center [386, 316] width 469 height 538
click at [407, 141] on input "search" at bounding box center [422, 144] width 125 height 19
paste input "Cold Brew"
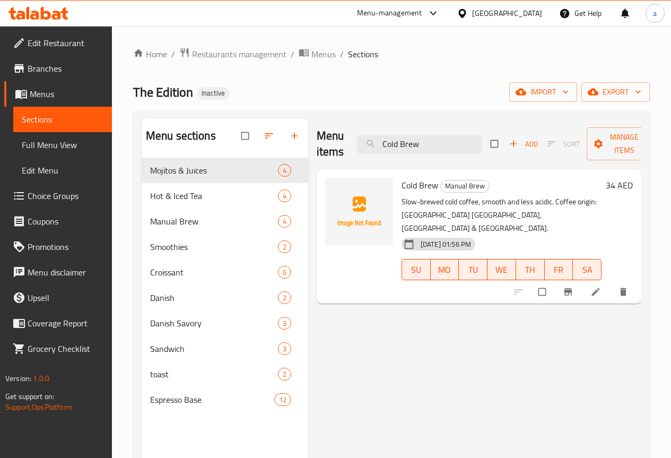
type input "Cold Brew"
click at [598, 286] on icon at bounding box center [595, 291] width 11 height 11
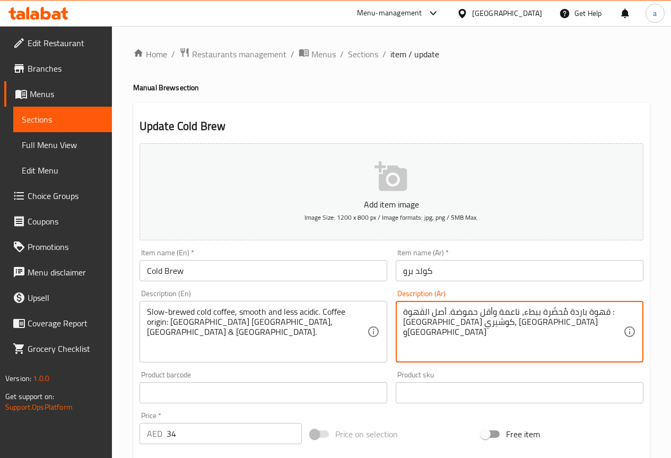
drag, startPoint x: 545, startPoint y: 313, endPoint x: 569, endPoint y: 314, distance: 23.9
paste textarea "يخمر"
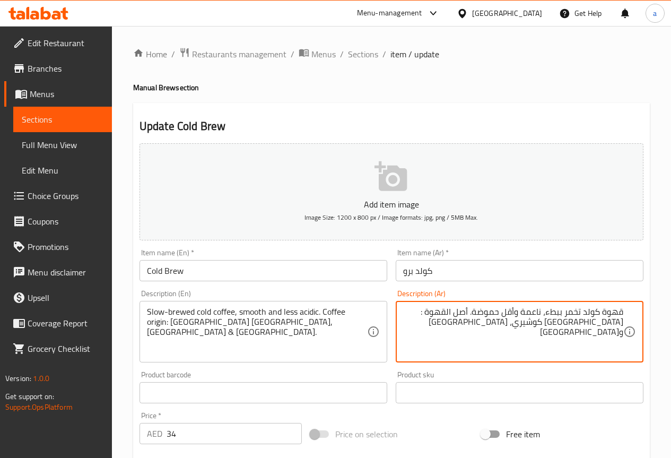
type textarea "قهوة كولد تخمر ببطء، ناعمة وأقل حموضة. أصل القهوة : [GEOGRAPHIC_DATA] كوشيري، […"
click at [491, 322] on textarea "قهوة كولد تخمر ببطء، ناعمة وأقل حموضة. أصل القهوة : [GEOGRAPHIC_DATA] كوشيري، […" at bounding box center [513, 332] width 220 height 50
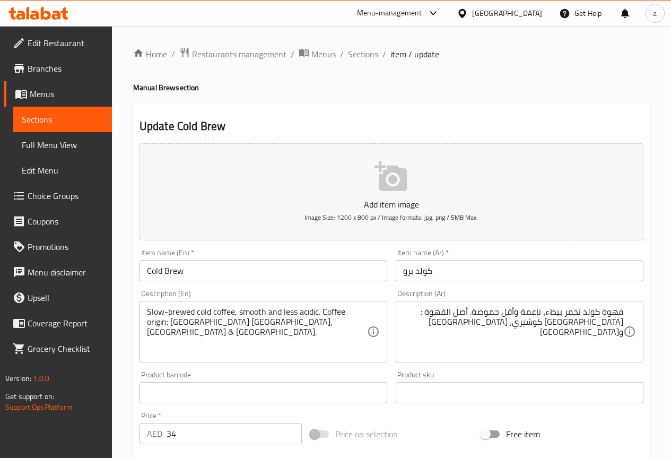
click at [189, 432] on input "34" at bounding box center [234, 433] width 135 height 21
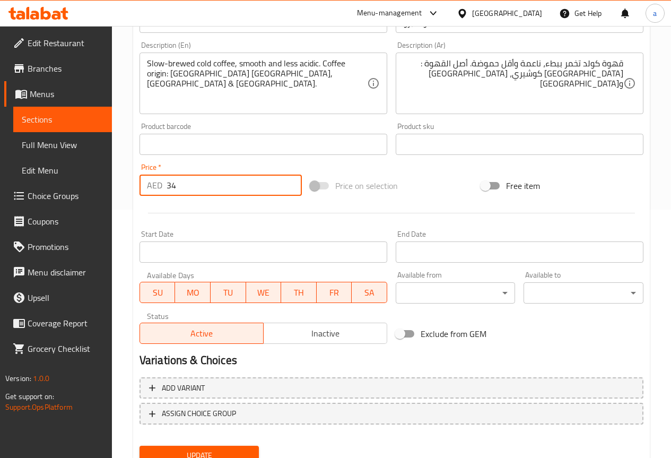
scroll to position [292, 0]
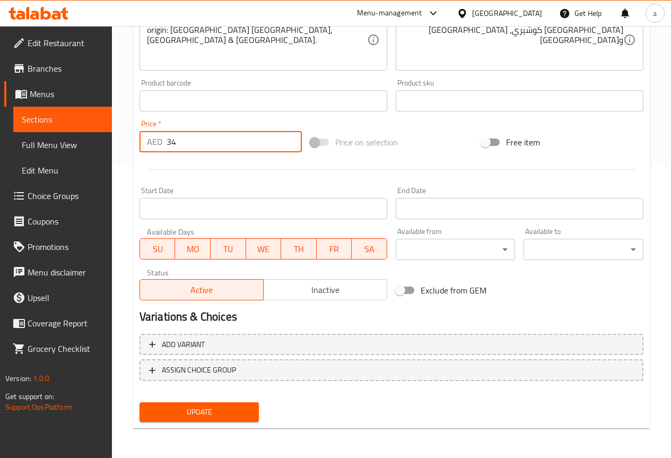
click at [208, 416] on span "Update" at bounding box center [199, 411] width 103 height 13
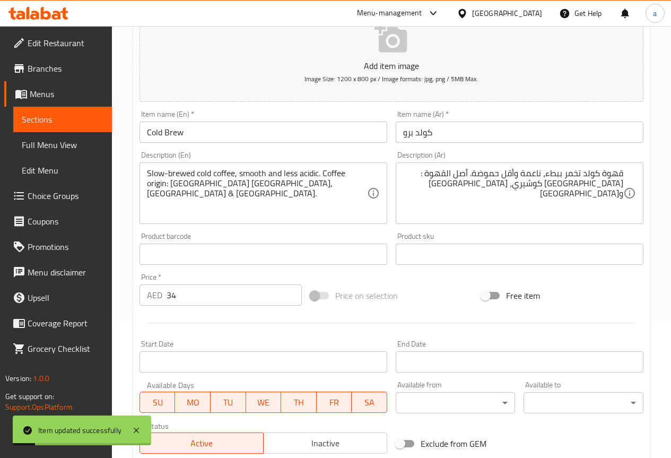
scroll to position [0, 0]
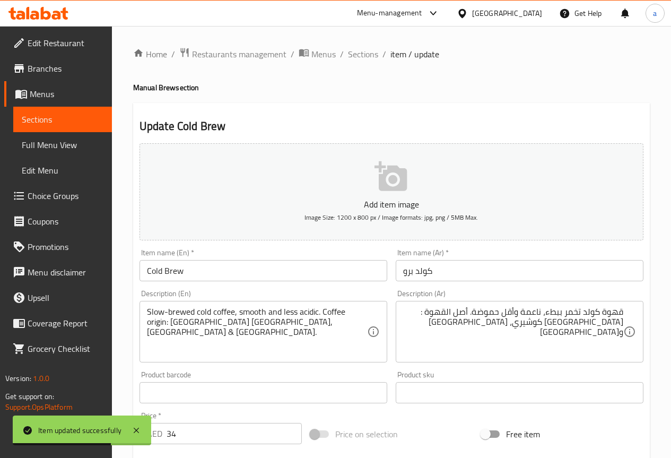
click at [66, 118] on span "Sections" at bounding box center [63, 119] width 82 height 13
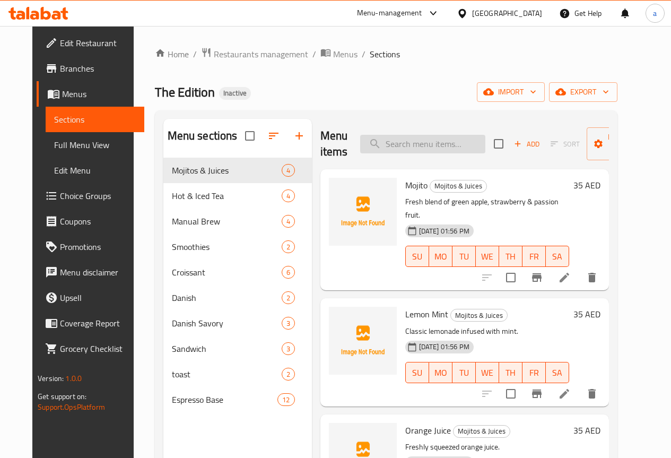
click at [427, 139] on input "search" at bounding box center [422, 144] width 125 height 19
paste input "Aeropress"
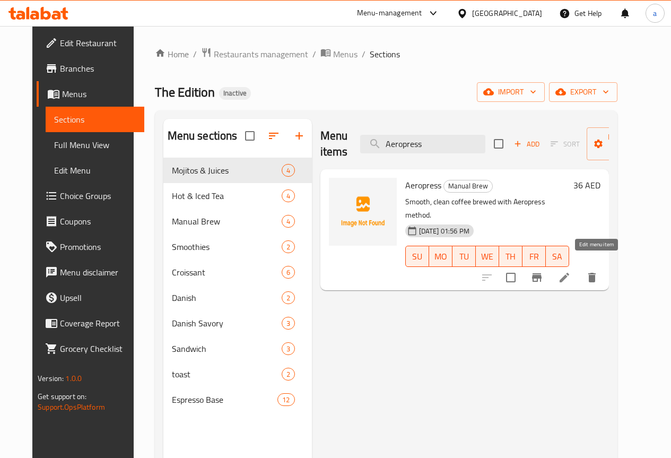
type input "Aeropress"
click at [569, 273] on icon at bounding box center [564, 278] width 10 height 10
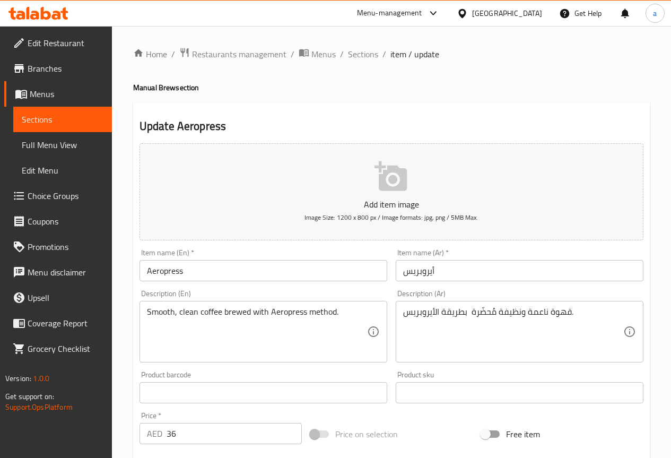
scroll to position [106, 0]
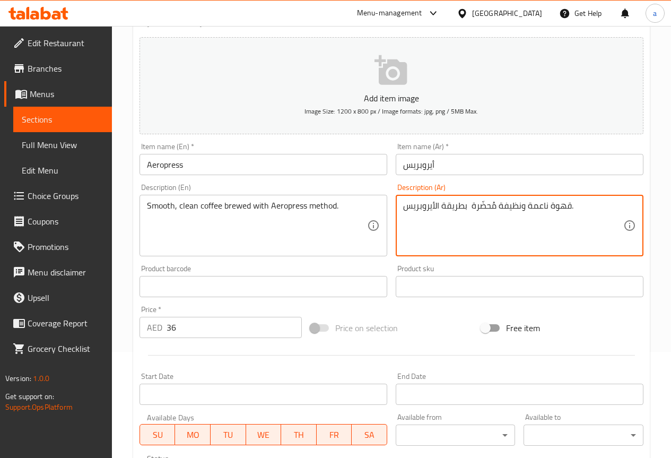
drag, startPoint x: 470, startPoint y: 205, endPoint x: 497, endPoint y: 208, distance: 27.2
paste textarea "خمر"
type textarea "قهوة ناعمة ونظيفة مخمرة بطريقة الأيروبريس."
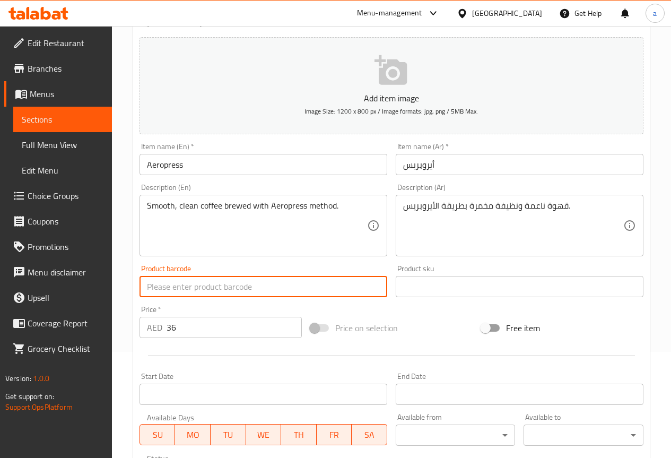
click at [312, 284] on input "text" at bounding box center [263, 286] width 248 height 21
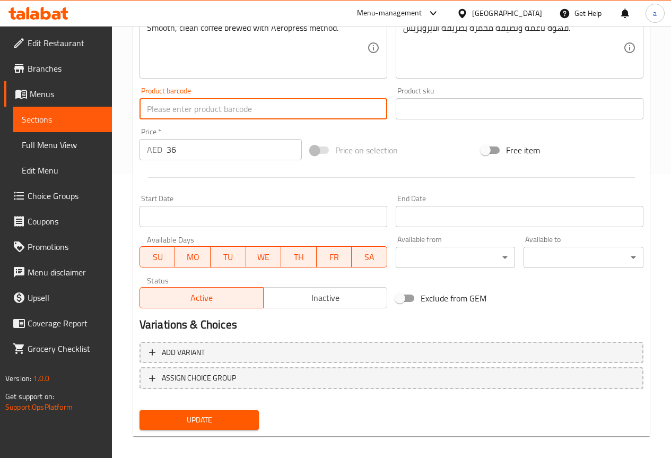
scroll to position [292, 0]
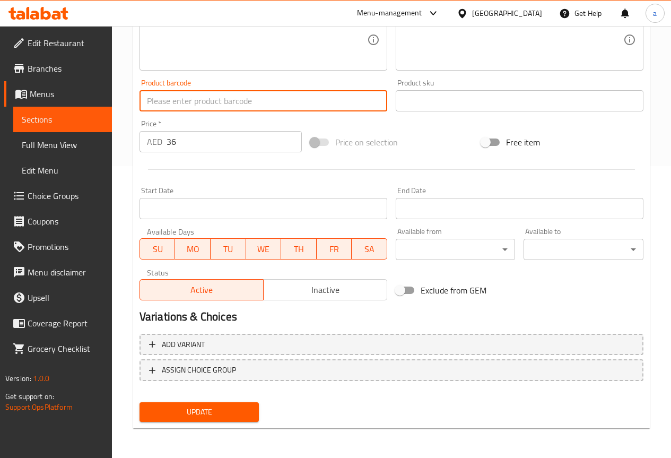
click at [192, 414] on span "Update" at bounding box center [199, 411] width 103 height 13
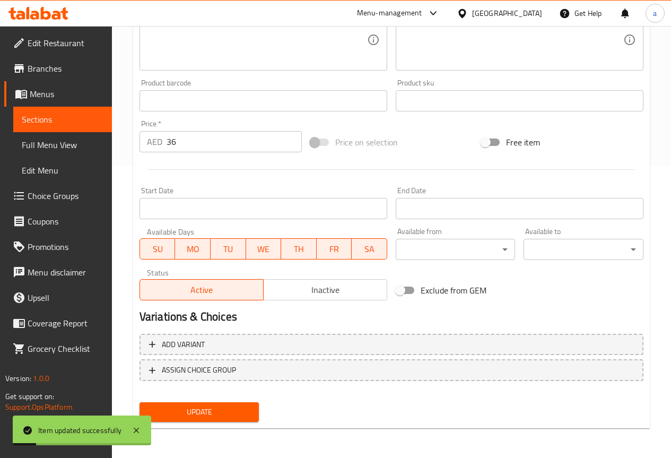
click at [44, 118] on span "Sections" at bounding box center [63, 119] width 82 height 13
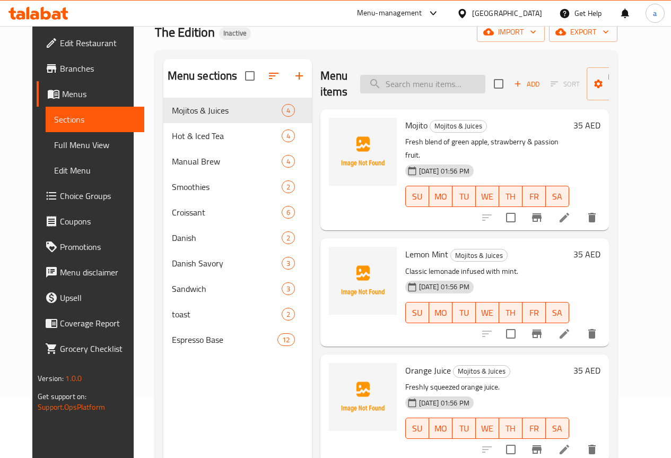
scroll to position [42, 0]
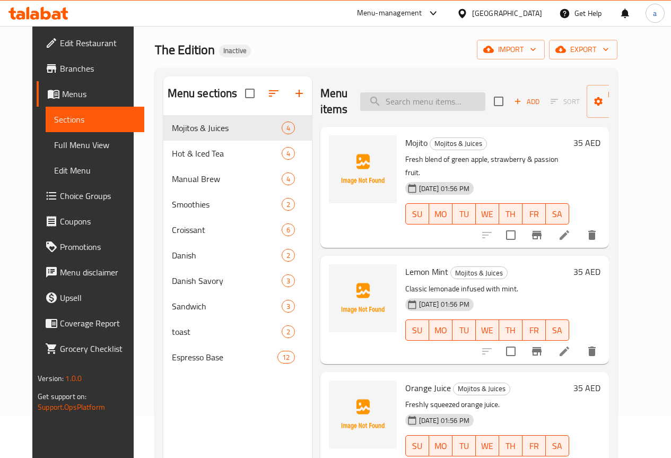
click at [414, 102] on input "search" at bounding box center [422, 101] width 125 height 19
paste input "Chemex"
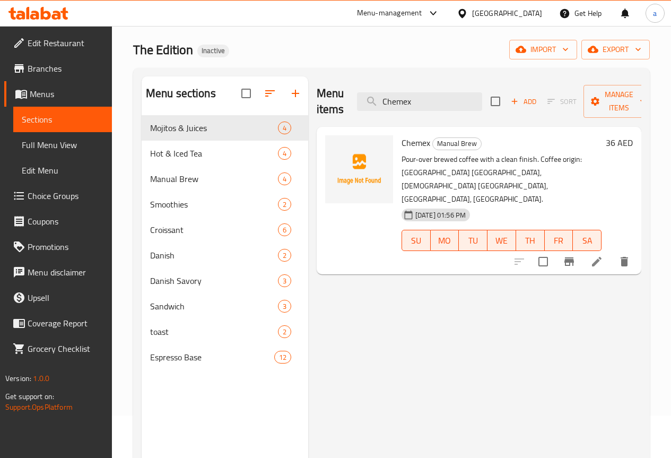
type input "Chemex"
click at [596, 255] on icon at bounding box center [596, 261] width 13 height 13
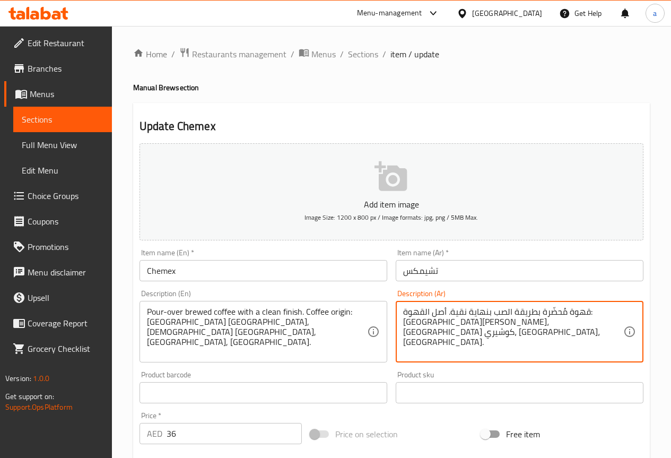
click at [560, 314] on textarea "قهوة مُحضّرة بطريقة الصب بنهاية نقية. أصل القهوة: إثيوبيا جوجي، إثيوبيا كوشيري،…" at bounding box center [513, 332] width 220 height 50
click at [477, 314] on textarea "قهوة مُحضّرة بطريقة الصب بنهاية نقية. أصل القهوة: إثيوبيا جوجي، إثيوبيا كوشيري،…" at bounding box center [513, 332] width 220 height 50
click at [477, 322] on textarea "قهوة مُحضّرة بطريقة الصب بنهاية نقية. أصل القهوة: إثيوبيا جوجي، إثيوبيا كوشيري،…" at bounding box center [513, 332] width 220 height 50
click at [496, 317] on textarea "قهوة مُحضّرة بطريقة الصب بنهاية نقية. أصل القهوة: إثيوبيا جوجي، إثيوبيا كوشيري،…" at bounding box center [513, 332] width 220 height 50
drag, startPoint x: 467, startPoint y: 324, endPoint x: 491, endPoint y: 319, distance: 24.3
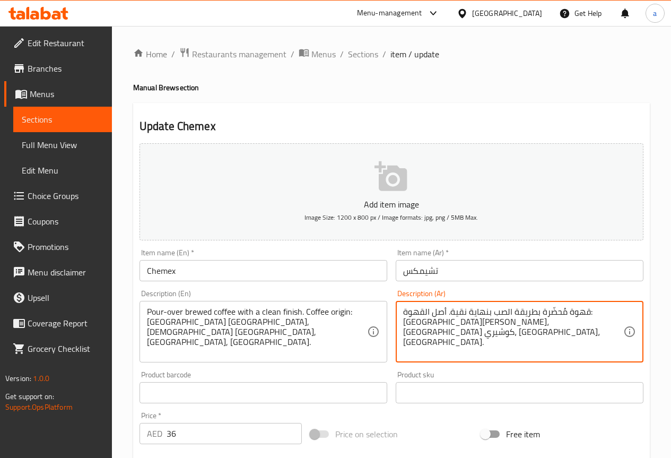
click at [491, 319] on textarea "قهوة مُحضّرة بطريقة الصب بنهاية نقية. أصل القهوة: إثيوبيا جوجي، إثيوبيا كوشيري،…" at bounding box center [513, 332] width 220 height 50
click at [493, 319] on textarea "قهوة مُحضّرة بطريقة الصب بنهاية نقية. أصل القهوة: إثيوبيا جوجي، إثيوبيا كوشيري،…" at bounding box center [513, 332] width 220 height 50
click at [474, 326] on textarea "قهوة مُحضّرة بطريقة الصب بنهاية نقية. أصل القهوة: إثيوبيا جوجي، إثيوبيا كوشيري،…" at bounding box center [513, 332] width 220 height 50
drag, startPoint x: 565, startPoint y: 310, endPoint x: 591, endPoint y: 310, distance: 26.0
click at [591, 310] on textarea "قهوة مُحضّرة بطريقة الصب بنهاية نقية. أصل القهوة: إثيوبيا جوجي، إثيوبيا كوشيري،…" at bounding box center [513, 332] width 220 height 50
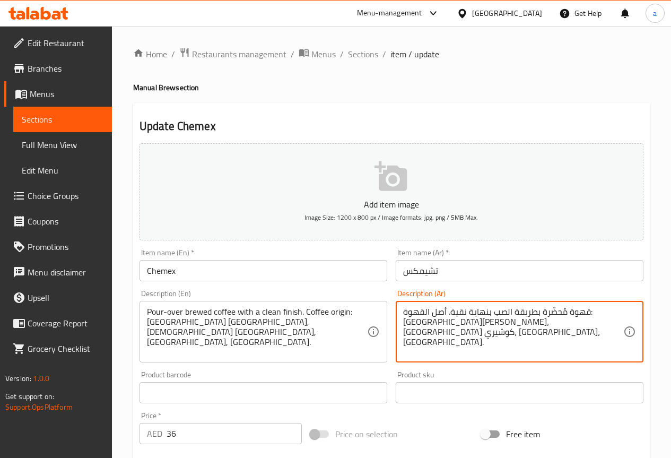
click at [564, 315] on textarea "قهوة مُحضّرة بطريقة الصب بنهاية نقية. أصل القهوة: إثيوبيا جوجي، إثيوبيا كوشيري،…" at bounding box center [513, 332] width 220 height 50
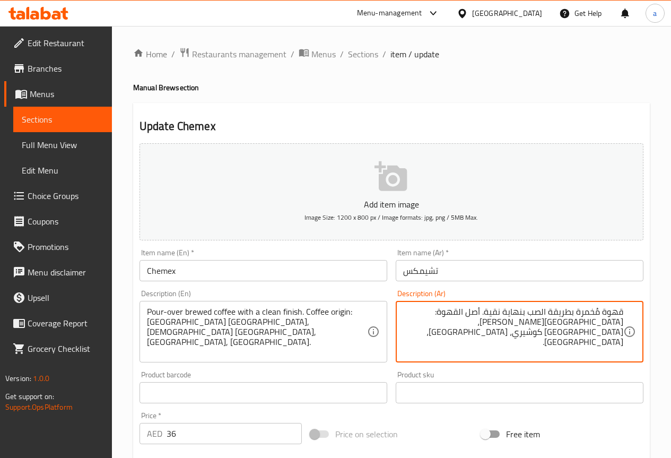
click at [552, 322] on textarea "قهوة مُخمرة بطريقة الصب بنهاية نقية. أصل القهوة: إثيوبيا جوجي، إثيوبيا كوشيري، …" at bounding box center [513, 332] width 220 height 50
type textarea "قهوة مُخمرة بطريقة الصب بنهاية نقية. أصل القهوة: إثيوبيا جوجي، إثيوبيا كوشيري، …"
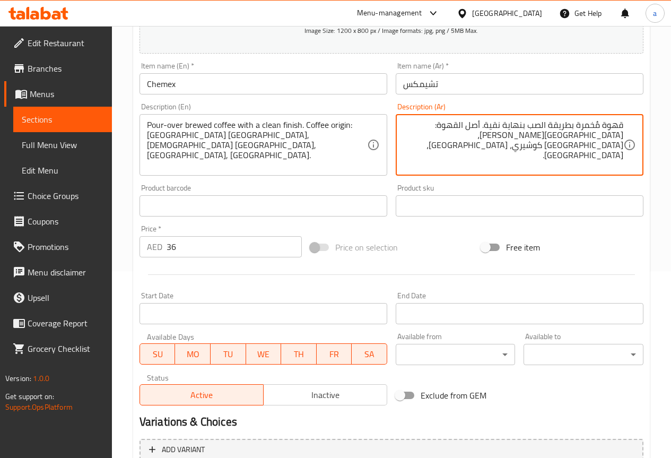
scroll to position [186, 0]
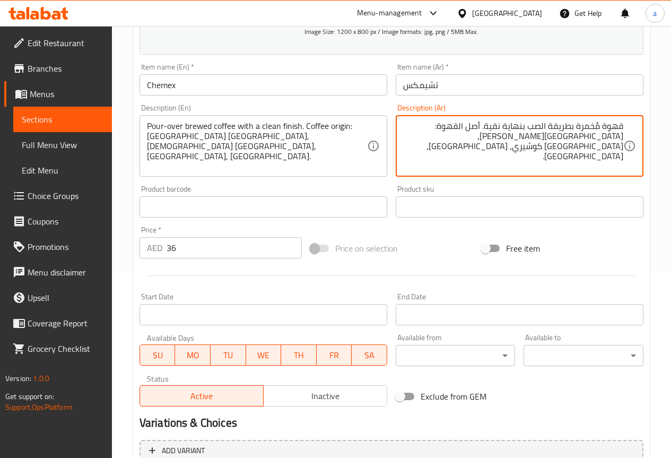
drag, startPoint x: 546, startPoint y: 138, endPoint x: 575, endPoint y: 138, distance: 29.2
click at [575, 138] on textarea "قهوة مُخمرة بطريقة الصب بنهاية نقية. أصل القهوة: إثيوبيا جوجي، إثيوبيا كوشيري، …" at bounding box center [513, 146] width 220 height 50
click at [188, 80] on input "Chemex" at bounding box center [263, 84] width 248 height 21
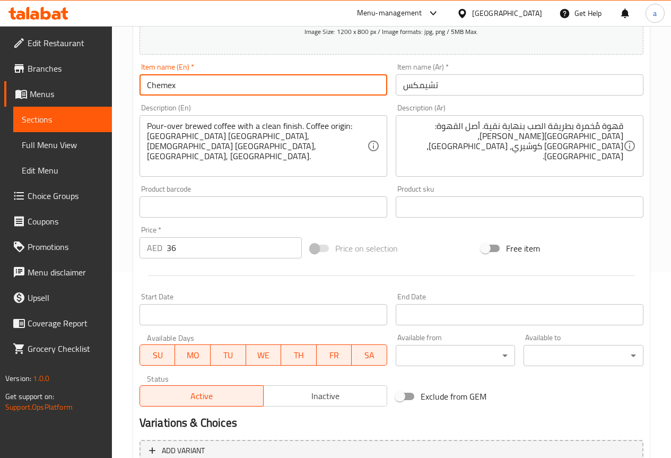
drag, startPoint x: 182, startPoint y: 80, endPoint x: 127, endPoint y: 77, distance: 55.7
click at [130, 77] on div "Home / Restaurants management / Menus / Sections / item / update Manual Brew se…" at bounding box center [391, 201] width 559 height 723
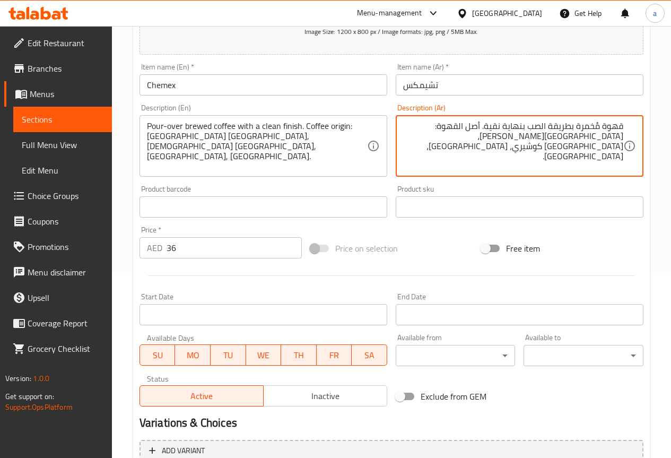
drag, startPoint x: 547, startPoint y: 138, endPoint x: 573, endPoint y: 136, distance: 26.6
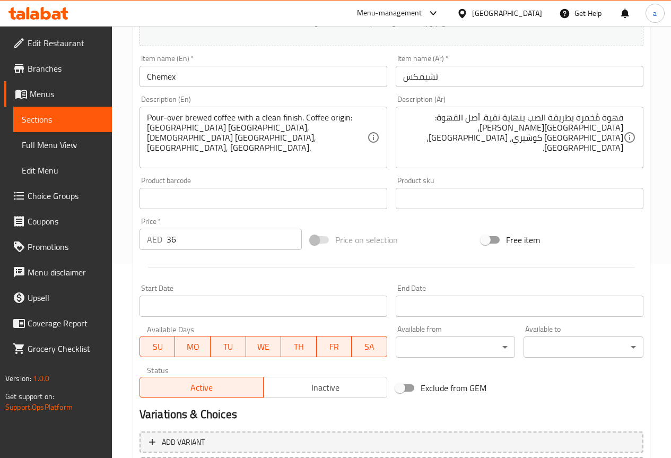
scroll to position [292, 0]
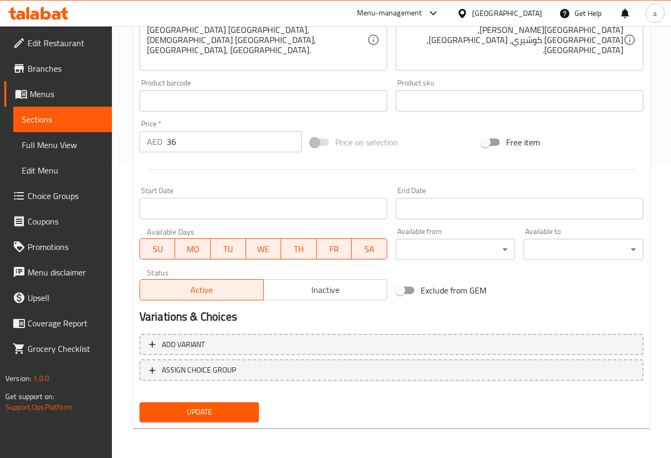
click at [207, 413] on span "Update" at bounding box center [199, 411] width 103 height 13
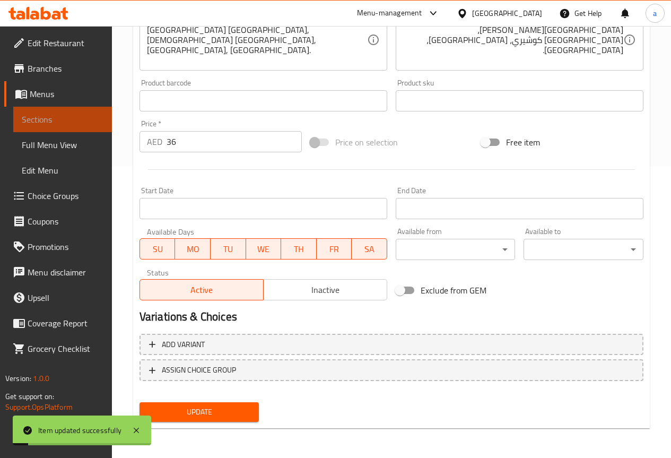
click at [89, 116] on span "Sections" at bounding box center [63, 119] width 82 height 13
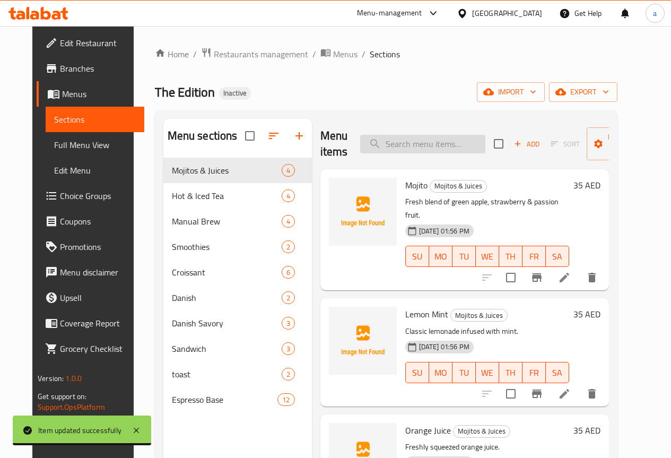
click at [374, 143] on input "search" at bounding box center [422, 144] width 125 height 19
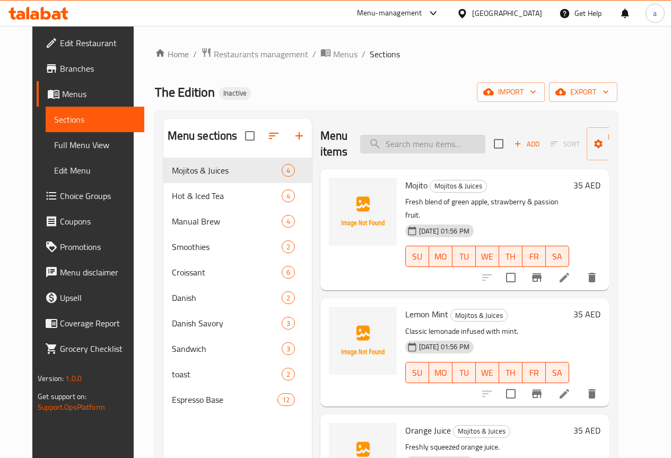
paste input "Acai Smoothie"
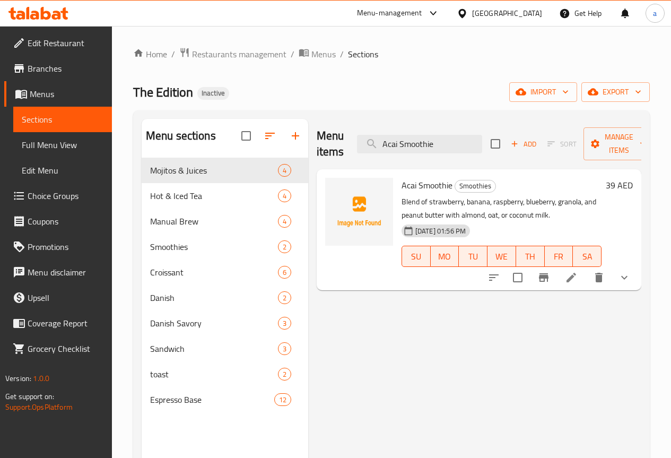
type input "Acai Smoothie"
click at [573, 277] on icon at bounding box center [571, 278] width 10 height 10
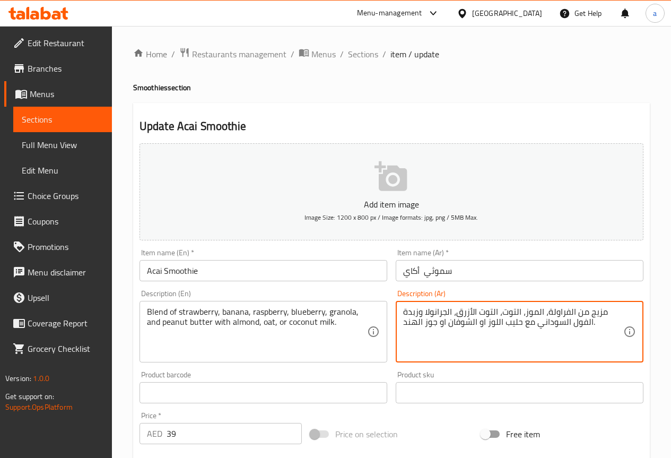
drag, startPoint x: 502, startPoint y: 313, endPoint x: 521, endPoint y: 311, distance: 19.2
paste textarea "توت بري أحمر"
click at [537, 326] on textarea "مزيج من الفراولة، الموز،توت بري أحمر، التوت الأزرق، الجرانولا وزبدة الفول السود…" at bounding box center [513, 332] width 220 height 50
type textarea "مزيج من الفراولة، الموز،توت بري أحمر، التوت الأزرق، الجرانولا وزبدة الفول السود…"
click at [450, 372] on div "Product sku Product sku" at bounding box center [520, 387] width 248 height 32
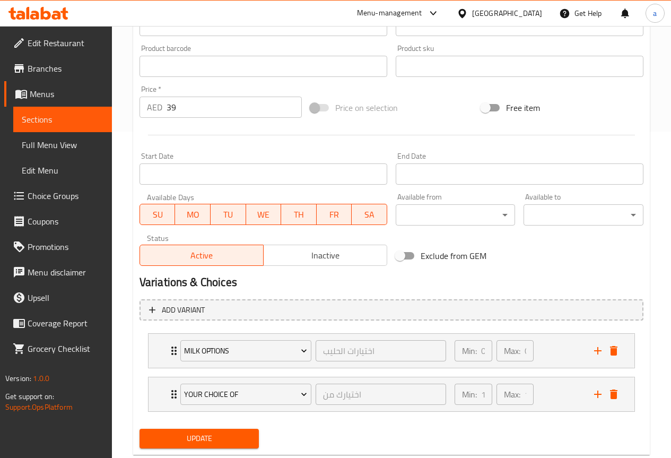
scroll to position [353, 0]
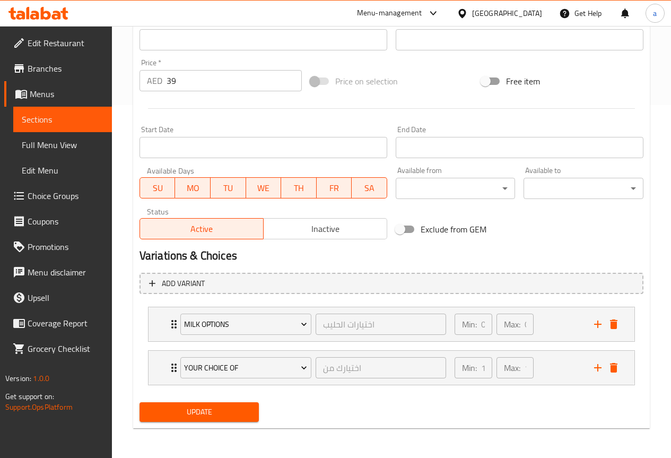
click at [205, 417] on span "Update" at bounding box center [199, 411] width 103 height 13
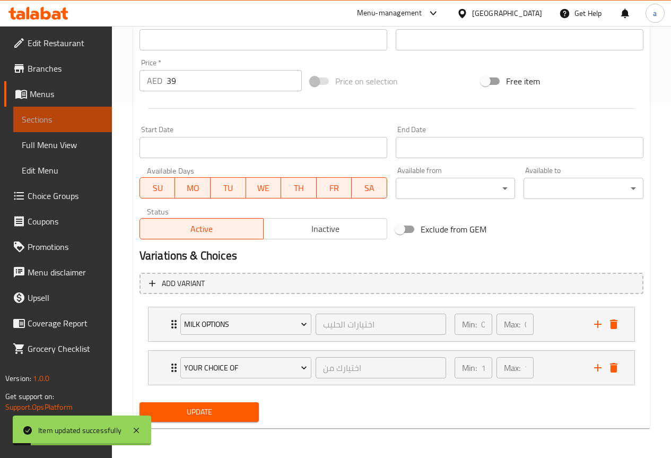
click at [56, 120] on span "Sections" at bounding box center [63, 119] width 82 height 13
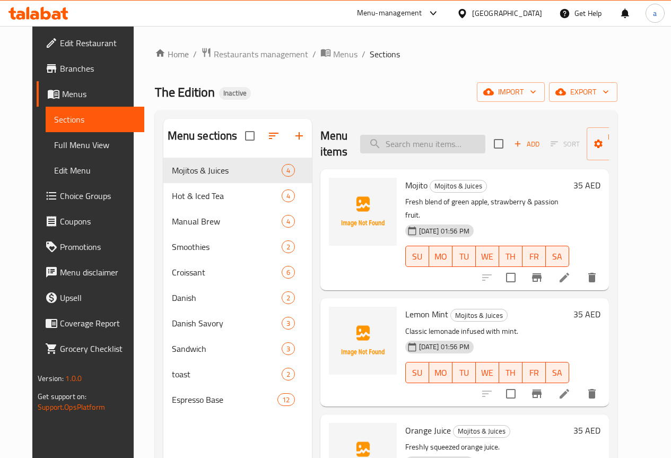
click at [400, 140] on input "search" at bounding box center [422, 144] width 125 height 19
paste input "Protein Smoothie"
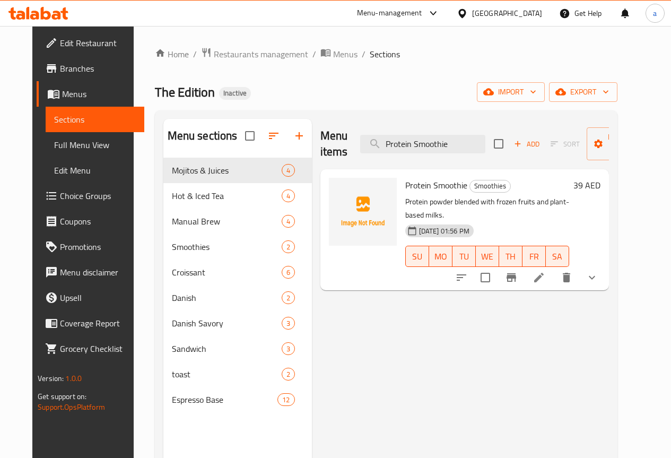
type input "Protein Smoothie"
click at [545, 271] on icon at bounding box center [538, 277] width 13 height 13
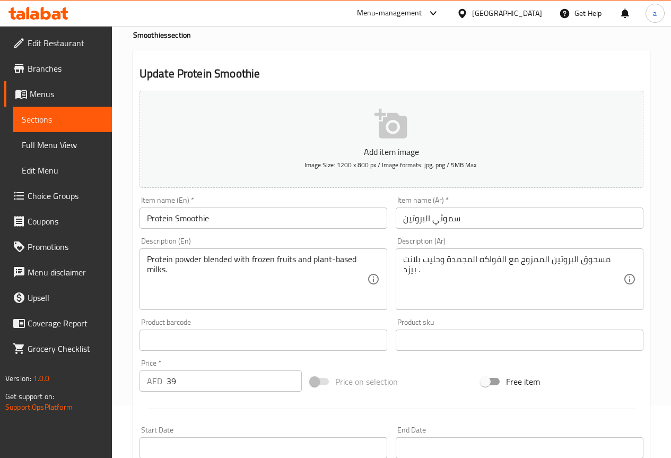
scroll to position [53, 0]
drag, startPoint x: 458, startPoint y: 272, endPoint x: 463, endPoint y: 275, distance: 5.7
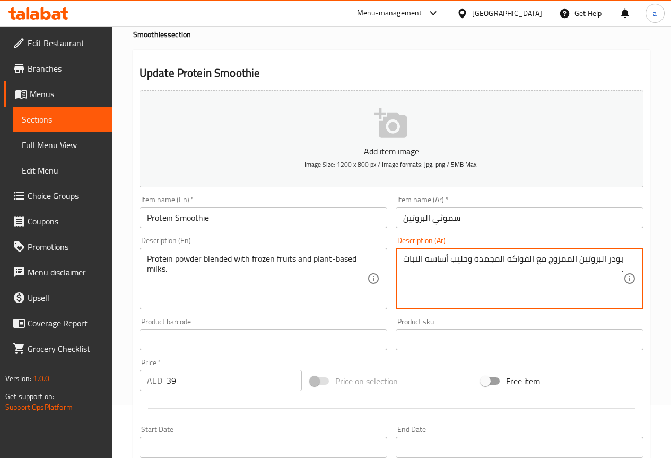
drag, startPoint x: 605, startPoint y: 268, endPoint x: 669, endPoint y: 269, distance: 64.2
click at [662, 269] on div "Home / Restaurants management / Menus / Sections / item / update Smoothies sect…" at bounding box center [391, 343] width 559 height 741
type textarea "بودر البروتين الممزوج مع الفواكه المجمدة وحليب أساسه النبات"
click at [423, 338] on input "text" at bounding box center [520, 339] width 248 height 21
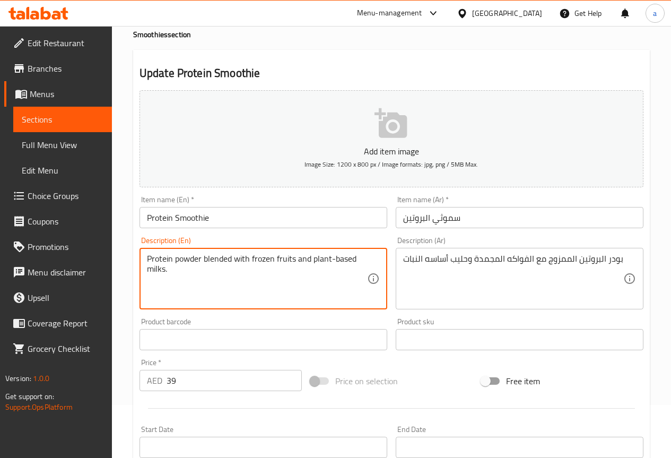
drag, startPoint x: 333, startPoint y: 255, endPoint x: 361, endPoint y: 274, distance: 33.7
click at [361, 274] on textarea "Protein powder blended with frozen fruits and plant-based milks." at bounding box center [257, 278] width 220 height 50
click at [337, 281] on textarea "Protein powder blended with frozen fruits and plant-based milks." at bounding box center [257, 278] width 220 height 50
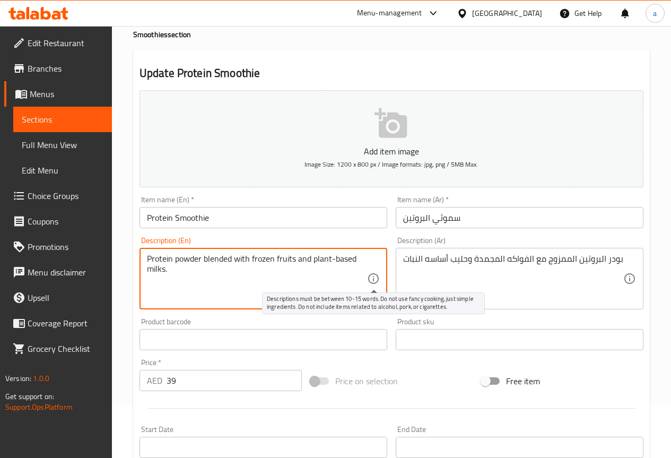
drag, startPoint x: 311, startPoint y: 258, endPoint x: 376, endPoint y: 276, distance: 67.7
click at [376, 276] on div "Protein powder blended with frozen fruits and plant-based milks. Description (E…" at bounding box center [263, 279] width 248 height 62
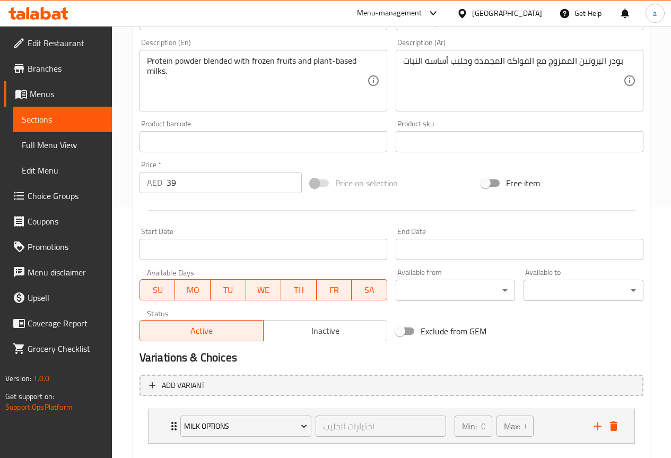
scroll to position [309, 0]
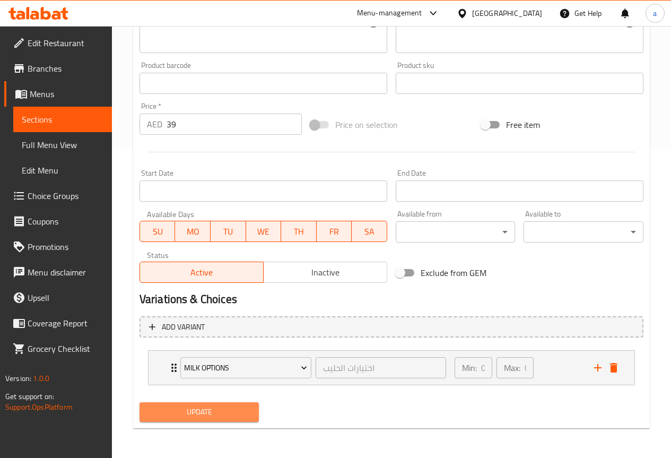
click at [200, 415] on span "Update" at bounding box center [199, 411] width 103 height 13
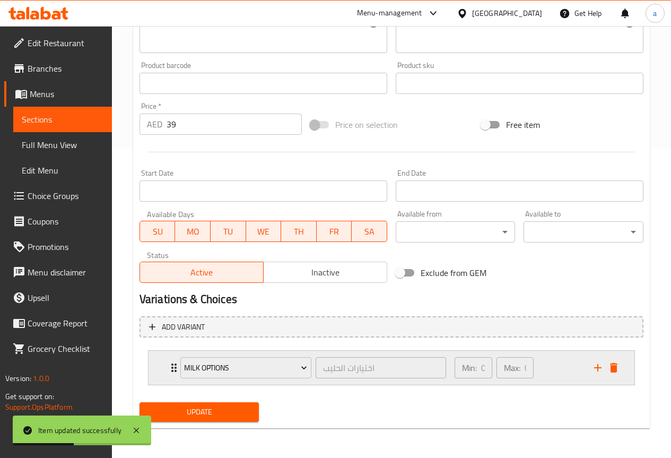
click at [172, 369] on icon "Expand" at bounding box center [173, 367] width 5 height 8
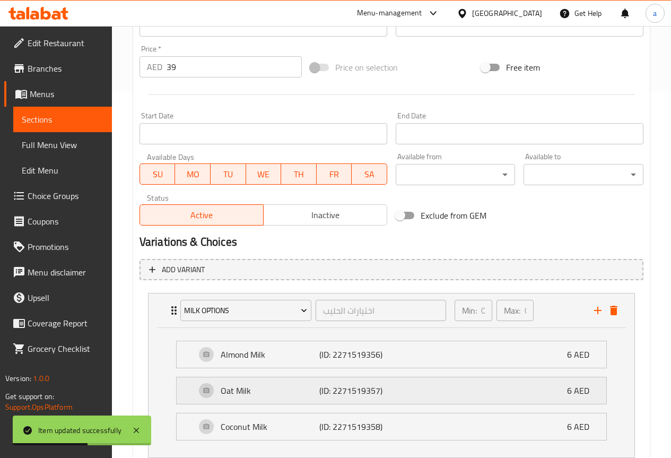
scroll to position [439, 0]
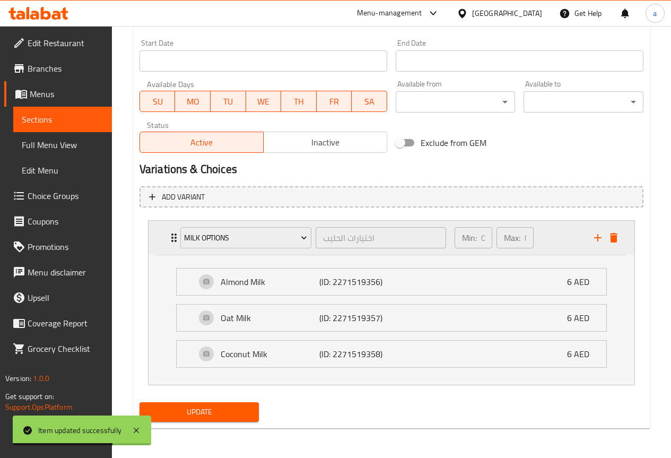
click at [467, 240] on p "Min:" at bounding box center [469, 237] width 15 height 13
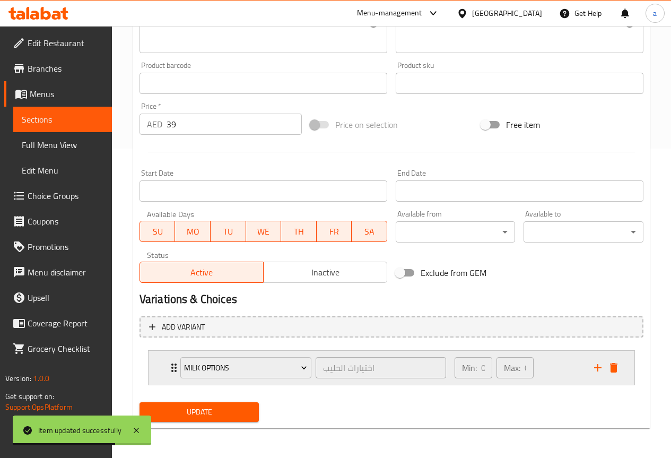
scroll to position [309, 0]
click at [168, 370] on icon "Expand" at bounding box center [174, 367] width 13 height 13
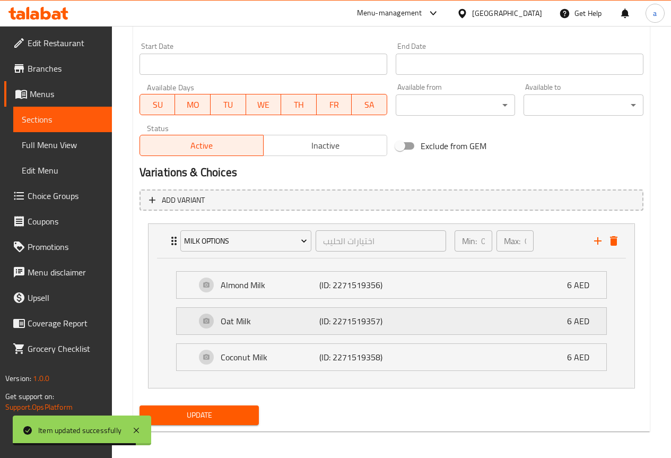
scroll to position [439, 0]
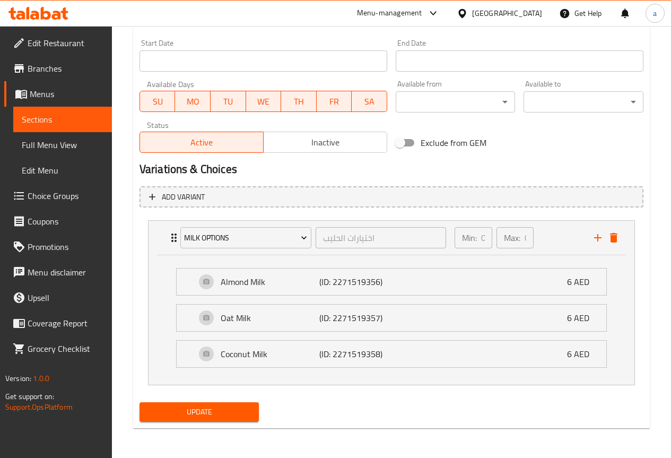
click at [212, 415] on span "Update" at bounding box center [199, 411] width 103 height 13
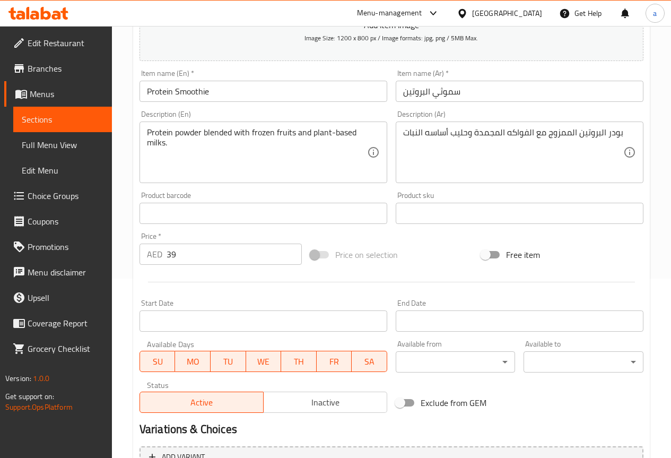
scroll to position [309, 0]
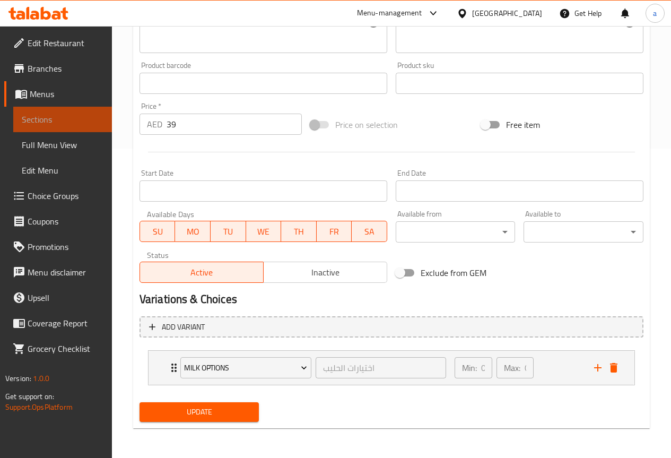
click at [75, 123] on span "Sections" at bounding box center [63, 119] width 82 height 13
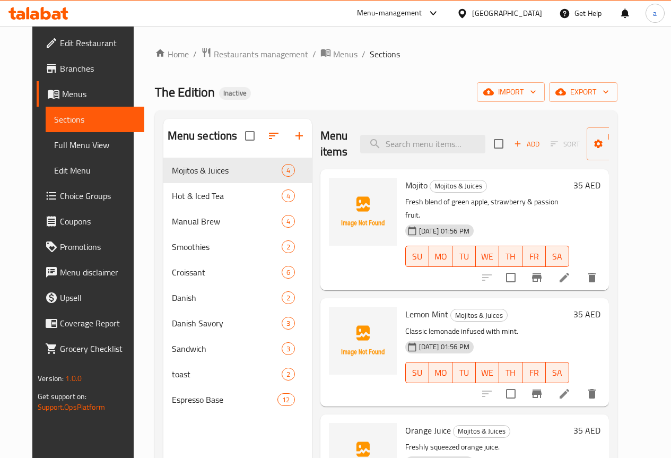
click at [417, 95] on div "The Edition Inactive import export" at bounding box center [386, 92] width 462 height 20
click at [416, 139] on input "search" at bounding box center [422, 144] width 125 height 19
paste input "Lemon Mint"
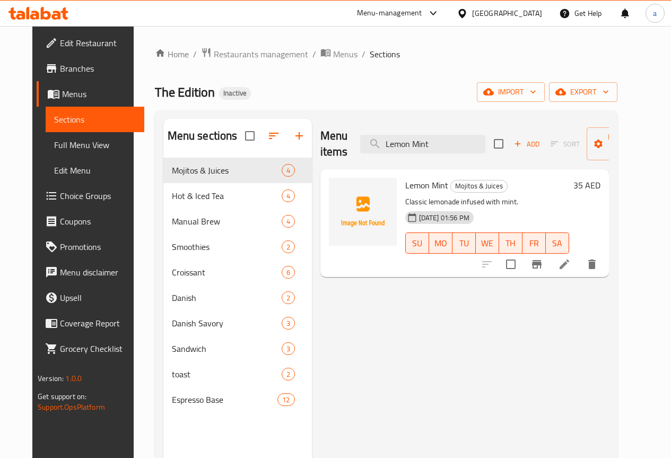
type input "Lemon Mint"
click at [569, 265] on icon at bounding box center [564, 264] width 10 height 10
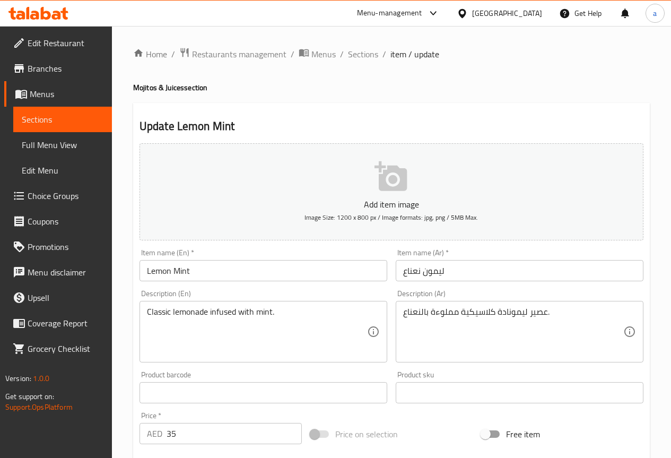
drag, startPoint x: 530, startPoint y: 312, endPoint x: 635, endPoint y: 297, distance: 106.1
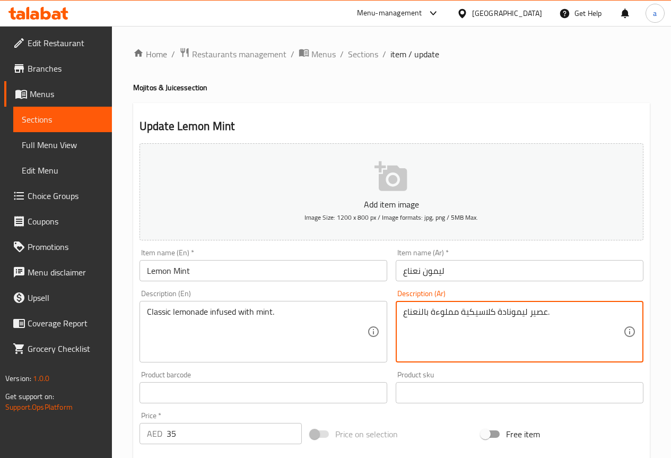
click at [535, 311] on textarea "عصير ليمونادة كلاسيكية مملوءة بالنعناع." at bounding box center [513, 332] width 220 height 50
drag, startPoint x: 529, startPoint y: 314, endPoint x: 550, endPoint y: 313, distance: 21.2
click at [550, 313] on textarea "عصير ليمونادة كلاسيكية مملوءة بالنعناع." at bounding box center [513, 332] width 220 height 50
click at [545, 311] on textarea "عصير ليمونادة كلاسيكية مملوءة بالنعناع." at bounding box center [513, 332] width 220 height 50
click at [554, 314] on textarea "عصير ليمونادة كلاسيكية مملوءة بالنعناع." at bounding box center [513, 332] width 220 height 50
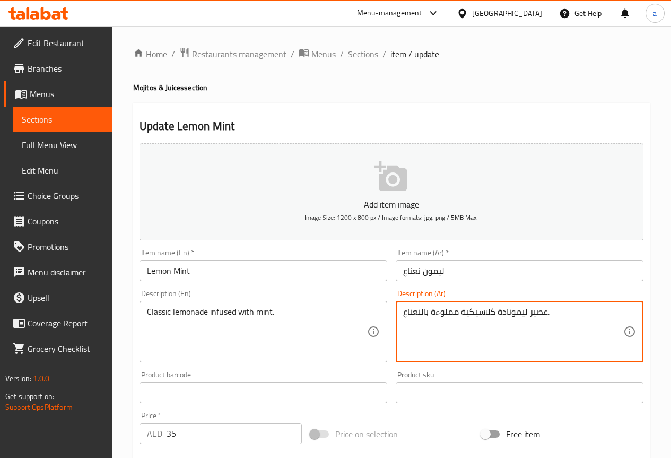
click at [545, 312] on textarea "عصير ليمونادة كلاسيكية مملوءة بالنعناع." at bounding box center [513, 332] width 220 height 50
click at [543, 313] on textarea "عصير ليمونادة كلاسيكية مملوءة بالنعناع." at bounding box center [513, 332] width 220 height 50
type textarea "ليمونادة كلاسيكية مملوءة بالنعناع."
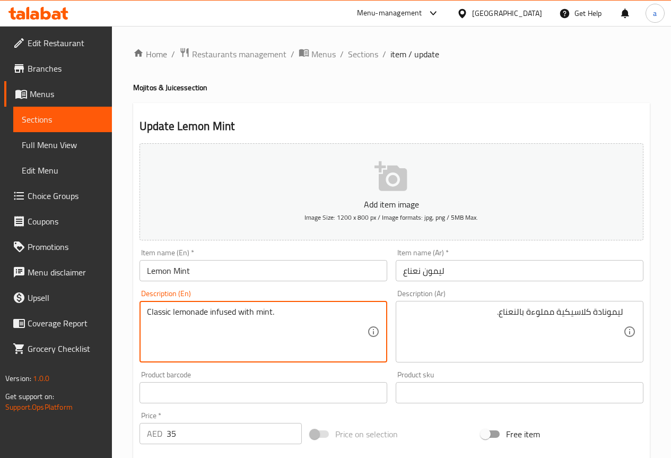
drag, startPoint x: 173, startPoint y: 312, endPoint x: 207, endPoint y: 312, distance: 33.9
click at [207, 312] on textarea "Classic lemonade infused with mint." at bounding box center [257, 332] width 220 height 50
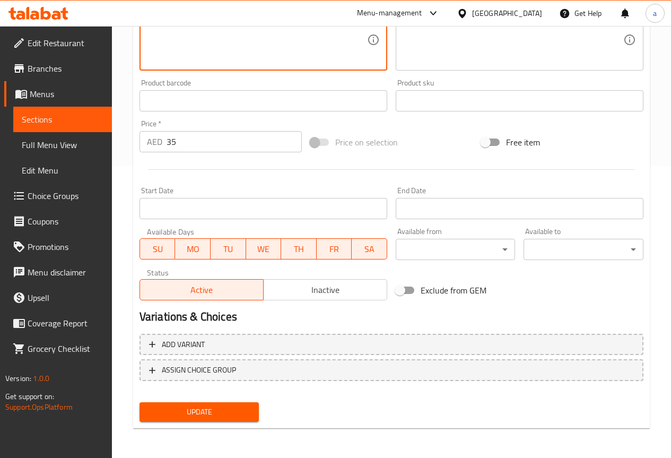
click at [237, 413] on span "Update" at bounding box center [199, 411] width 103 height 13
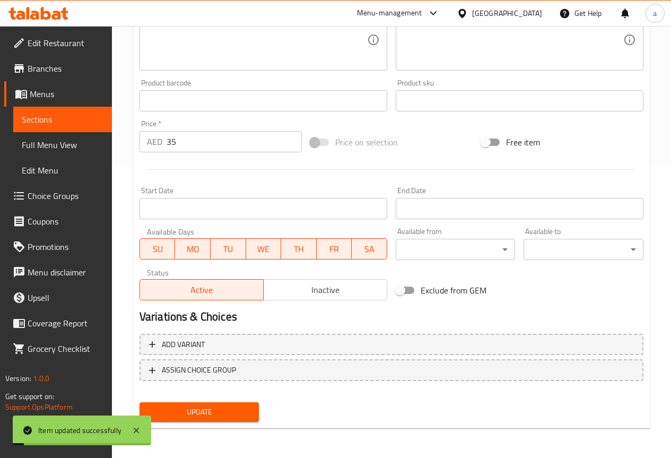
click at [51, 118] on span "Sections" at bounding box center [63, 119] width 82 height 13
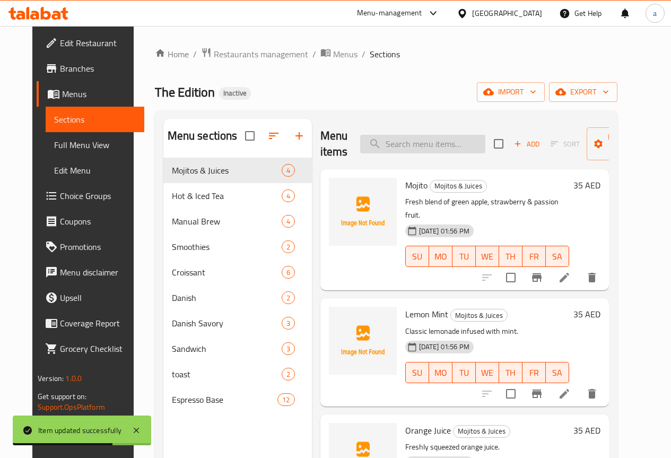
click at [382, 148] on input "search" at bounding box center [422, 144] width 125 height 19
paste input "Orange Juice"
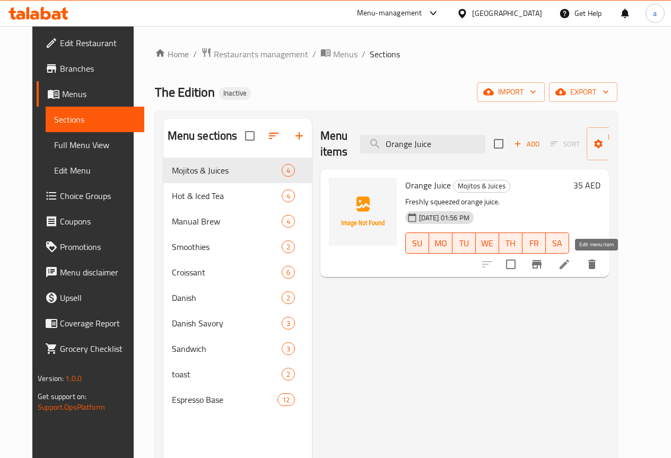
type input "Orange Juice"
click at [569, 266] on icon at bounding box center [564, 264] width 10 height 10
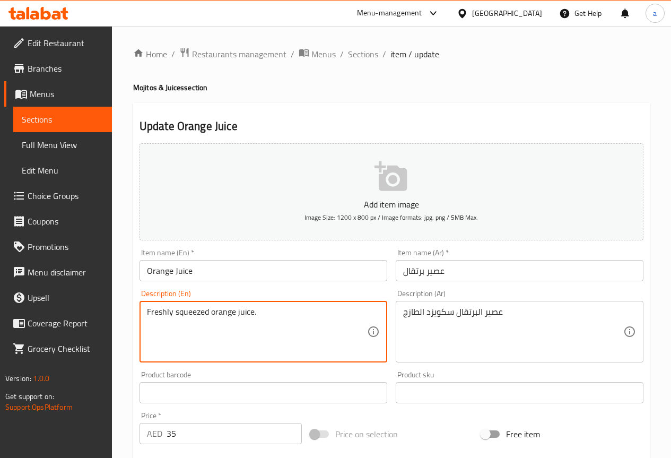
drag, startPoint x: 176, startPoint y: 312, endPoint x: 208, endPoint y: 311, distance: 31.8
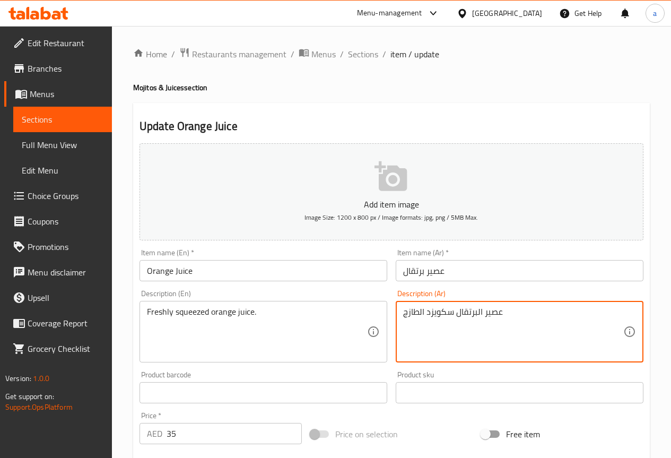
drag, startPoint x: 428, startPoint y: 313, endPoint x: 457, endPoint y: 313, distance: 29.2
paste textarea "كبس"
click at [579, 314] on textarea "عصير البرتقالكبس الطازج" at bounding box center [513, 332] width 220 height 50
click at [532, 313] on textarea "عصير البرتقال كبس الطازج" at bounding box center [513, 332] width 220 height 50
drag, startPoint x: 535, startPoint y: 309, endPoint x: 558, endPoint y: 314, distance: 23.4
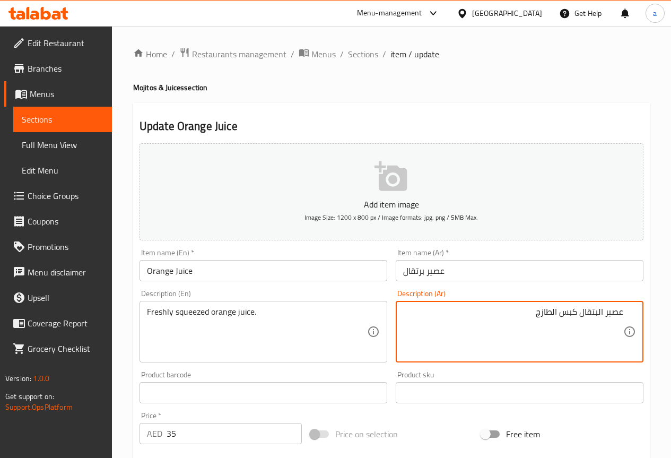
click at [558, 314] on textarea "عصير البتقال كبس الطازج" at bounding box center [513, 332] width 220 height 50
click at [596, 313] on textarea "عصير البتقال كبس" at bounding box center [513, 332] width 220 height 50
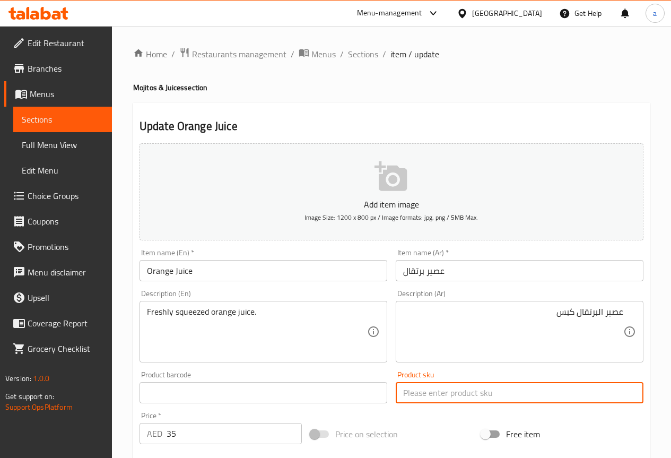
click at [482, 387] on input "text" at bounding box center [520, 392] width 248 height 21
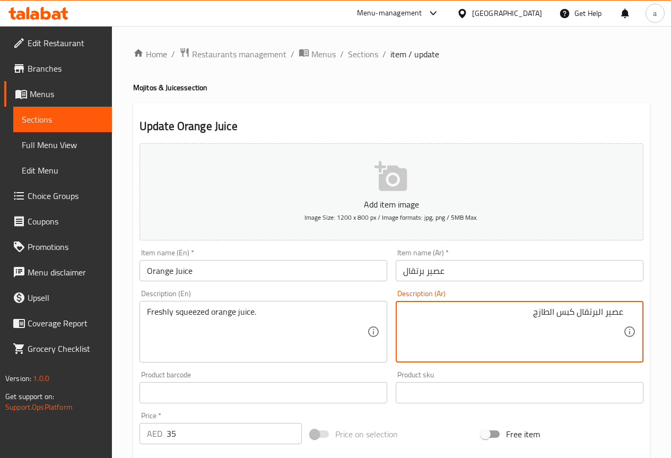
drag, startPoint x: 547, startPoint y: 310, endPoint x: 554, endPoint y: 311, distance: 6.6
click at [554, 311] on textarea "عصير البرتقال كبس الطازج" at bounding box center [513, 332] width 220 height 50
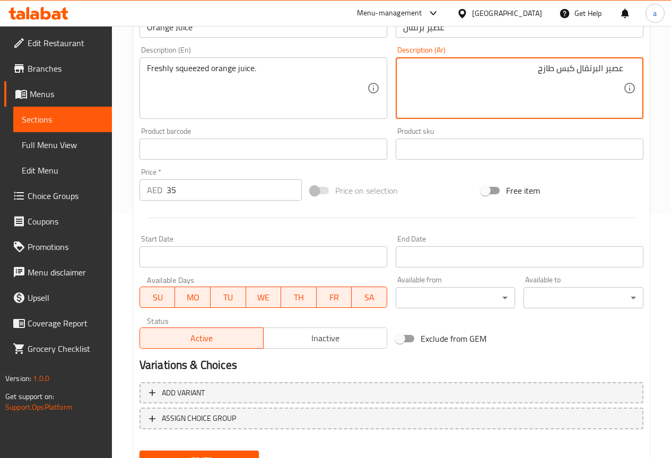
scroll to position [265, 0]
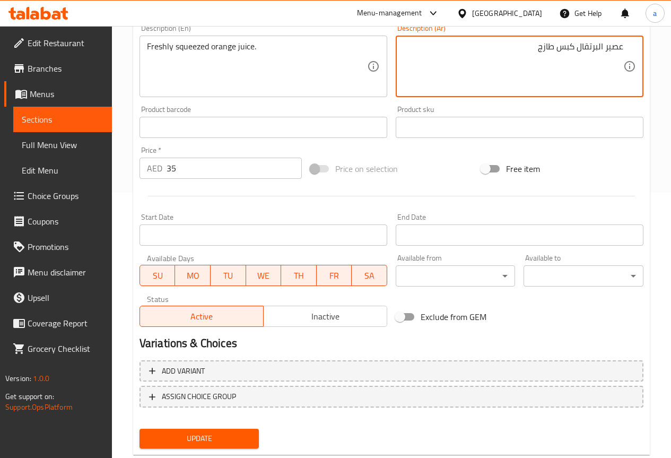
type textarea "عصير البرتقال كبس طازج"
click at [240, 435] on span "Update" at bounding box center [199, 438] width 103 height 13
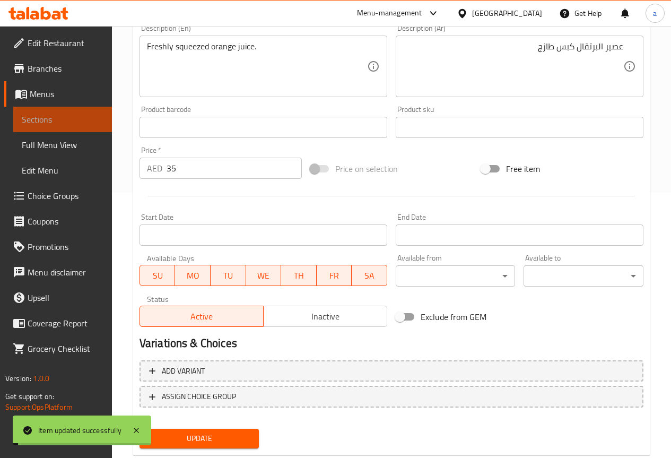
click at [51, 120] on span "Sections" at bounding box center [63, 119] width 82 height 13
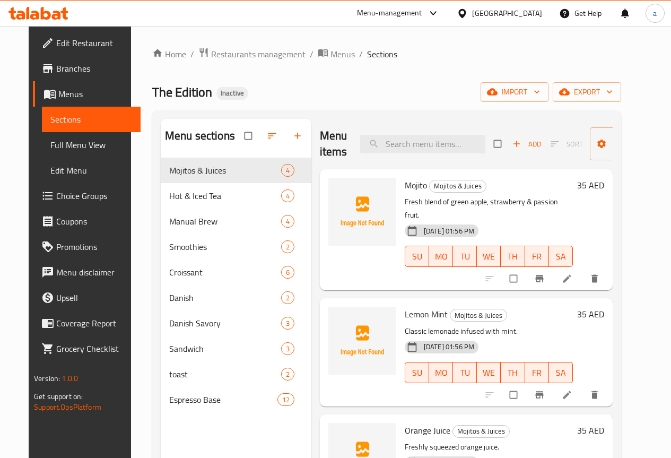
click at [56, 198] on span "Choice Groups" at bounding box center [94, 195] width 76 height 13
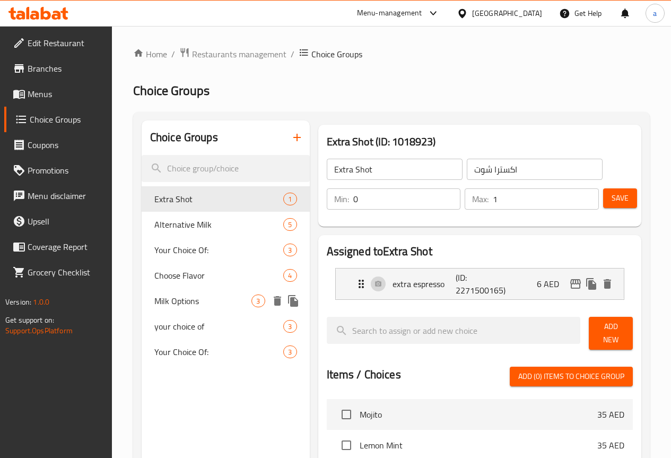
click at [187, 304] on span "Milk Options" at bounding box center [203, 300] width 98 height 13
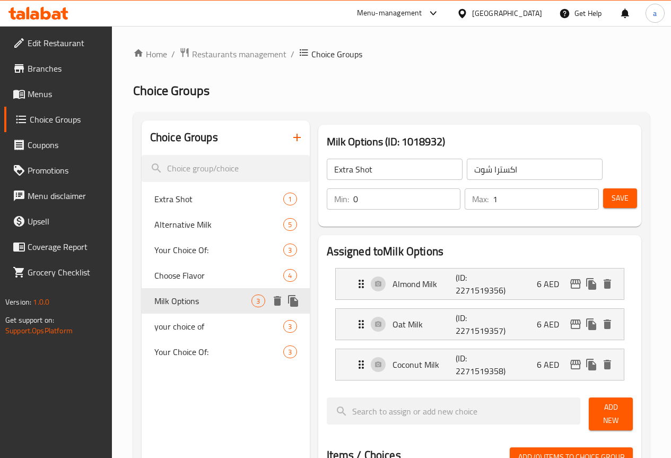
type input "Milk Options"
type input "اختيارات الحليب"
type input "0"
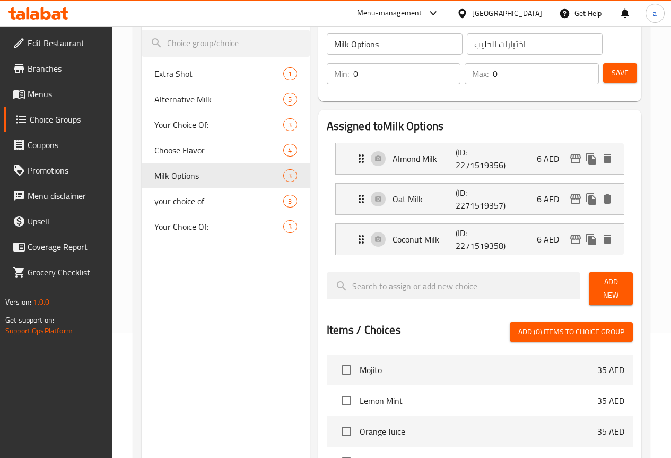
scroll to position [106, 0]
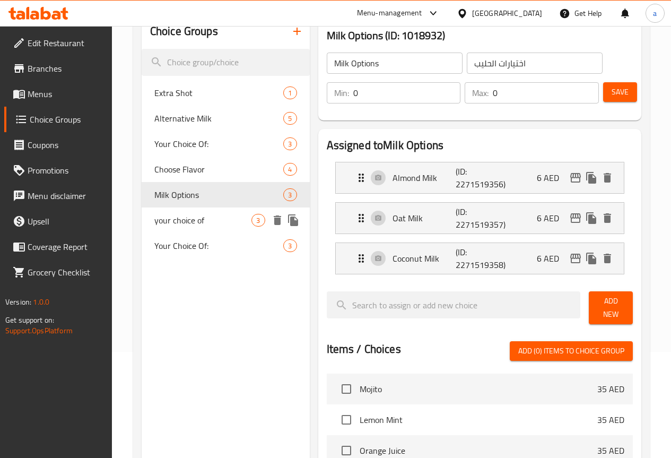
click at [179, 225] on span "your choice of" at bounding box center [203, 220] width 98 height 13
type input "your choice of"
type input "اختيارك من"
type input "1"
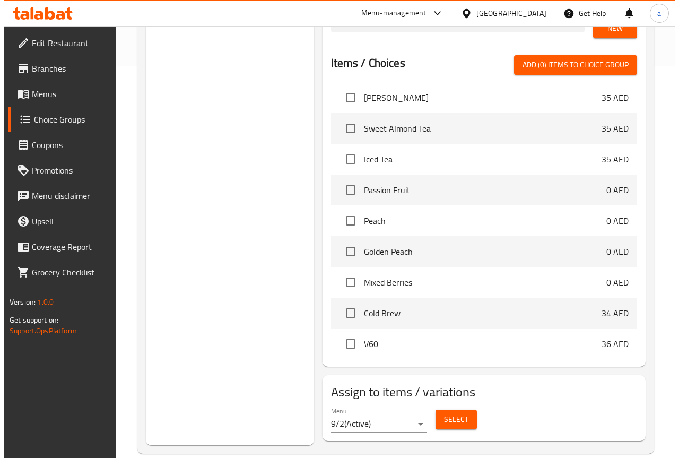
scroll to position [403, 0]
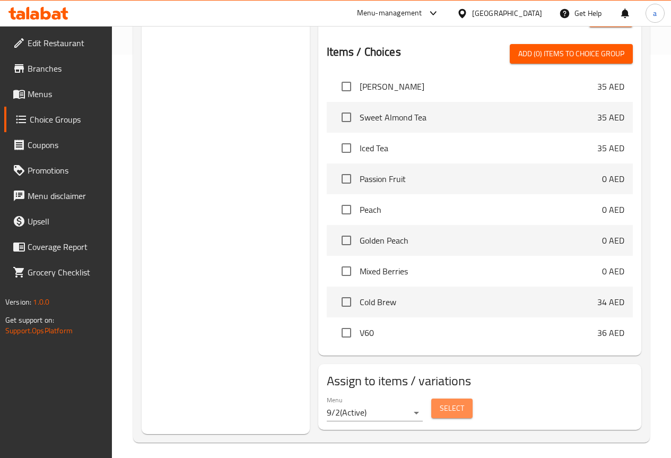
click at [440, 407] on span "Select" at bounding box center [452, 407] width 24 height 13
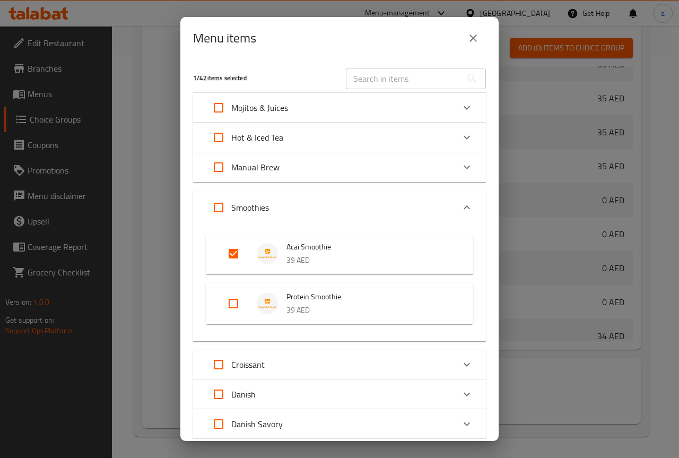
click at [230, 300] on input "Expand" at bounding box center [233, 303] width 25 height 25
checkbox input "true"
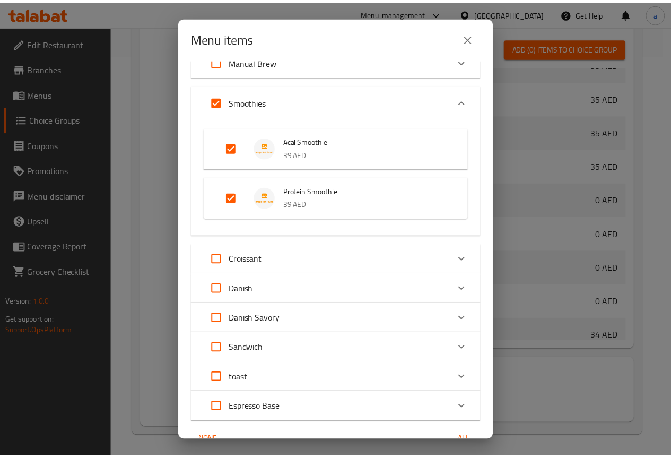
scroll to position [161, 0]
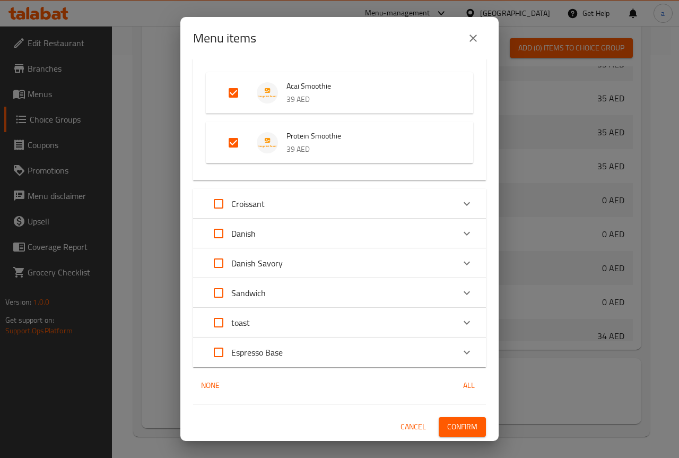
click at [447, 423] on span "Confirm" at bounding box center [462, 426] width 30 height 13
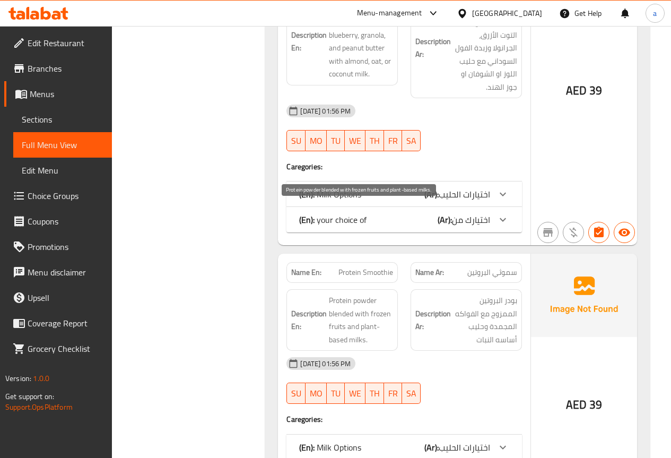
click at [360, 294] on span "Protein powder blended with frozen fruits and plant-based milks." at bounding box center [361, 320] width 64 height 52
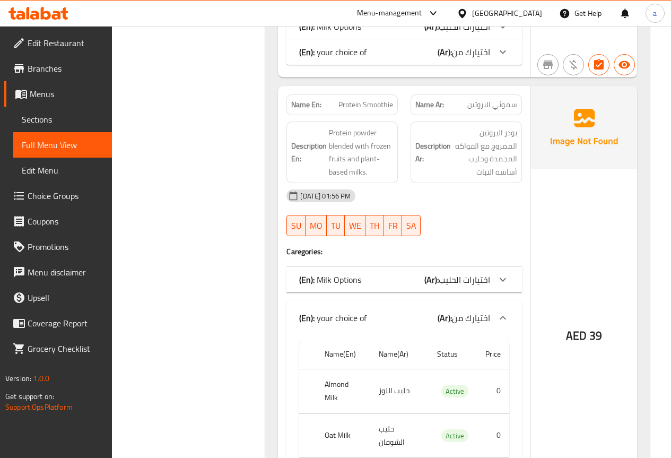
scroll to position [2733, 0]
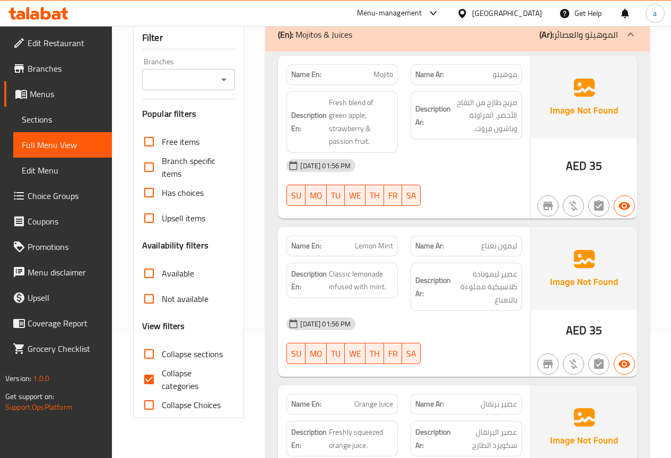
scroll to position [212, 0]
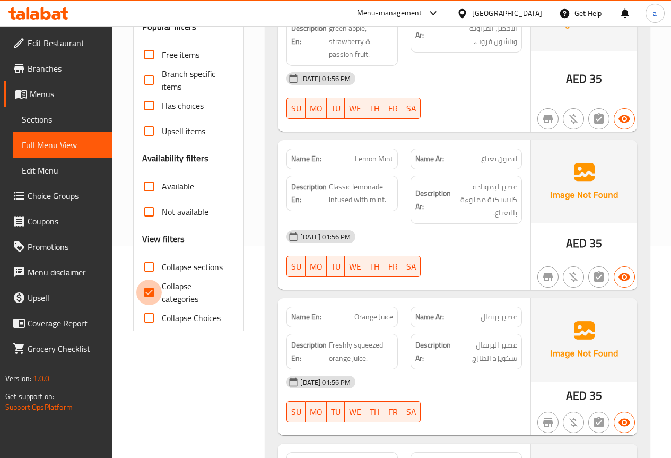
click at [153, 293] on input "Collapse categories" at bounding box center [148, 291] width 25 height 25
checkbox input "false"
click at [156, 269] on input "Collapse sections" at bounding box center [148, 266] width 25 height 25
checkbox input "true"
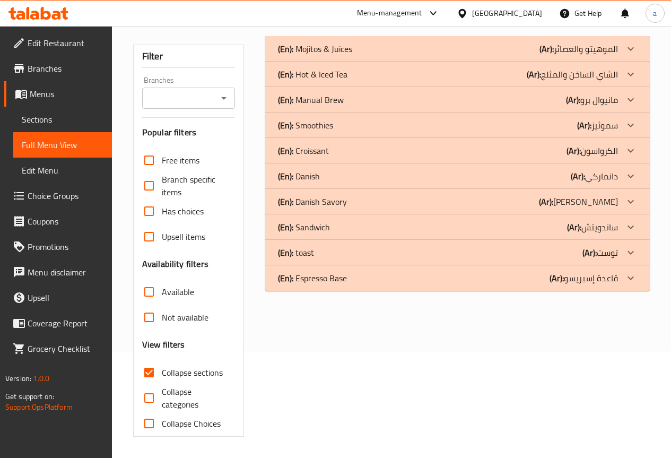
scroll to position [107, 0]
click at [309, 55] on p "(En): Hot & Iced Tea" at bounding box center [315, 48] width 74 height 13
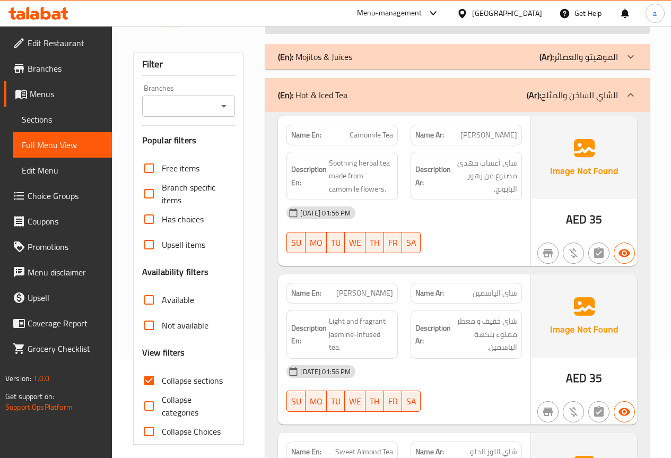
scroll to position [356, 0]
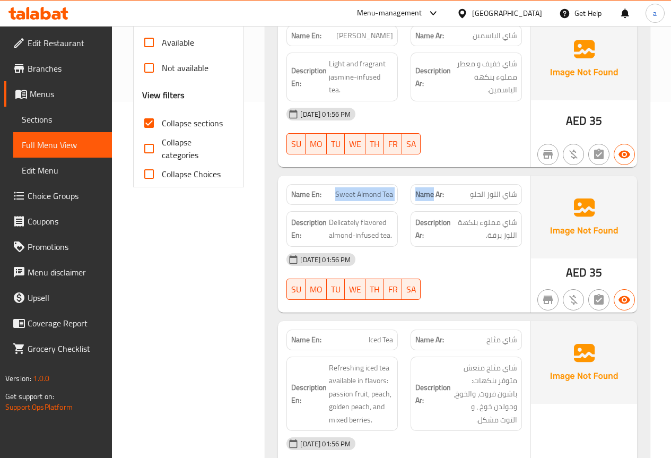
drag, startPoint x: 335, startPoint y: 194, endPoint x: 542, endPoint y: 165, distance: 208.9
click at [536, 166] on div "Name En: Camomile Tea Name Ar: شاي بابونج Description En: Soothing herbal tea m…" at bounding box center [457, 325] width 384 height 940
click at [373, 195] on span "Sweet Almond Tea" at bounding box center [364, 194] width 58 height 11
drag, startPoint x: 337, startPoint y: 194, endPoint x: 394, endPoint y: 198, distance: 57.4
click at [394, 198] on div "Name En: Sweet Almond Tea" at bounding box center [341, 194] width 111 height 21
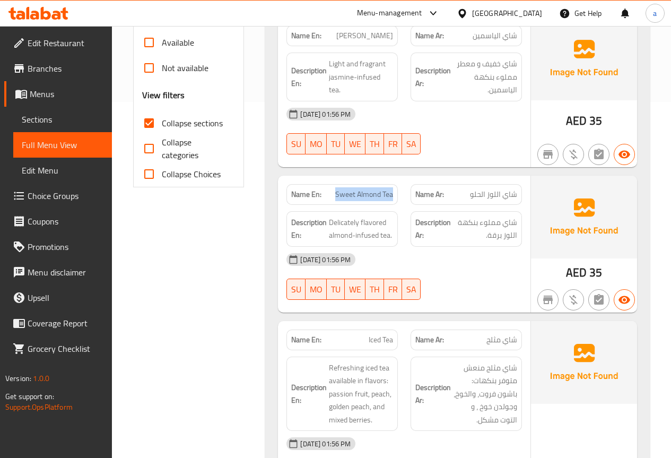
copy span "Sweet Almond Tea"
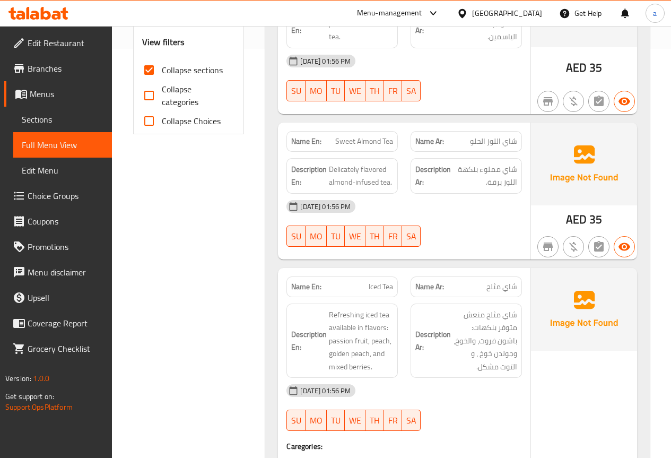
scroll to position [462, 0]
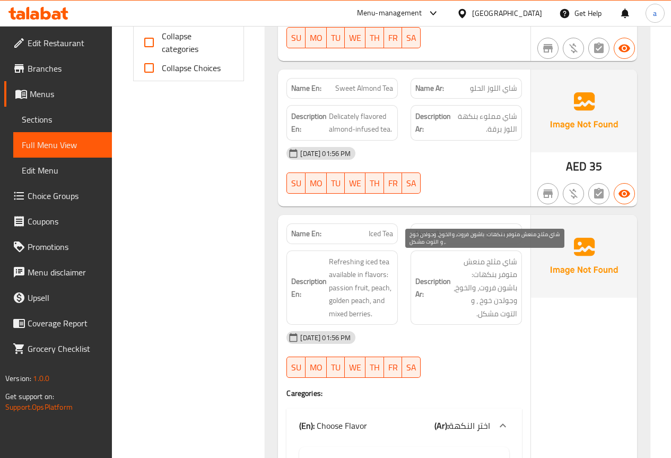
click at [466, 289] on span "شاي مثلج منعش متوفر بنكهات: باشون فروت، والخوخ، وجولدن خوخ ، و التوت مشكل." at bounding box center [485, 287] width 64 height 65
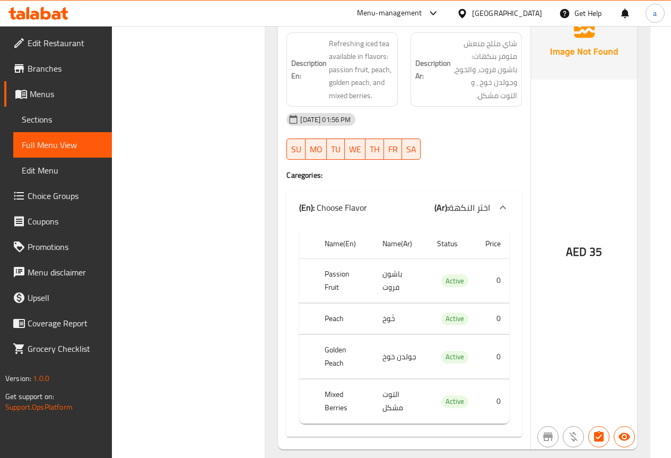
scroll to position [621, 0]
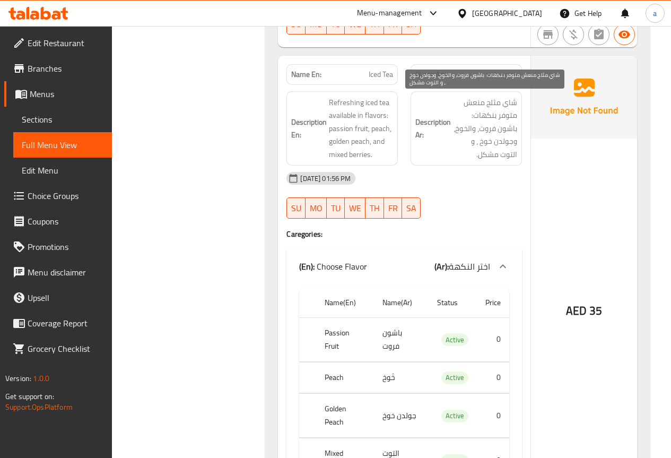
click at [462, 139] on span "شاي مثلج منعش متوفر بنكهات: باشون فروت، والخوخ، وجولدن خوخ ، و التوت مشكل." at bounding box center [485, 128] width 64 height 65
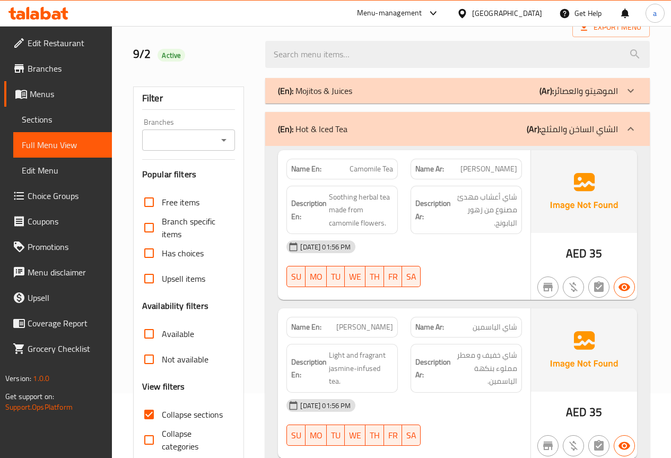
scroll to position [0, 0]
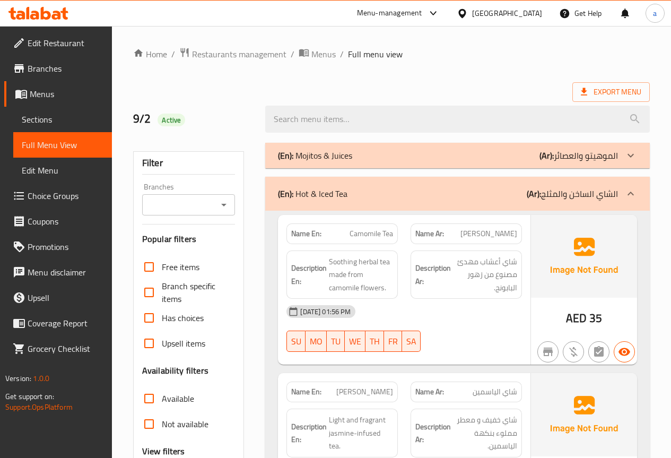
click at [335, 157] on p "(En): Mojitos & Juices" at bounding box center [315, 155] width 74 height 13
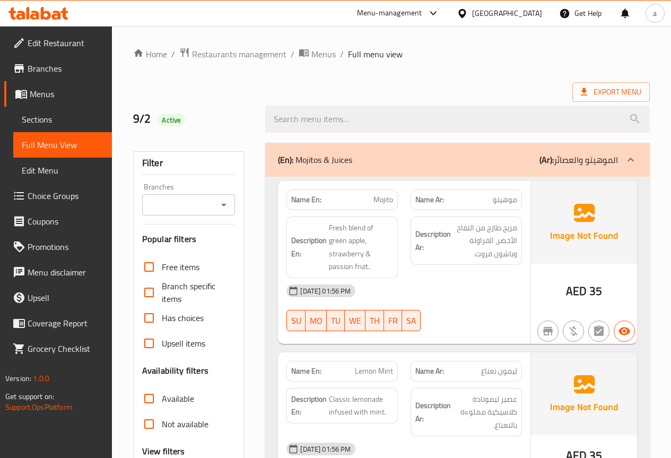
scroll to position [53, 0]
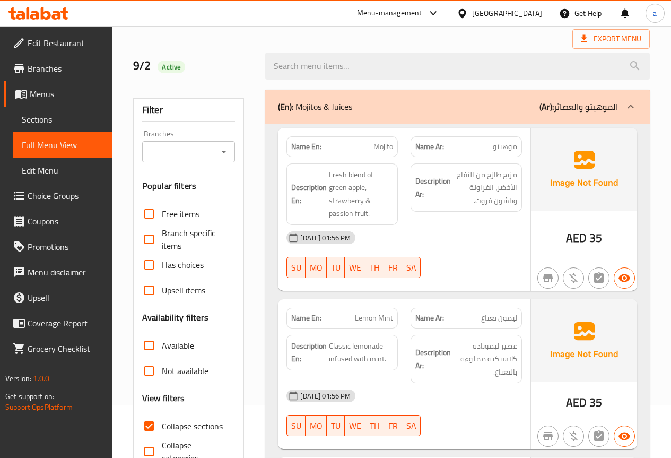
click at [441, 37] on div "Export Menu" at bounding box center [391, 39] width 517 height 20
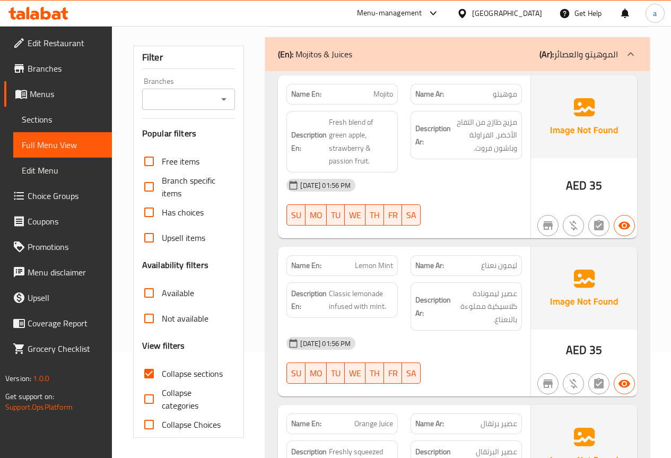
scroll to position [106, 0]
click at [362, 259] on span "Lemon Mint" at bounding box center [374, 264] width 38 height 11
copy span "Lemon Mint"
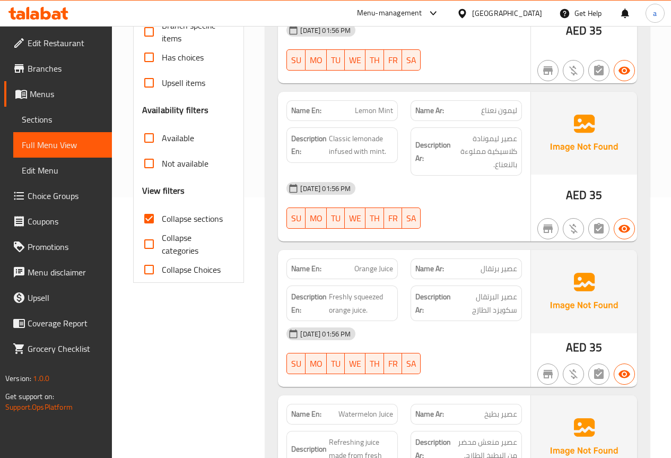
scroll to position [265, 0]
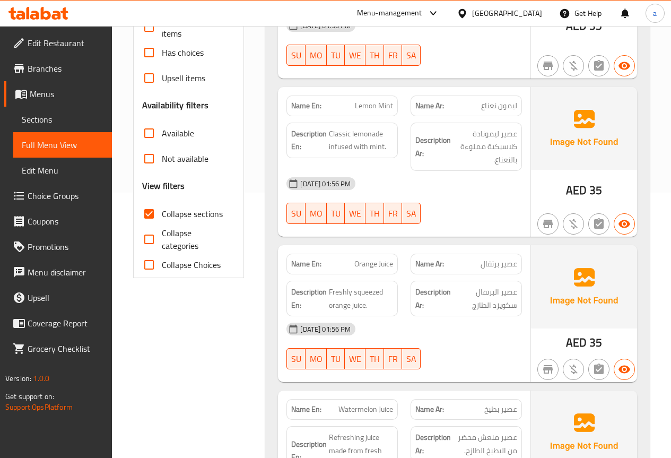
click at [356, 258] on span "Orange Juice" at bounding box center [373, 263] width 39 height 11
copy span "Orange Juice"
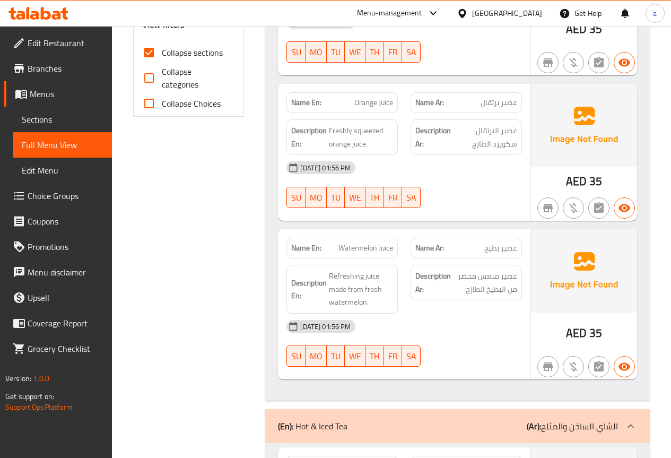
scroll to position [477, 0]
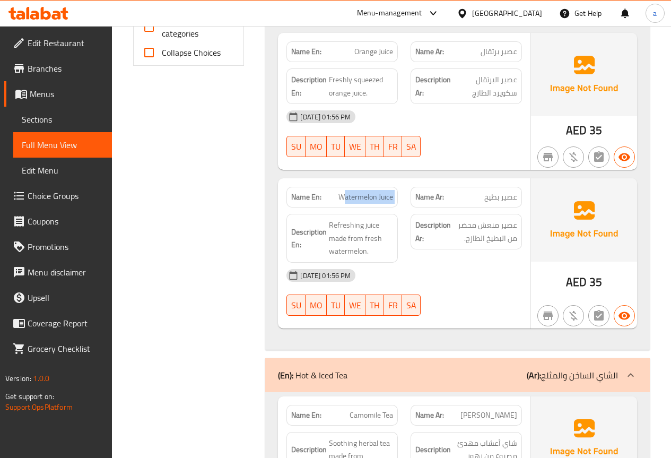
drag, startPoint x: 342, startPoint y: 182, endPoint x: 408, endPoint y: 181, distance: 66.8
click at [410, 181] on div "Name En: Watermelon Juice Name Ar: عصير بطيخ" at bounding box center [404, 196] width 248 height 33
click at [369, 191] on span "Watermelon Juice" at bounding box center [365, 196] width 55 height 11
drag, startPoint x: 340, startPoint y: 183, endPoint x: 396, endPoint y: 183, distance: 55.7
click at [396, 187] on div "Name En: Watermelon Juice" at bounding box center [341, 197] width 111 height 21
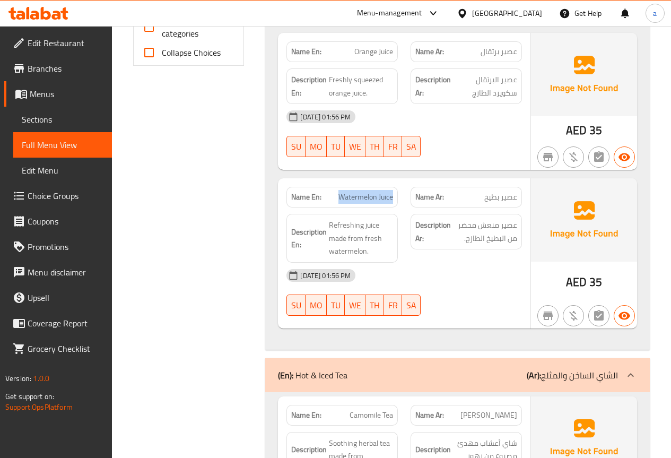
copy span "Watermelon Juice"
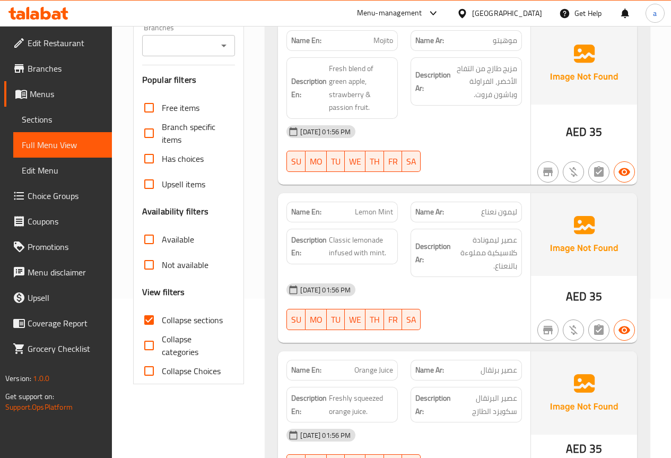
scroll to position [0, 0]
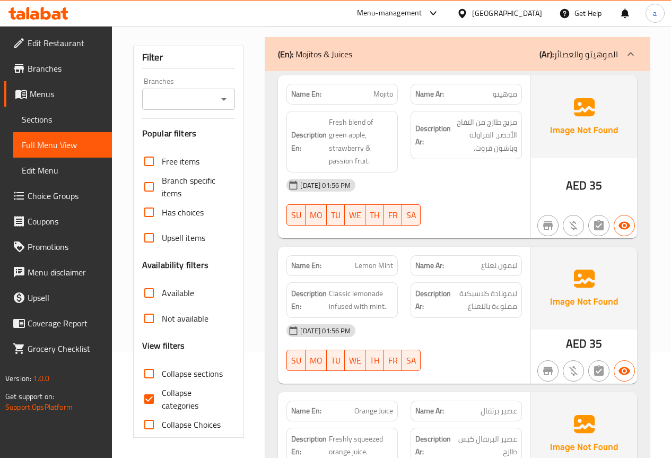
scroll to position [265, 0]
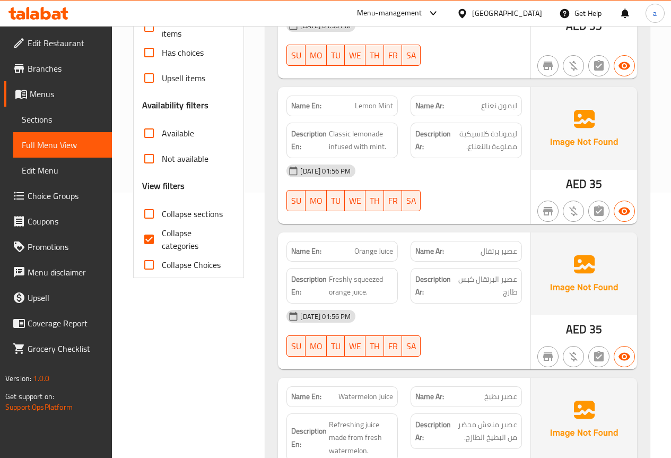
click at [152, 241] on input "Collapse categories" at bounding box center [148, 238] width 25 height 25
checkbox input "false"
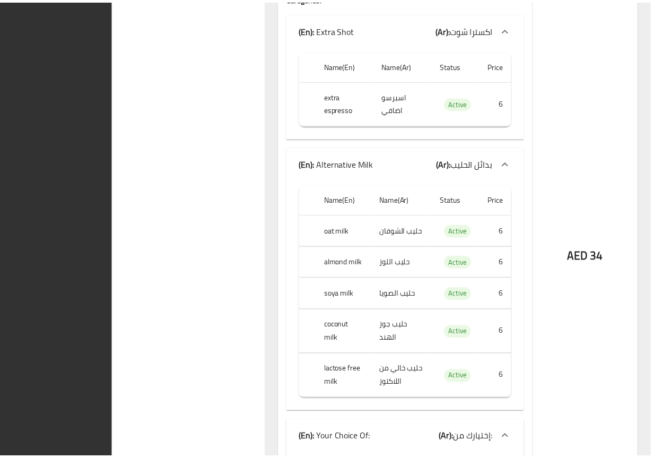
scroll to position [14095, 0]
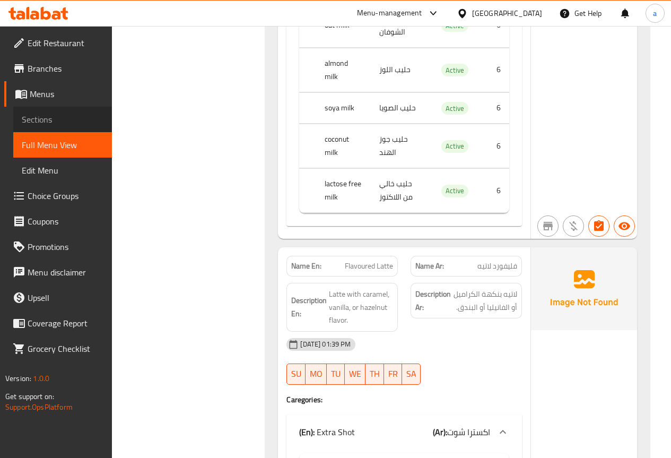
click at [46, 117] on span "Sections" at bounding box center [63, 119] width 82 height 13
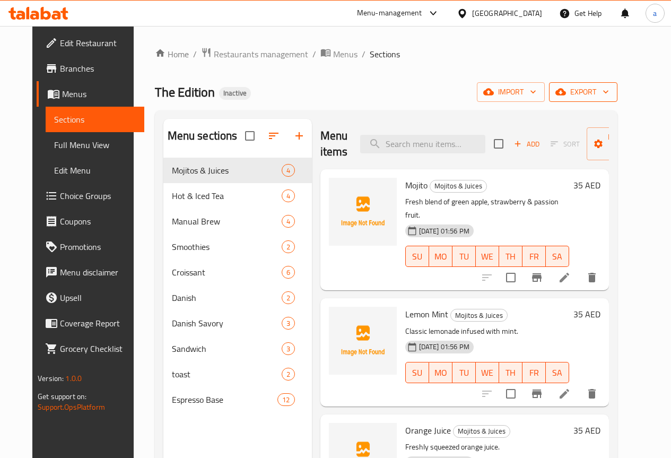
click at [605, 95] on span "export" at bounding box center [582, 91] width 51 height 13
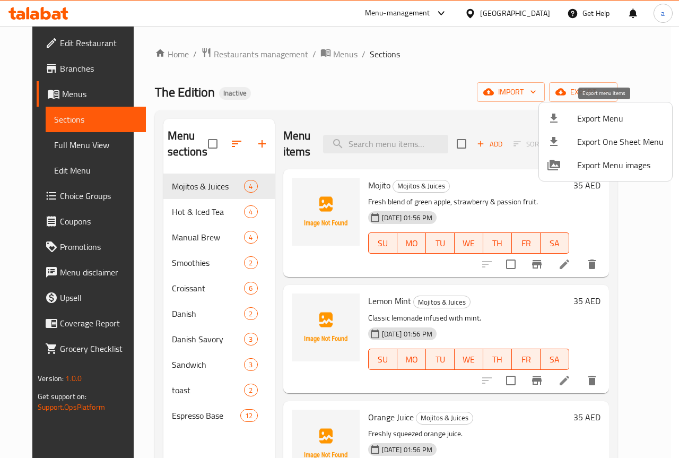
click at [607, 122] on span "Export Menu" at bounding box center [620, 118] width 86 height 13
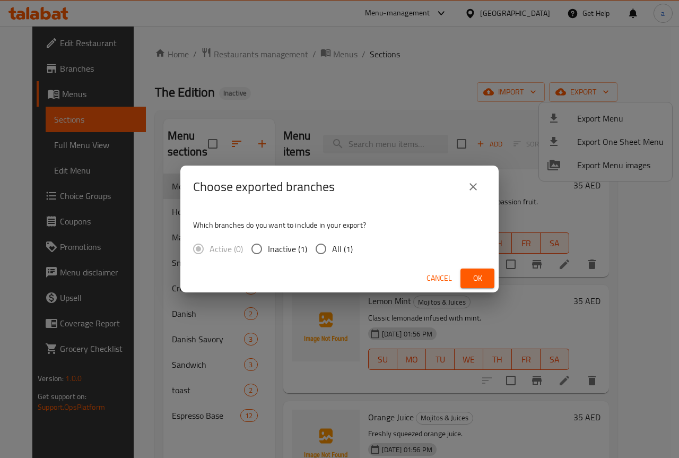
click at [332, 245] on span "All (1)" at bounding box center [342, 248] width 21 height 13
click at [331, 245] on input "All (1)" at bounding box center [321, 249] width 22 height 22
radio input "true"
click at [478, 278] on span "Ok" at bounding box center [477, 278] width 17 height 13
